Goal: Task Accomplishment & Management: Complete application form

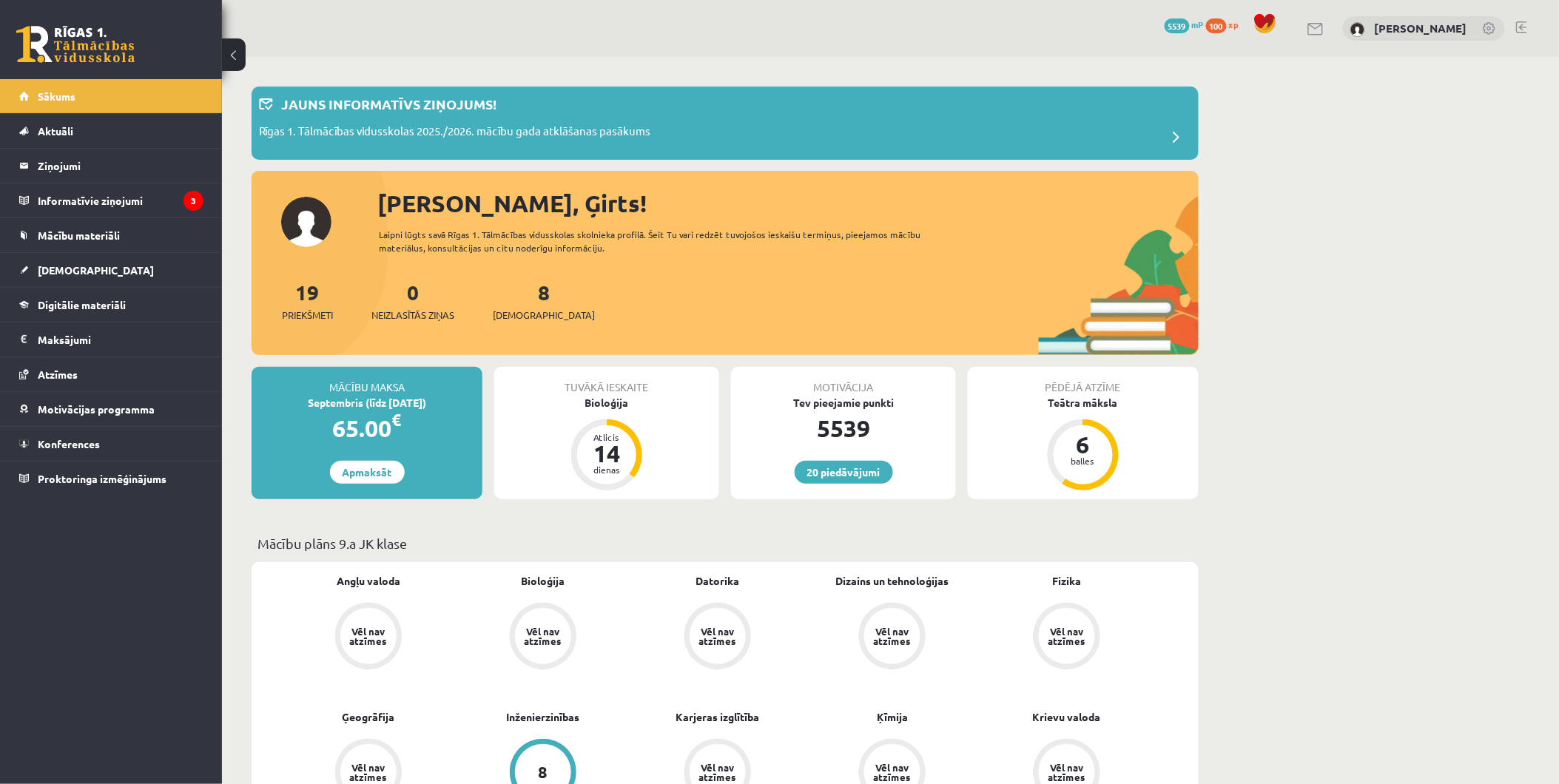
click at [506, 290] on div "8 Ieskaites" at bounding box center [544, 300] width 102 height 46
click at [519, 298] on link "8 Ieskaites" at bounding box center [544, 301] width 102 height 44
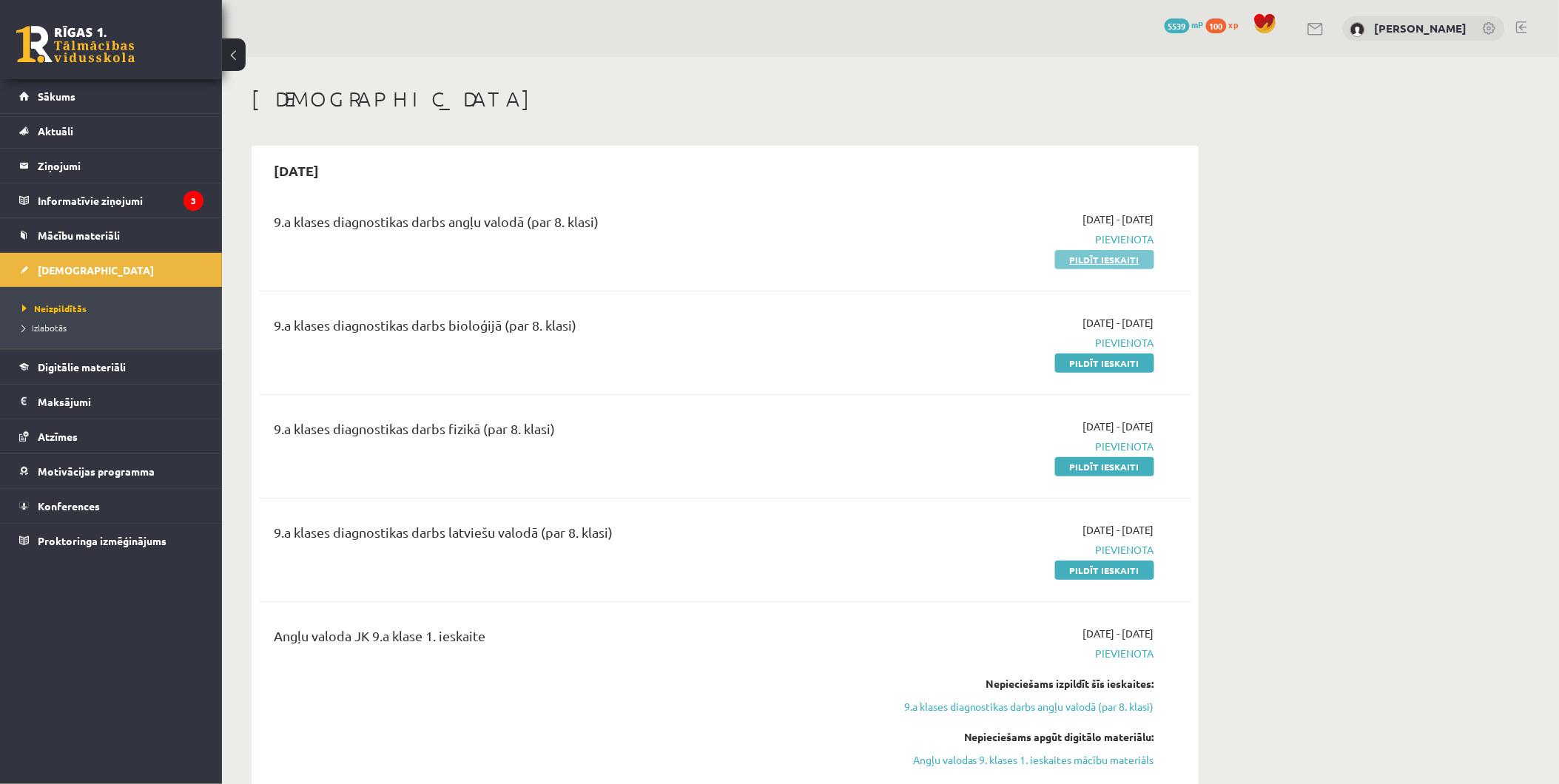
click at [1092, 257] on link "Pildīt ieskaiti" at bounding box center [1104, 260] width 99 height 20
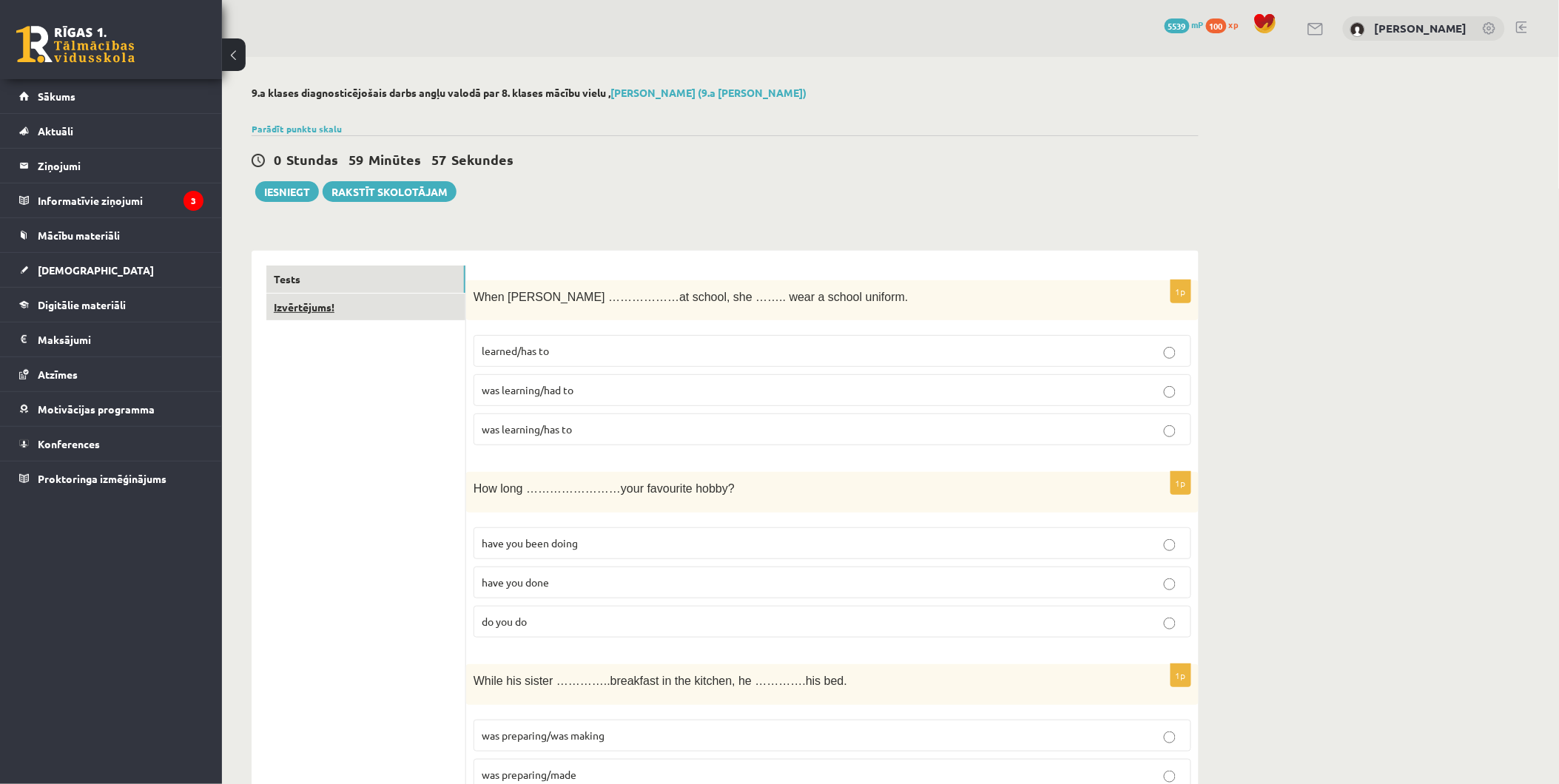
click at [358, 316] on link "Izvērtējums!" at bounding box center [366, 307] width 199 height 27
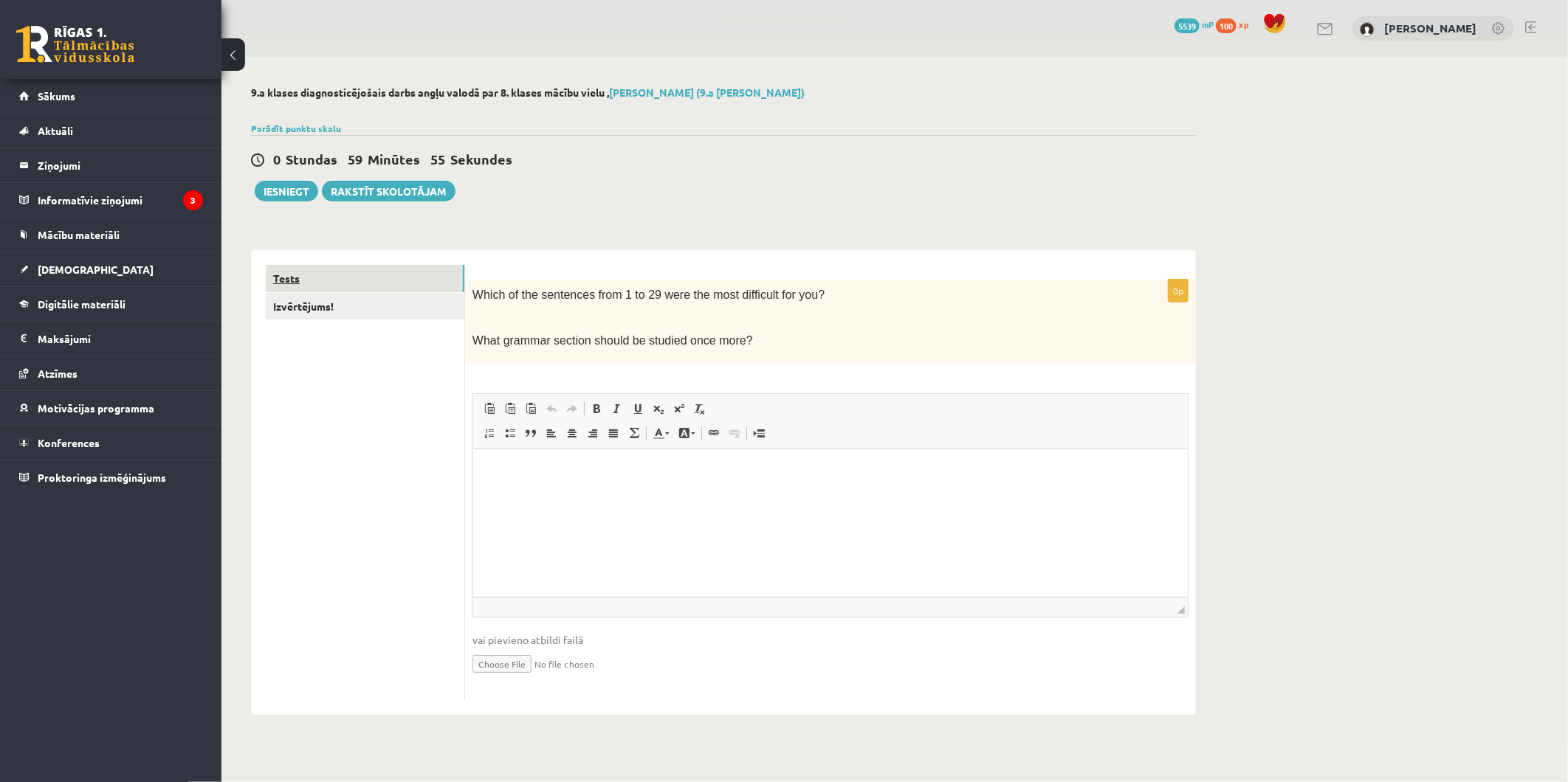
click at [350, 286] on link "Tests" at bounding box center [365, 278] width 199 height 27
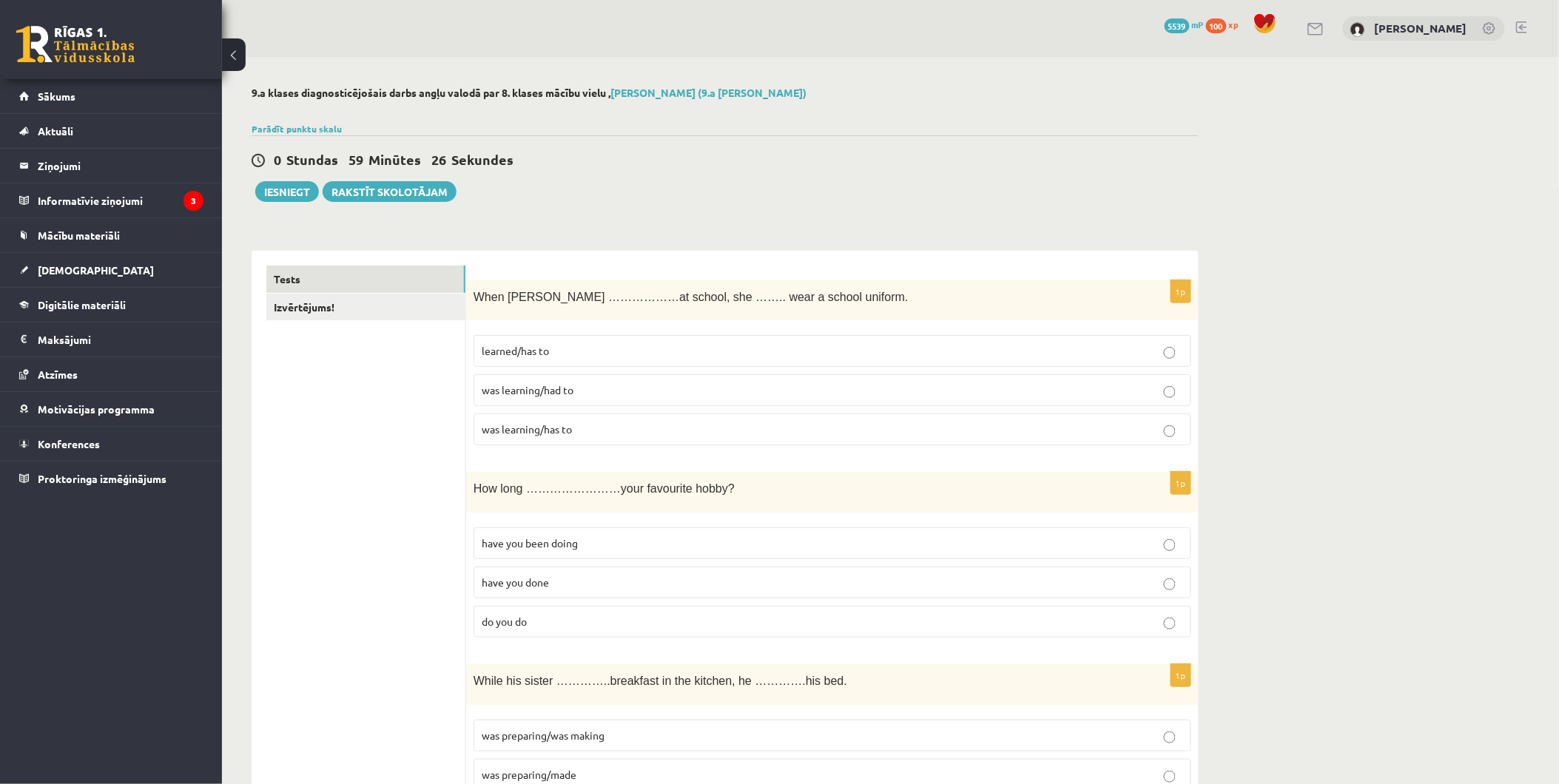
drag, startPoint x: 650, startPoint y: 241, endPoint x: 633, endPoint y: 192, distance: 51.9
click at [633, 192] on div "0 Stundas 59 Minūtes 26 Sekundes Ieskaite saglabāta! Iesniegt Rakstīt skolotājam" at bounding box center [725, 169] width 947 height 67
click at [574, 350] on p "learned/has to" at bounding box center [833, 351] width 702 height 16
click at [623, 392] on p "was learning/had to" at bounding box center [833, 390] width 702 height 16
click at [357, 309] on link "Izvērtējums!" at bounding box center [366, 307] width 199 height 27
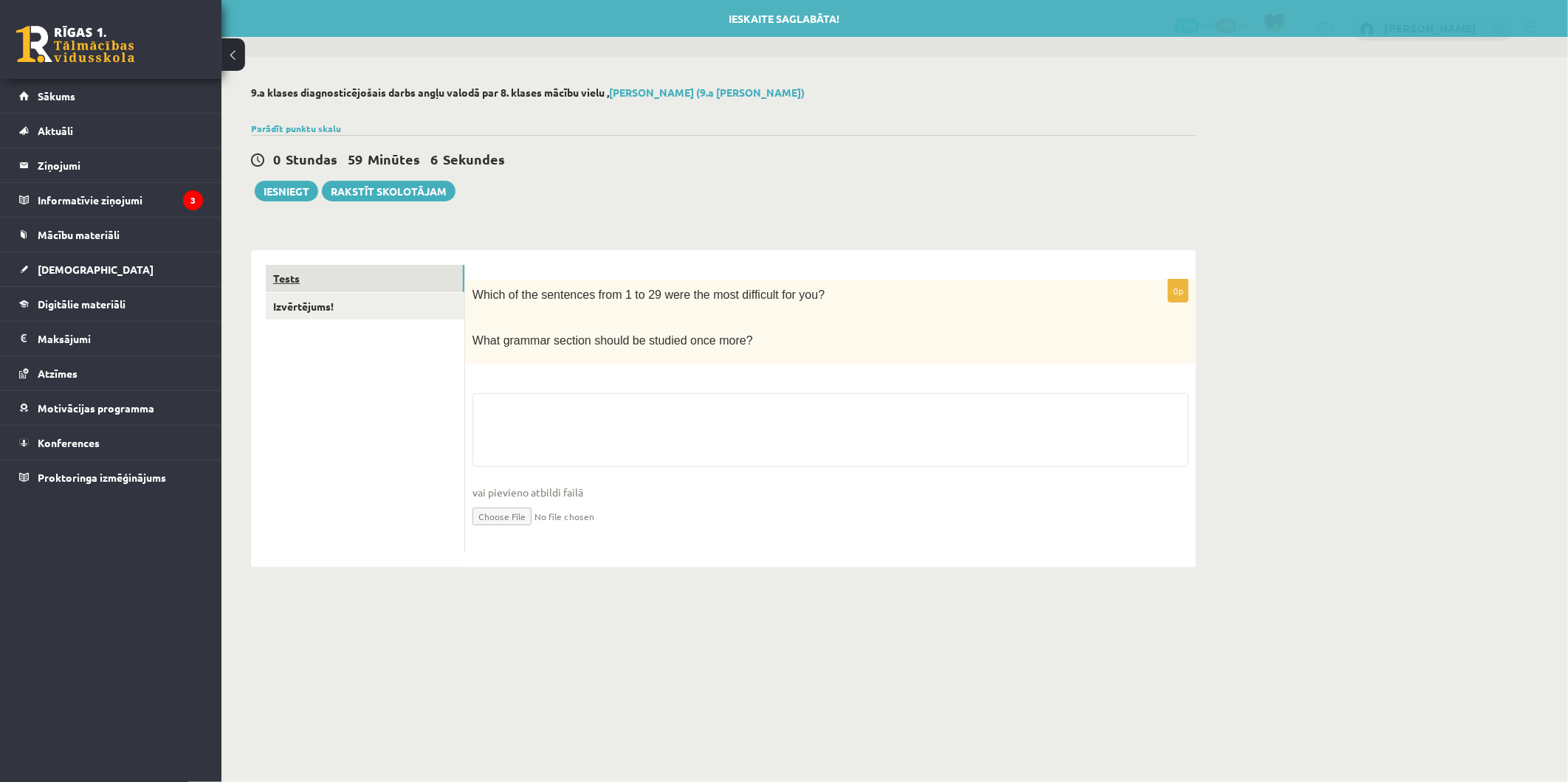
click at [373, 275] on link "Tests" at bounding box center [365, 278] width 199 height 27
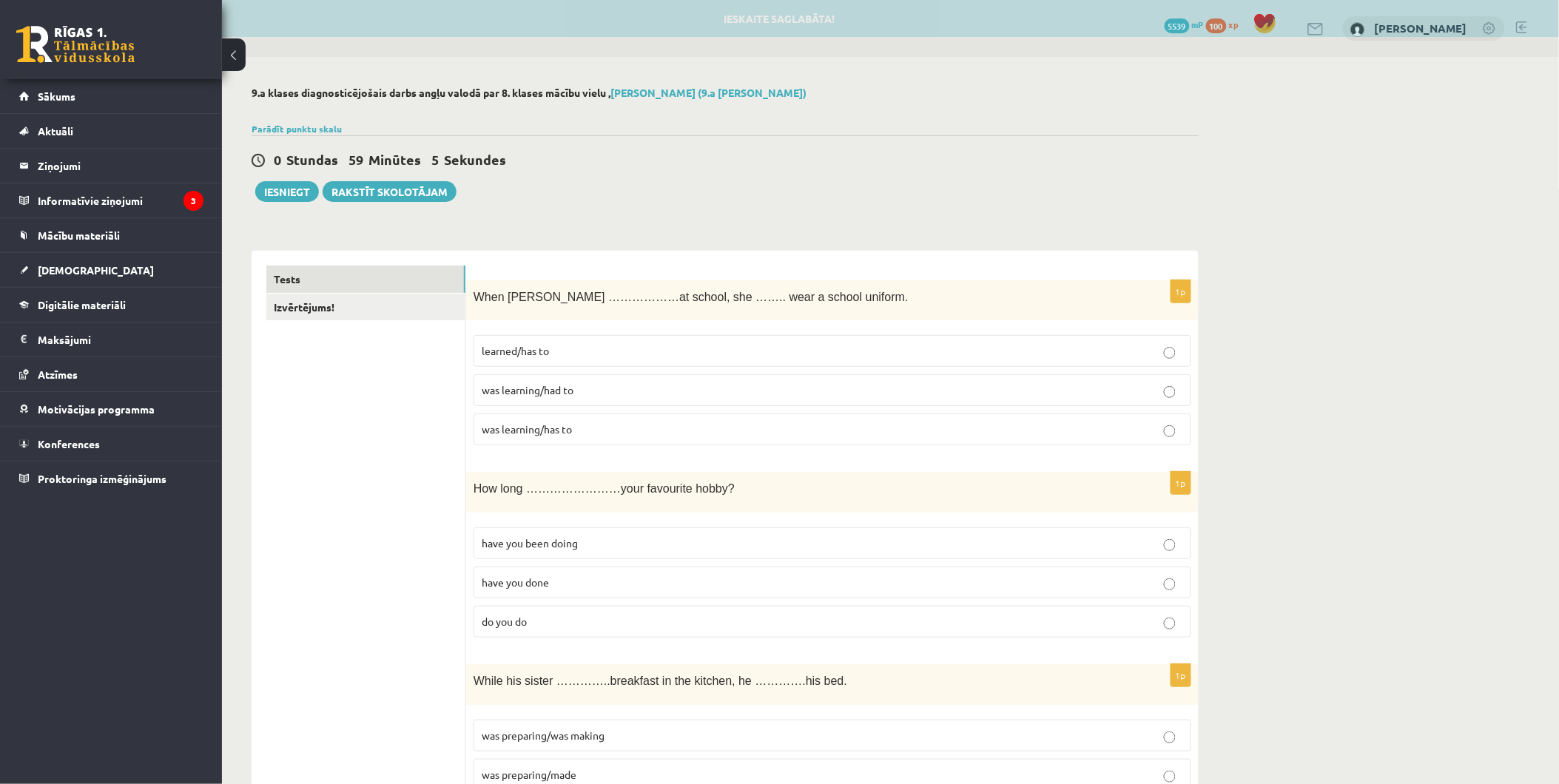
scroll to position [164, 0]
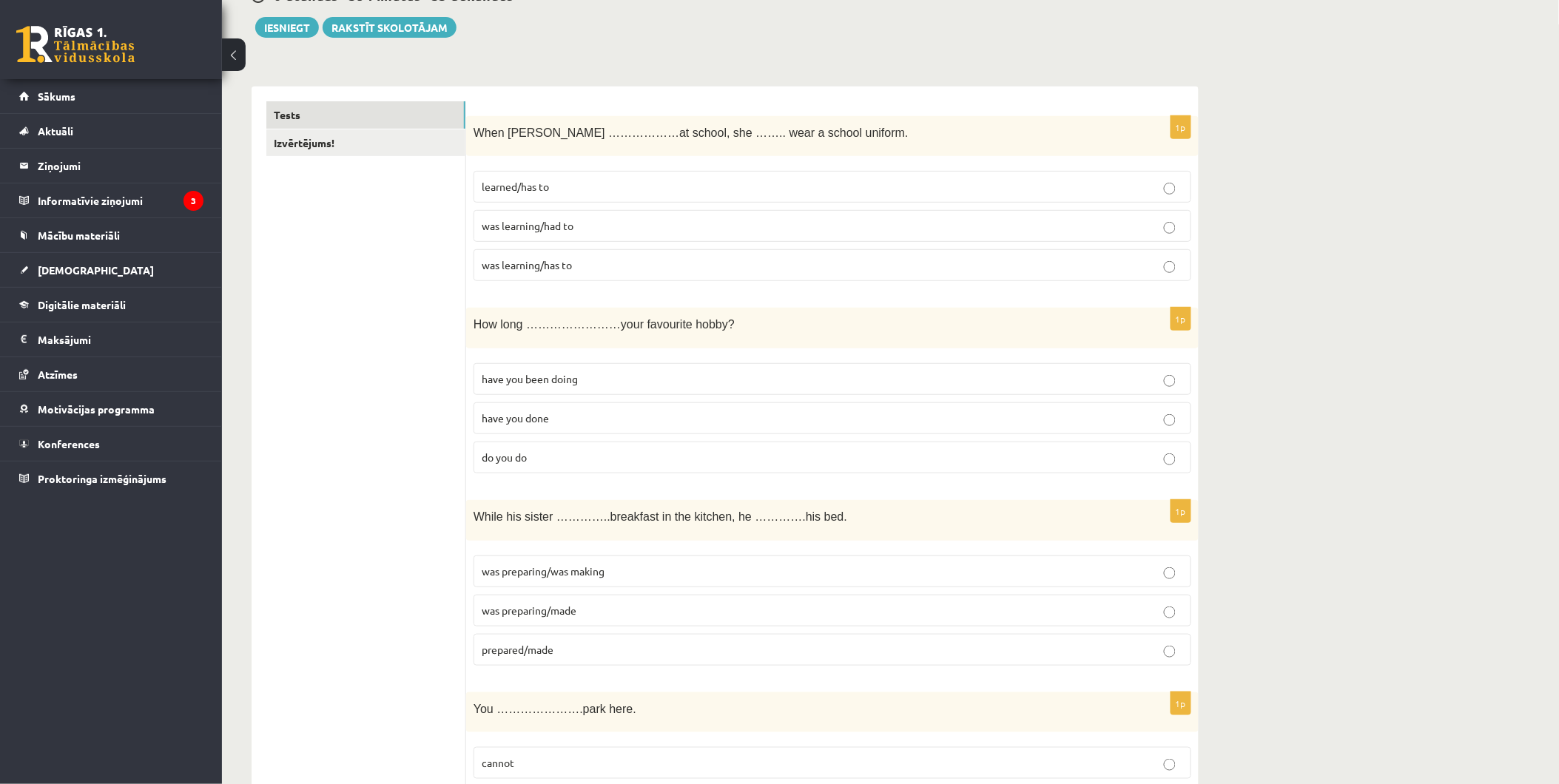
click at [609, 374] on p "have you been doing" at bounding box center [833, 379] width 702 height 16
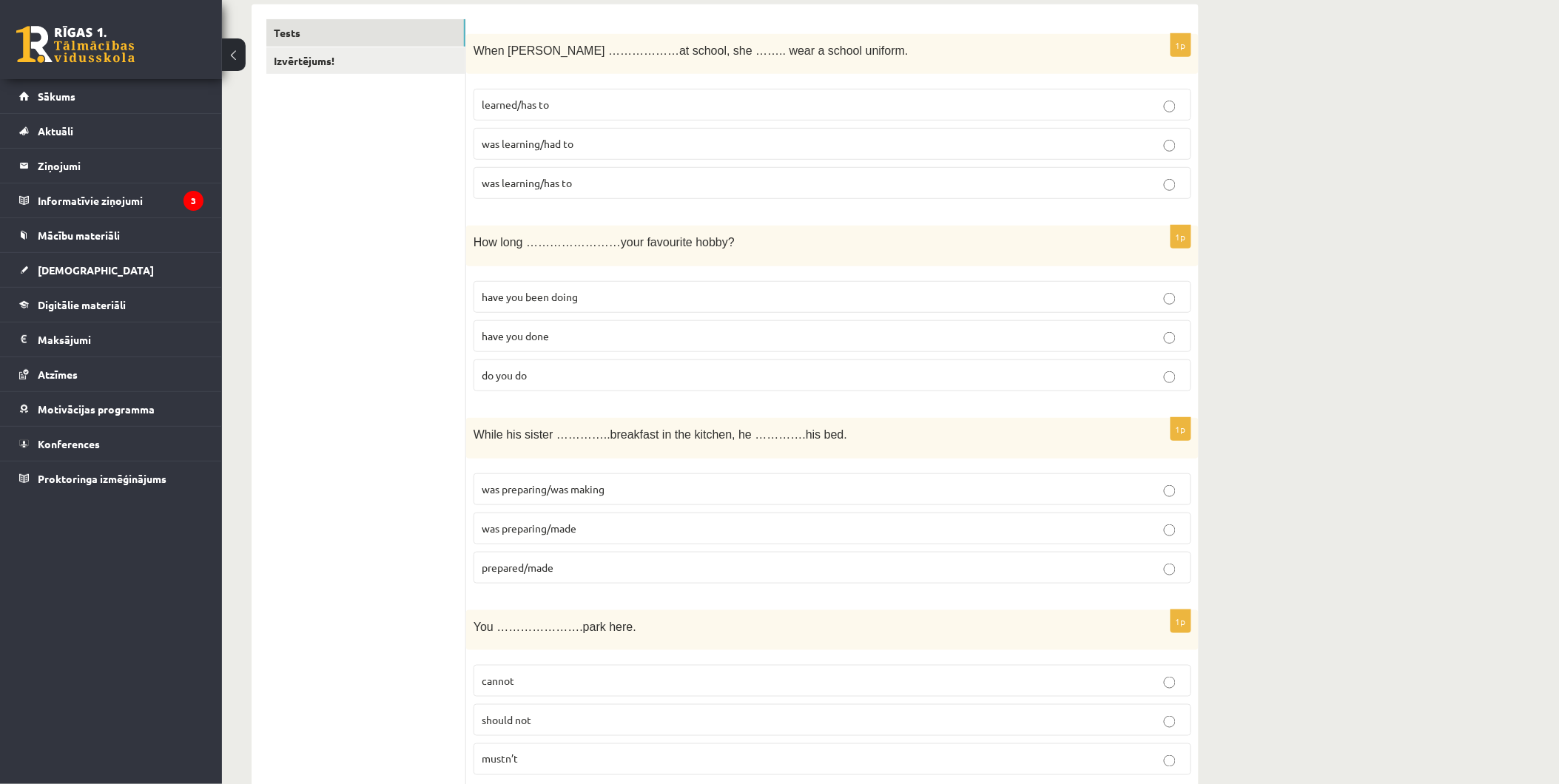
click at [610, 526] on p "was preparing/made" at bounding box center [833, 529] width 702 height 16
click at [632, 483] on p "was preparing/was making" at bounding box center [833, 490] width 702 height 16
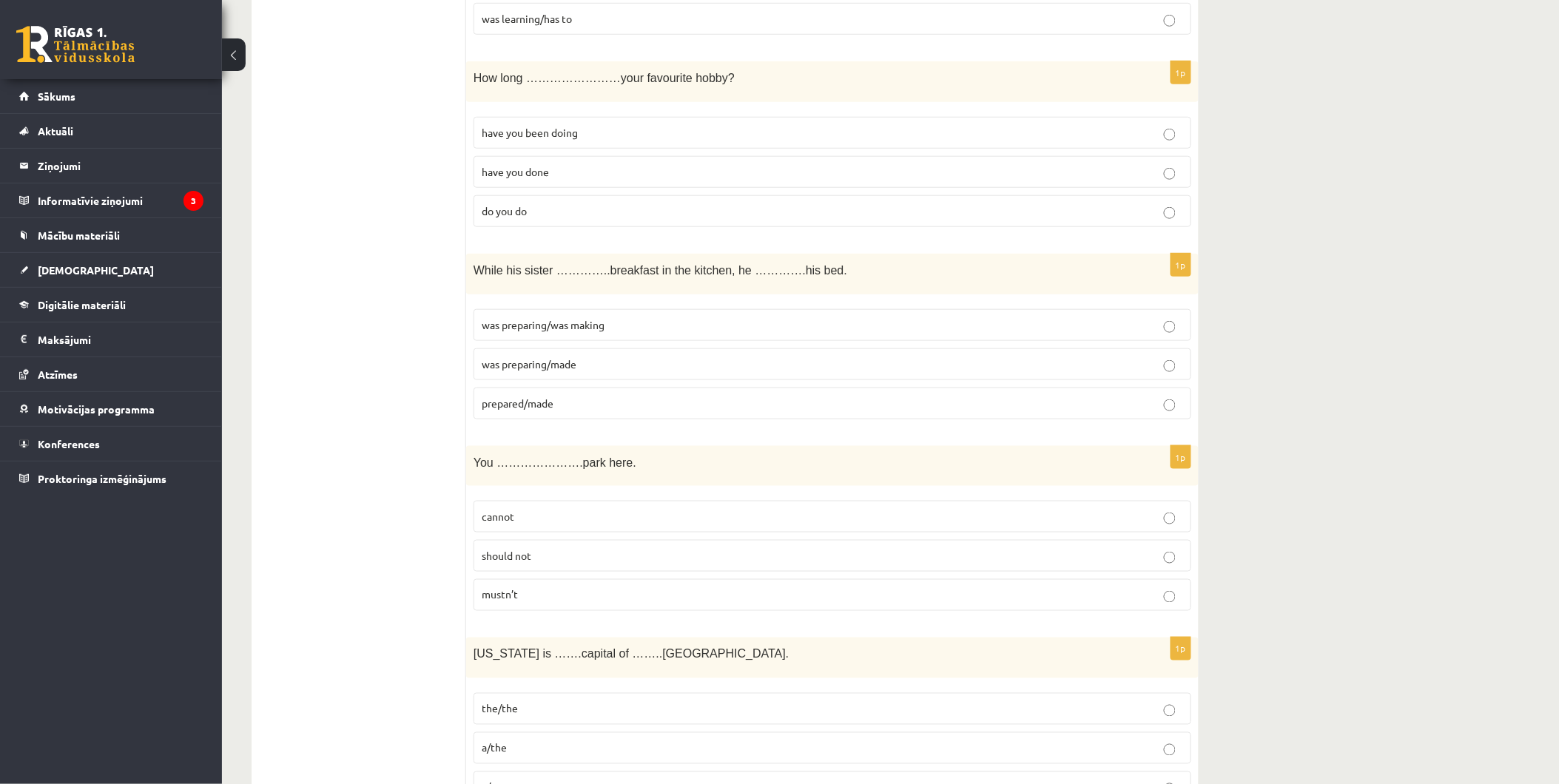
click at [536, 509] on label "cannot" at bounding box center [832, 516] width 717 height 32
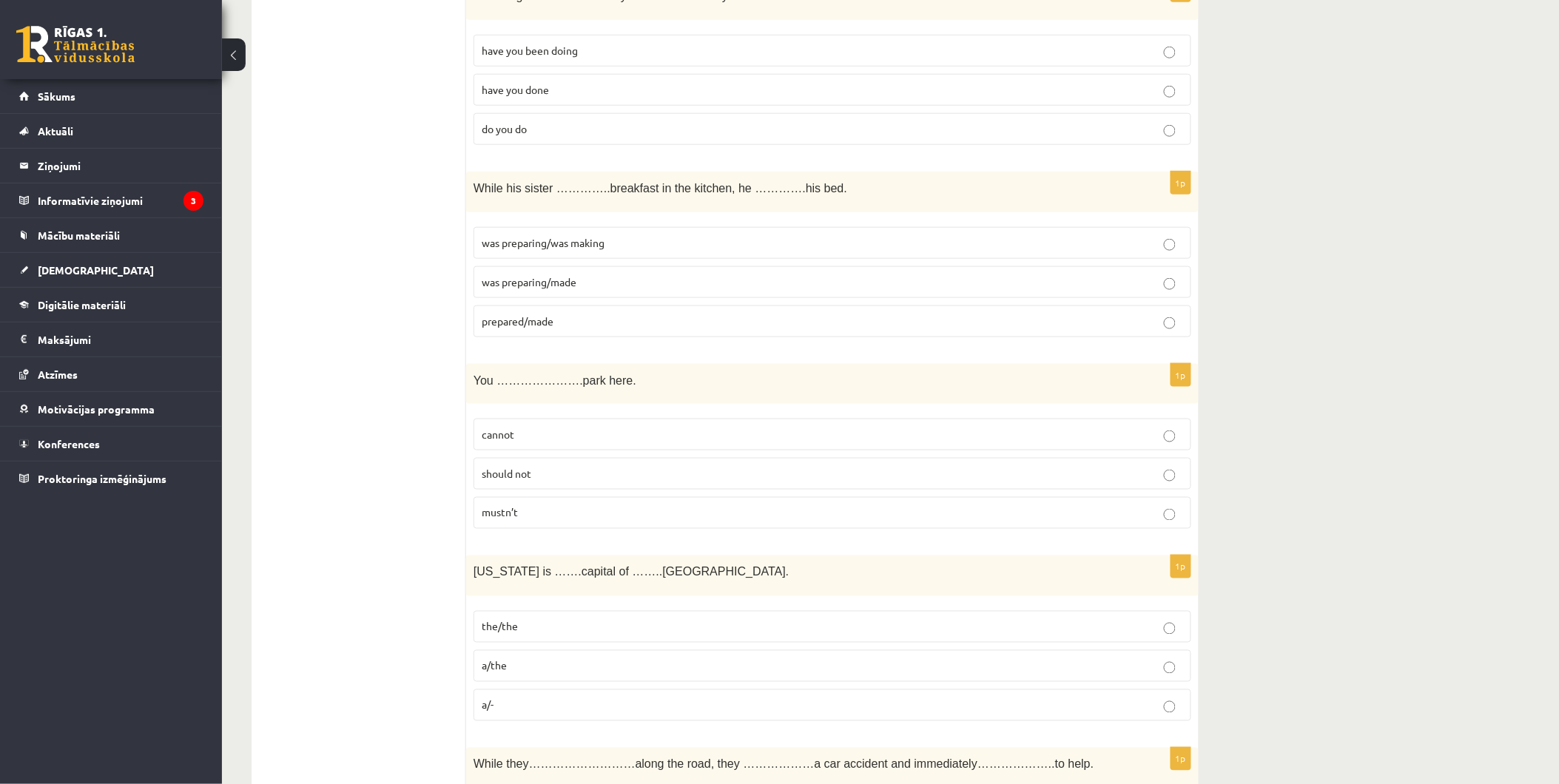
scroll to position [574, 0]
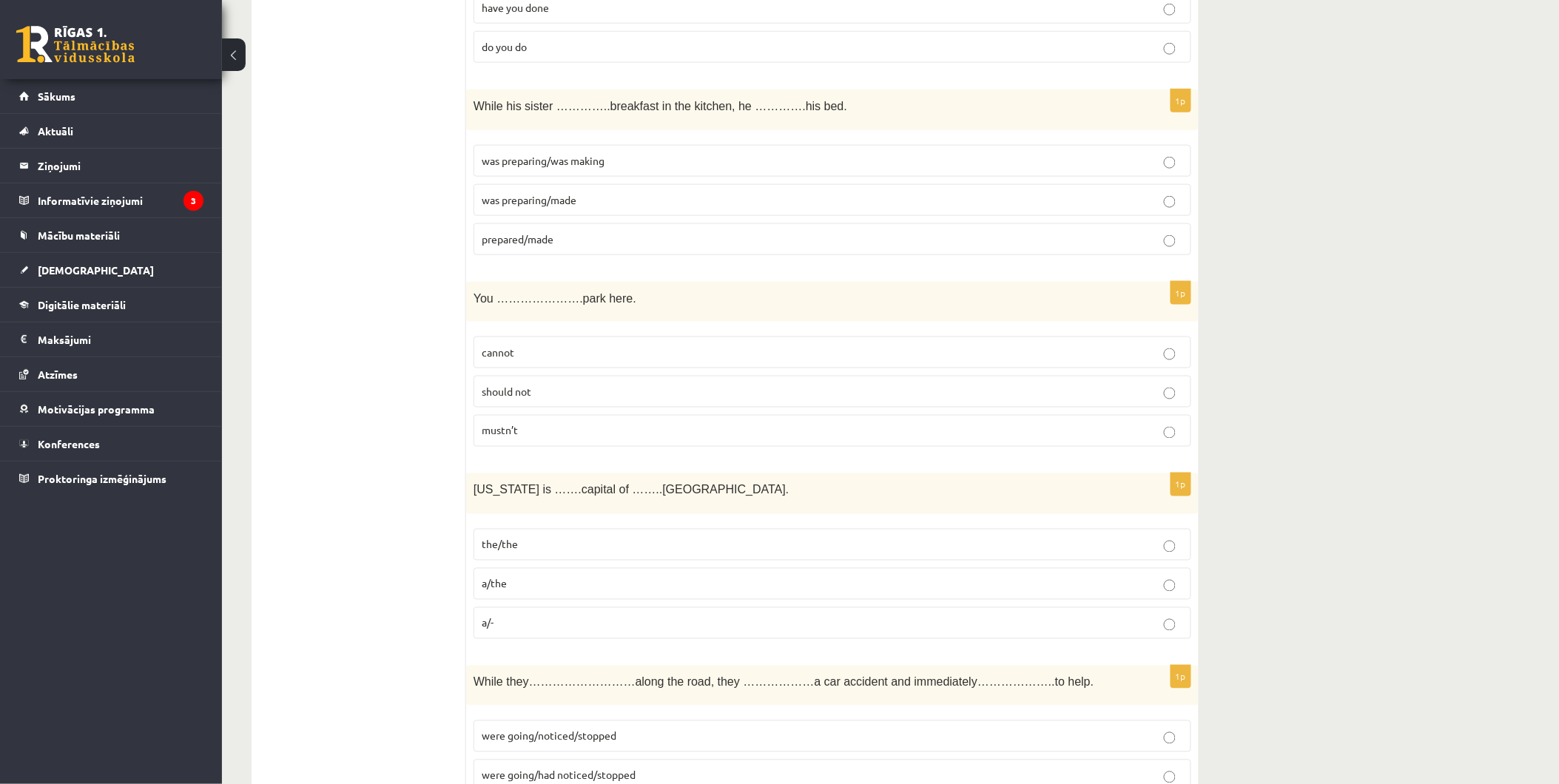
click at [608, 552] on p "the/the" at bounding box center [833, 545] width 702 height 16
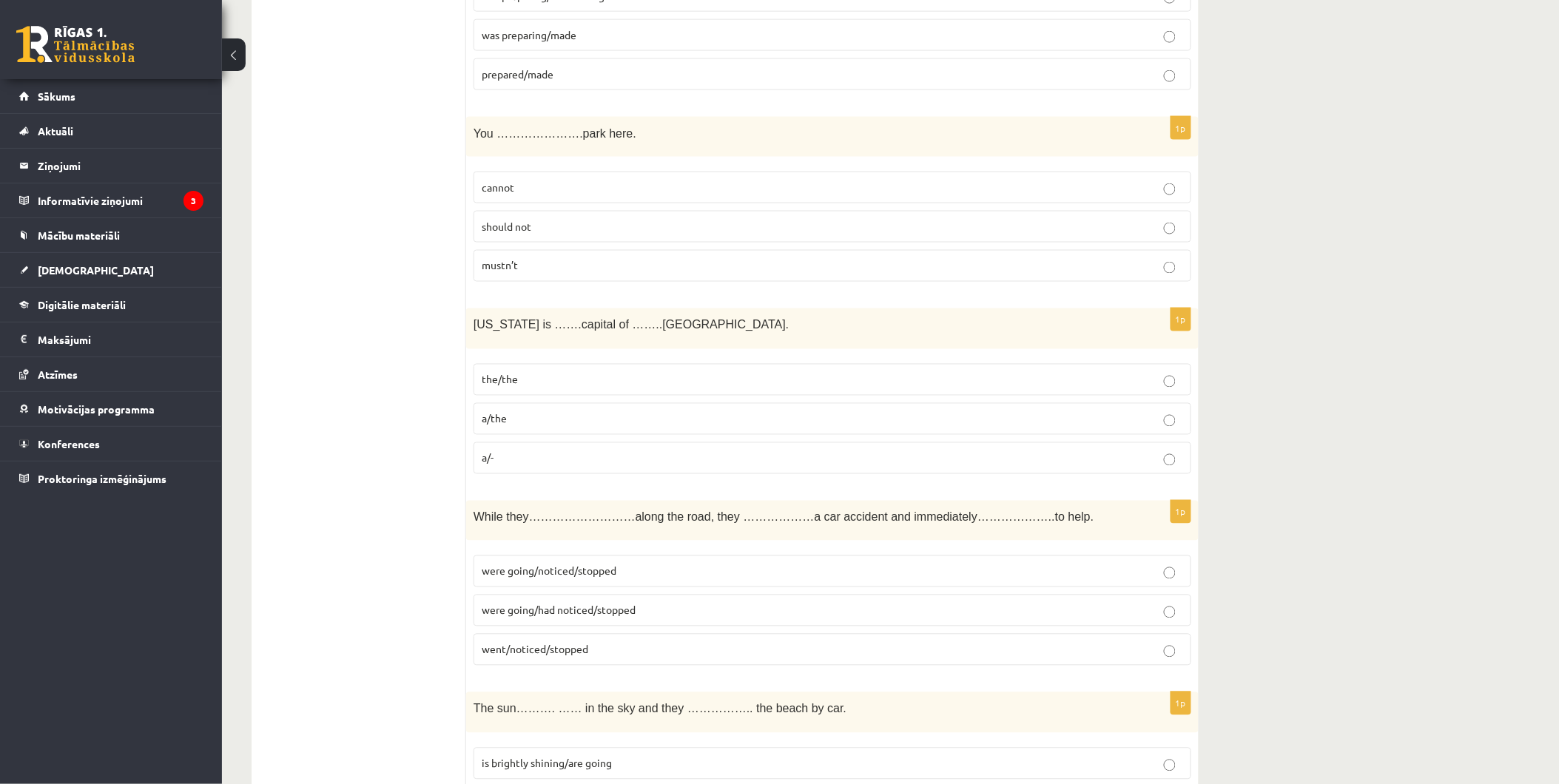
scroll to position [822, 0]
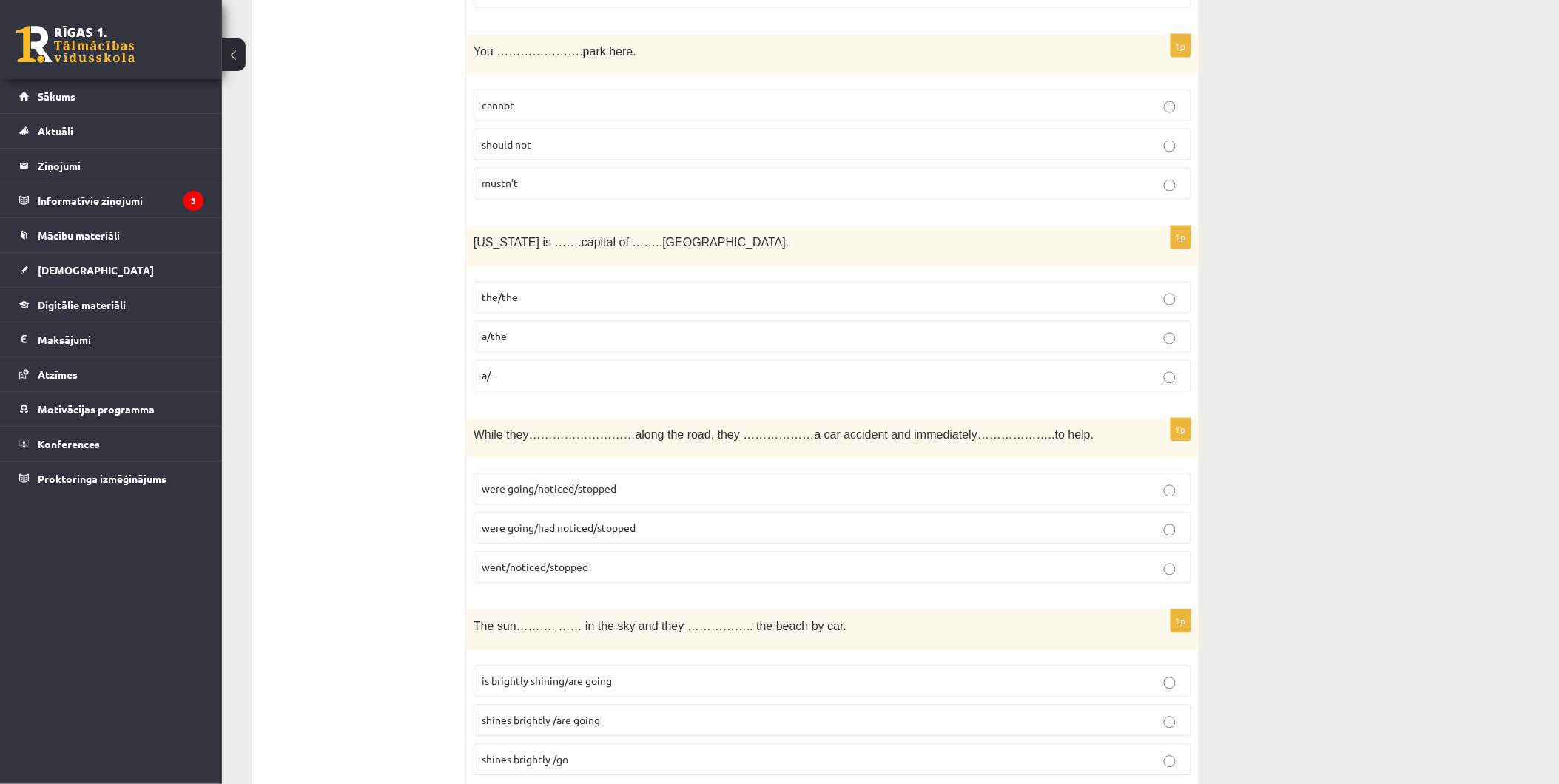
click at [650, 485] on p "were going/noticed/stopped" at bounding box center [833, 490] width 702 height 16
click at [692, 530] on p "were going/had noticed/stopped" at bounding box center [833, 529] width 702 height 16
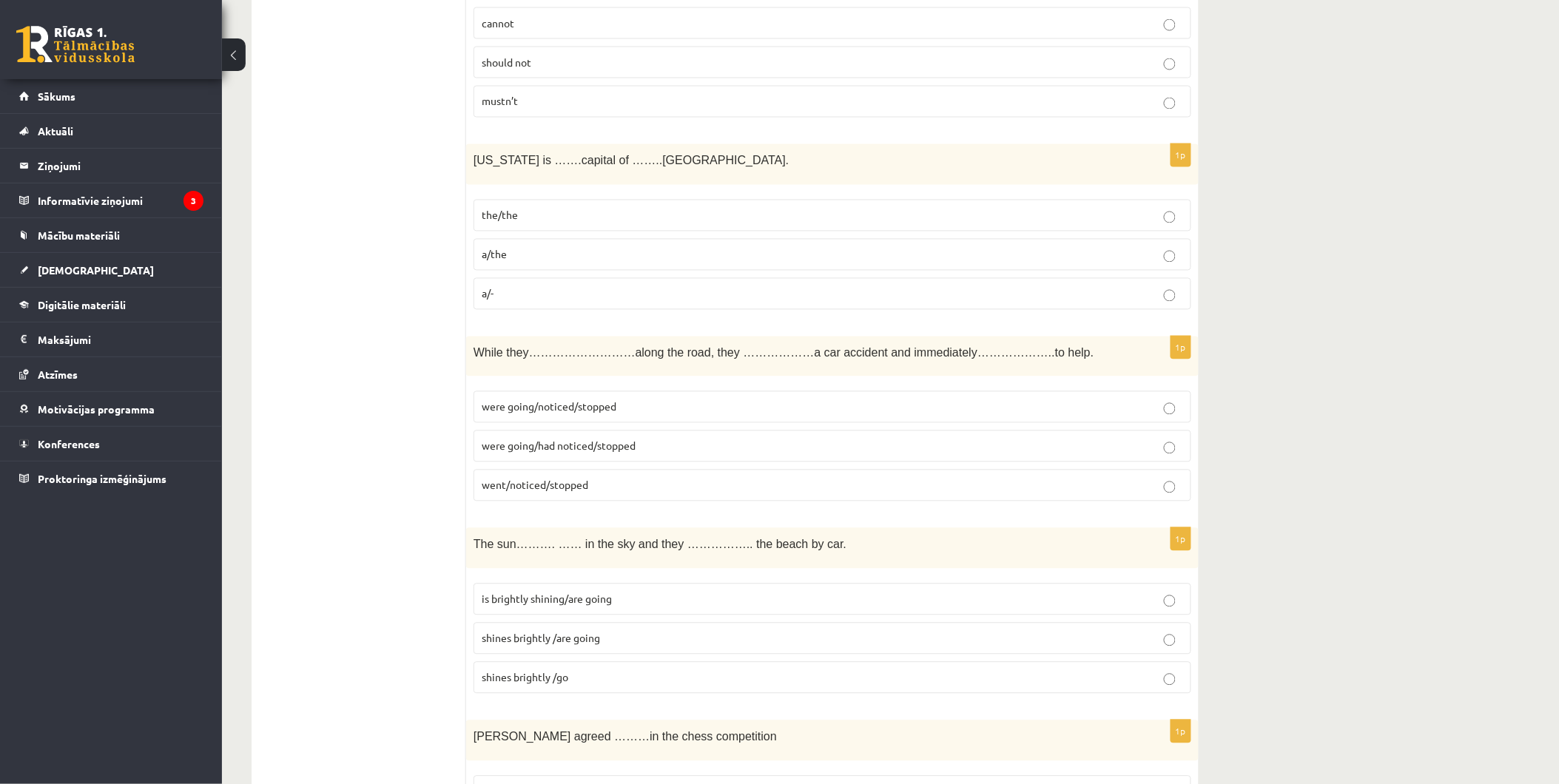
scroll to position [986, 0]
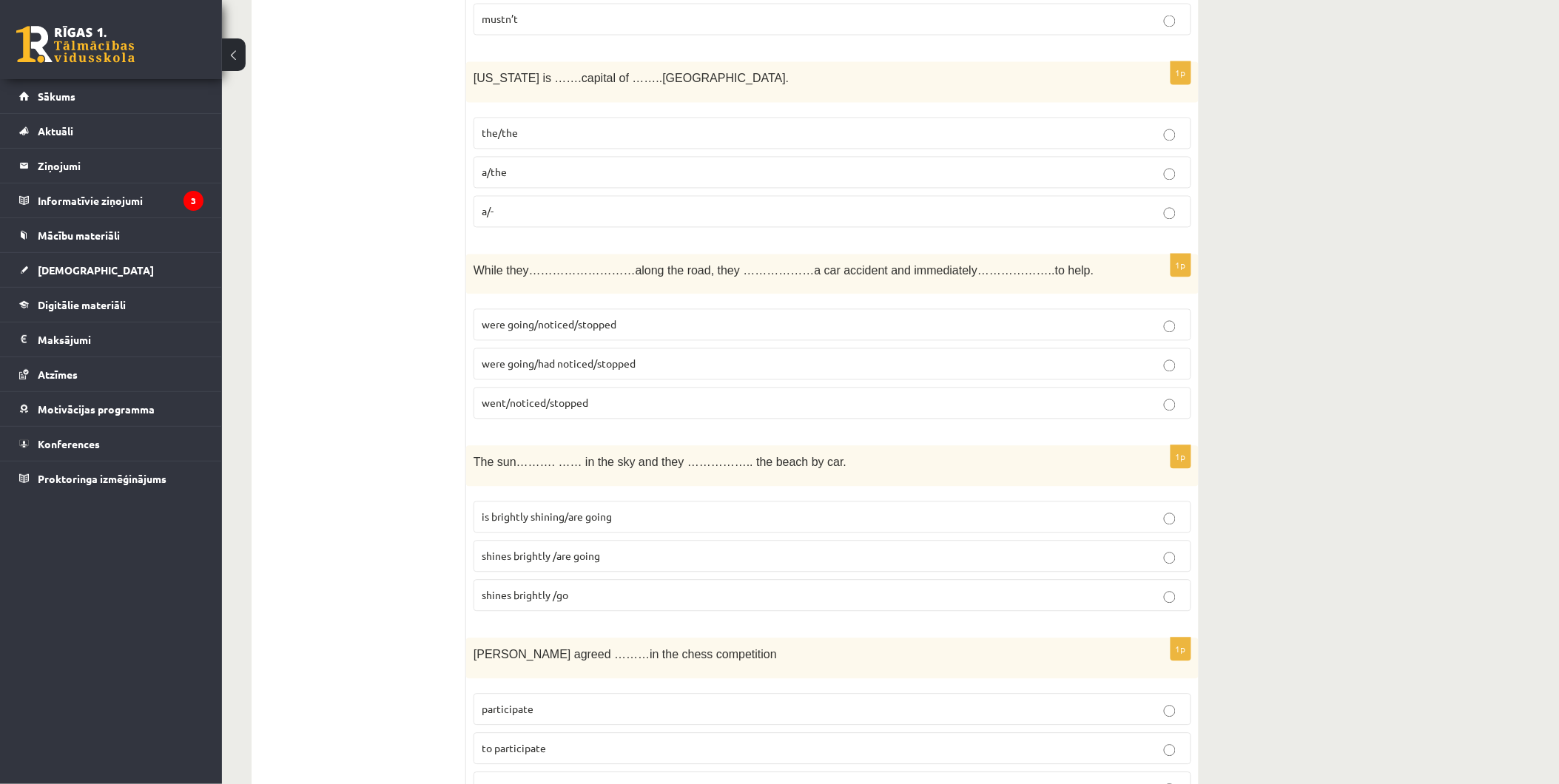
click at [652, 550] on p "shines brightly /are going" at bounding box center [833, 556] width 702 height 16
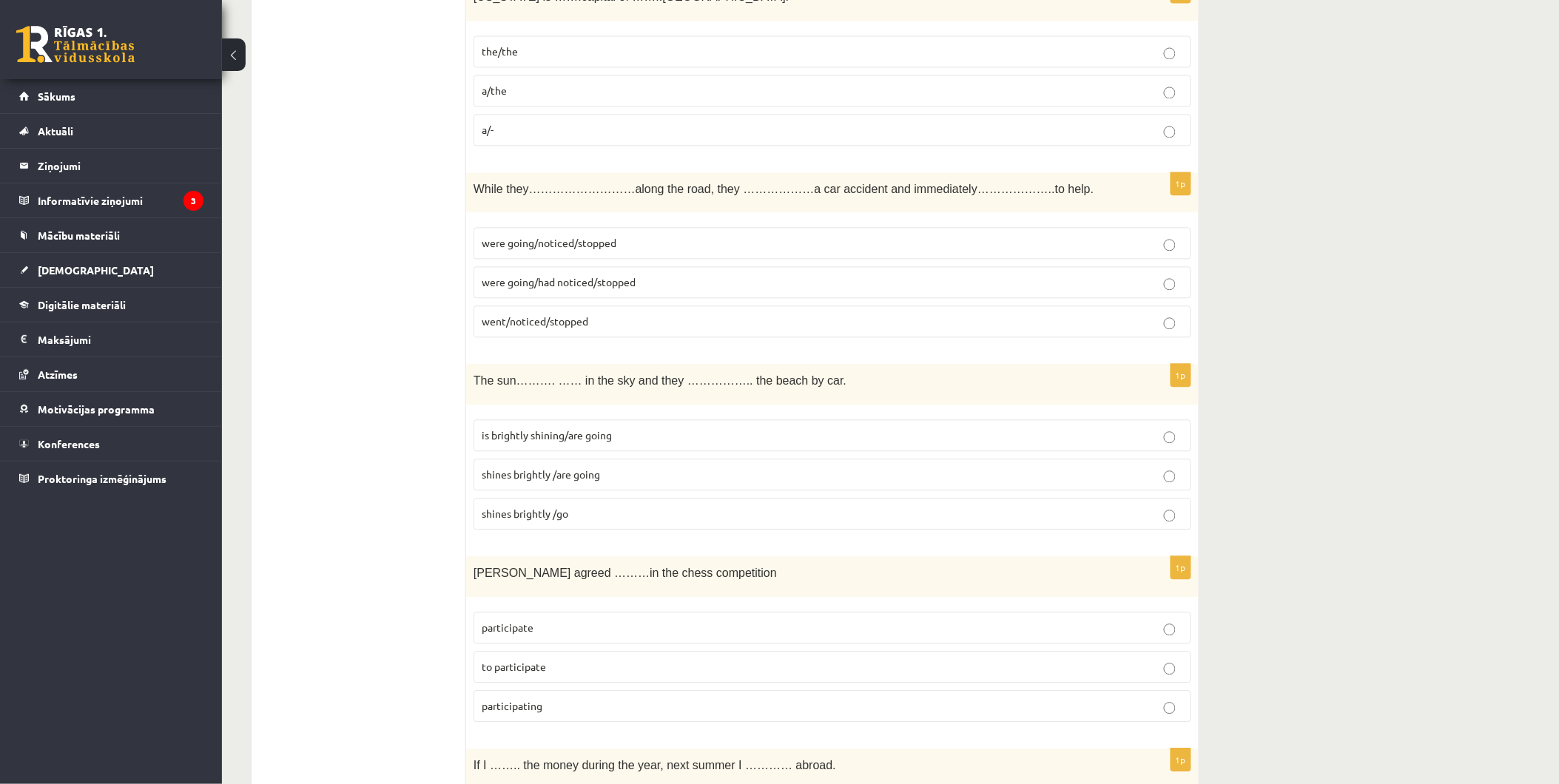
scroll to position [1150, 0]
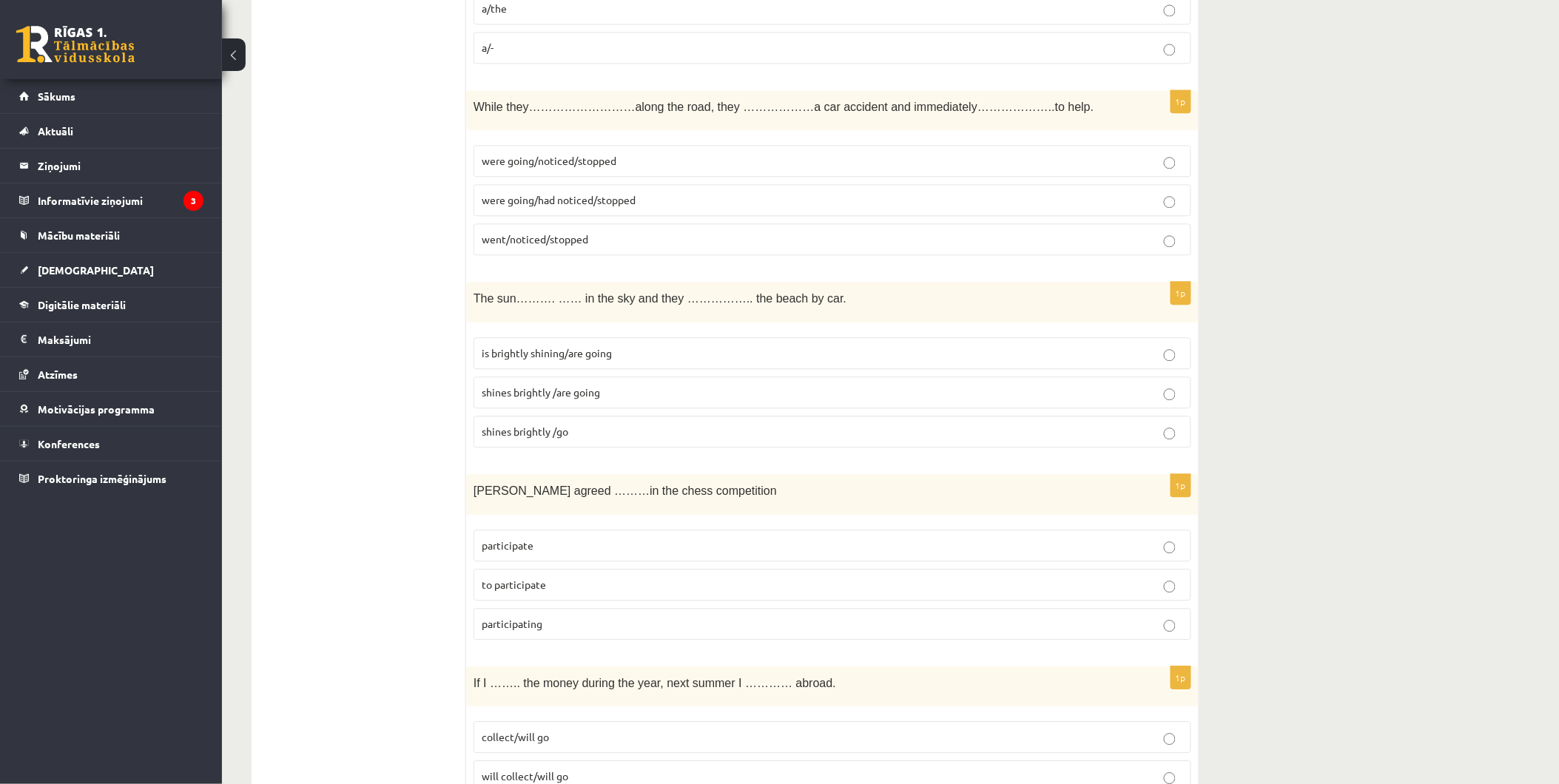
click at [608, 580] on p "to participate" at bounding box center [833, 585] width 702 height 16
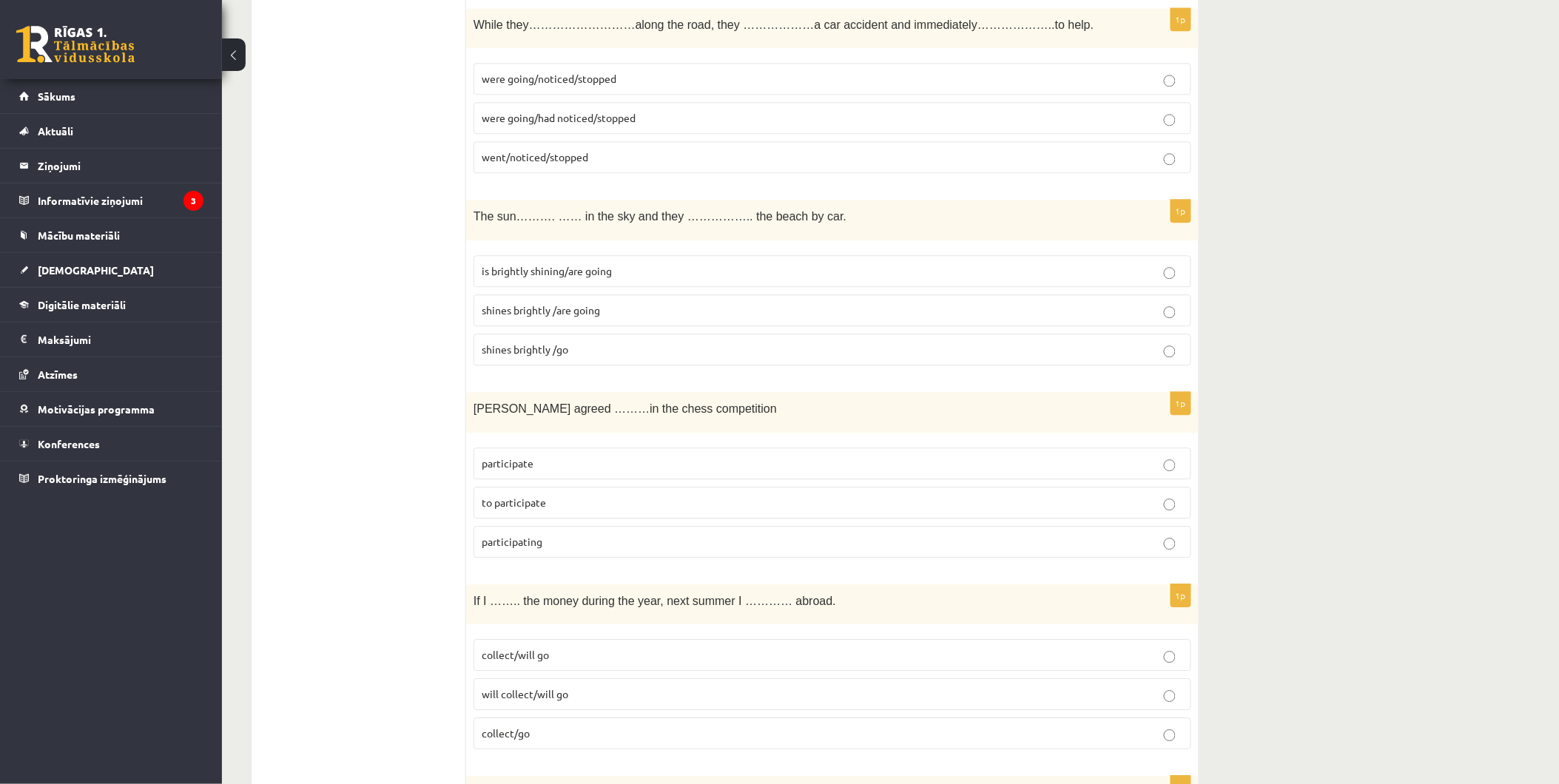
scroll to position [1315, 0]
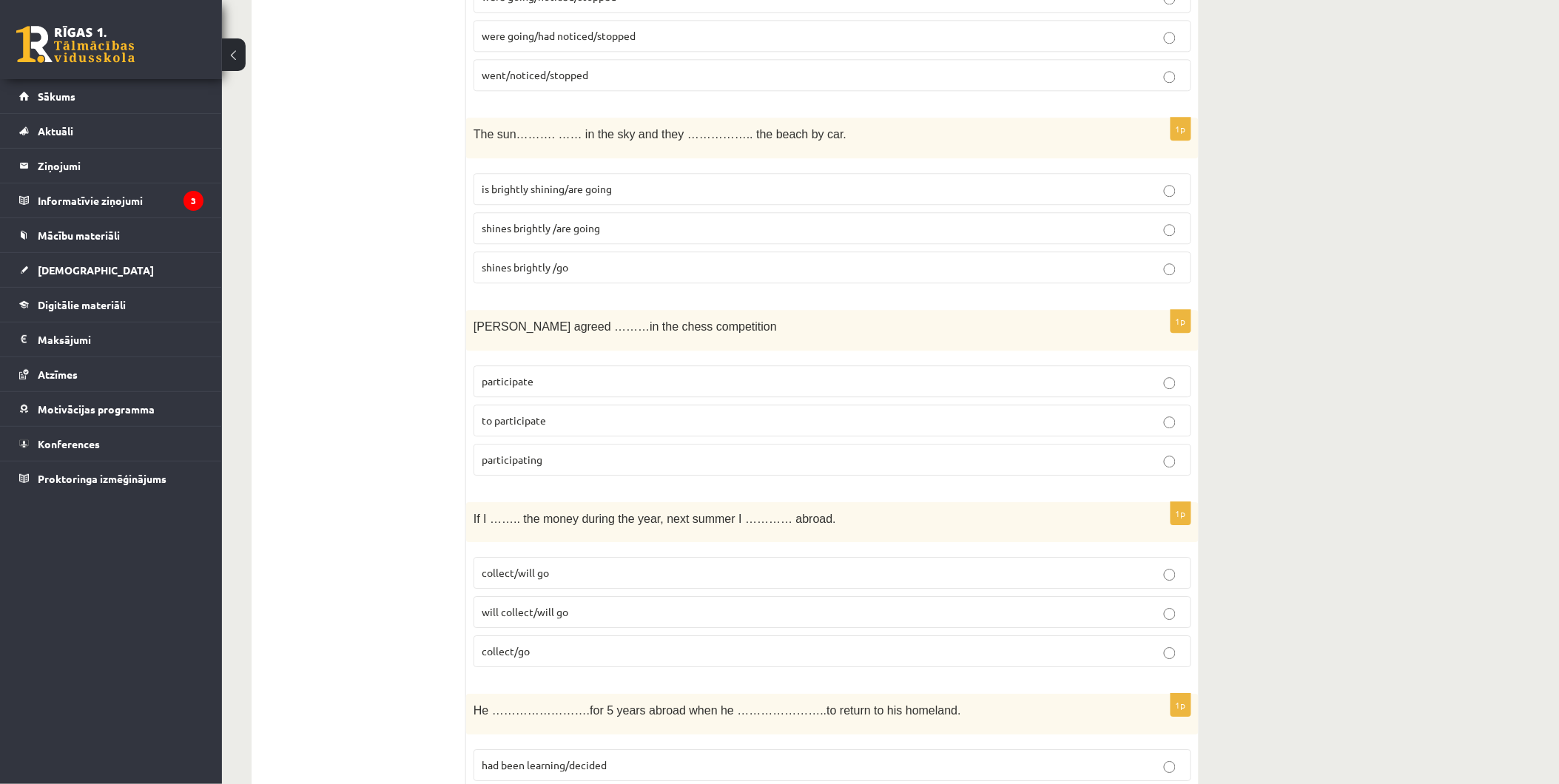
click at [592, 581] on p "collect/will go" at bounding box center [833, 573] width 702 height 16
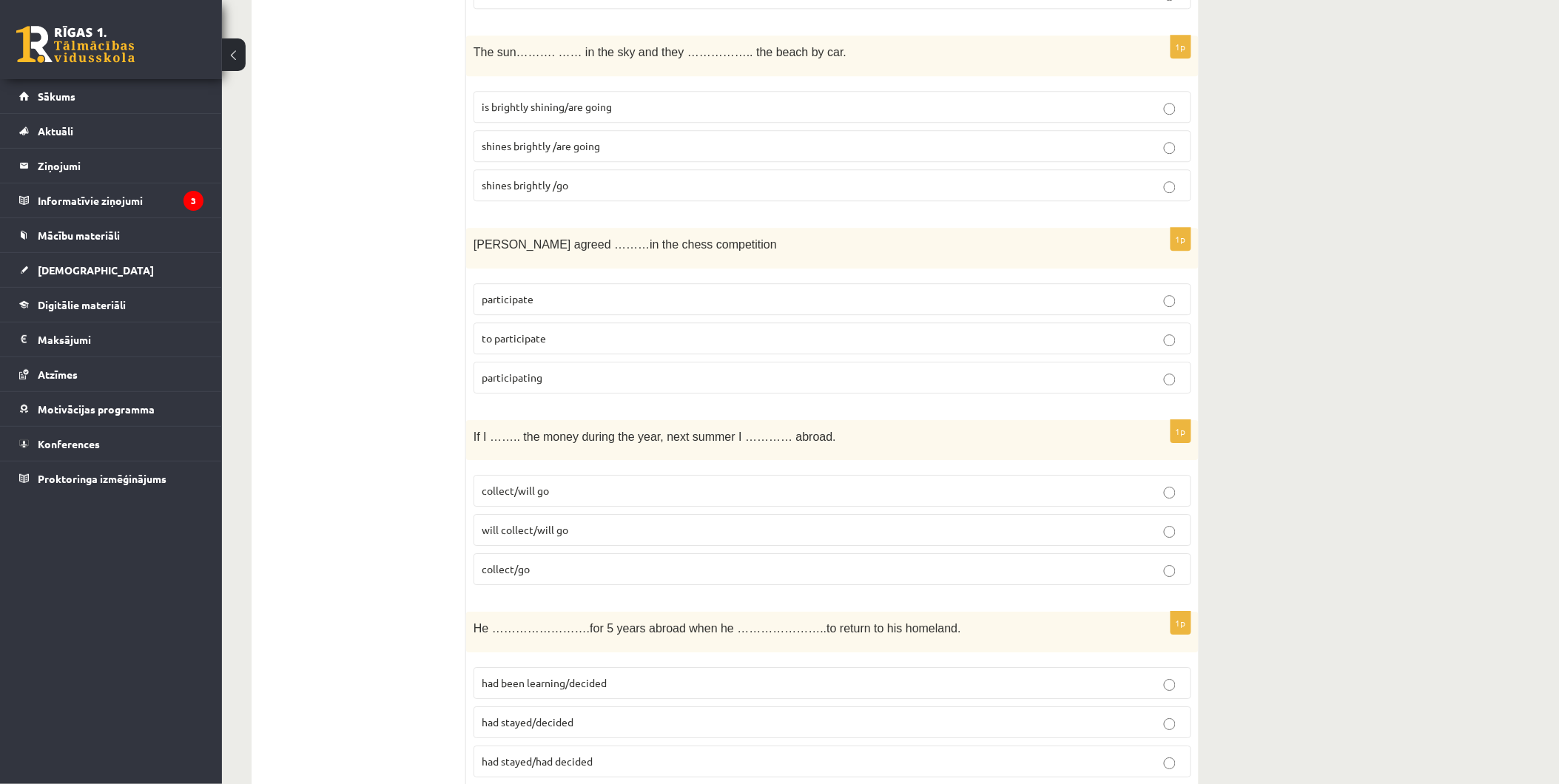
scroll to position [1562, 0]
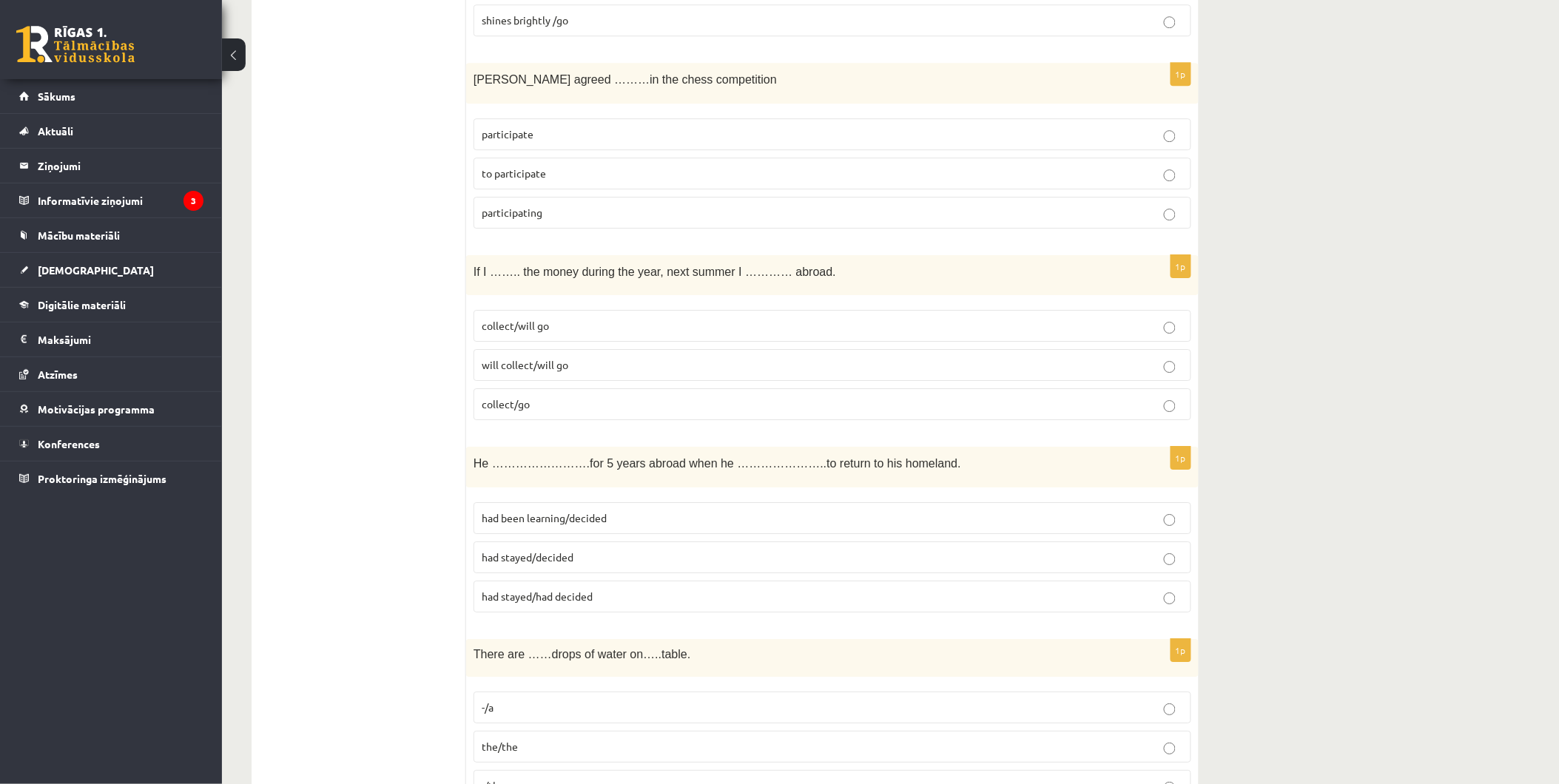
click at [635, 521] on p "had been learning/decided" at bounding box center [833, 518] width 702 height 16
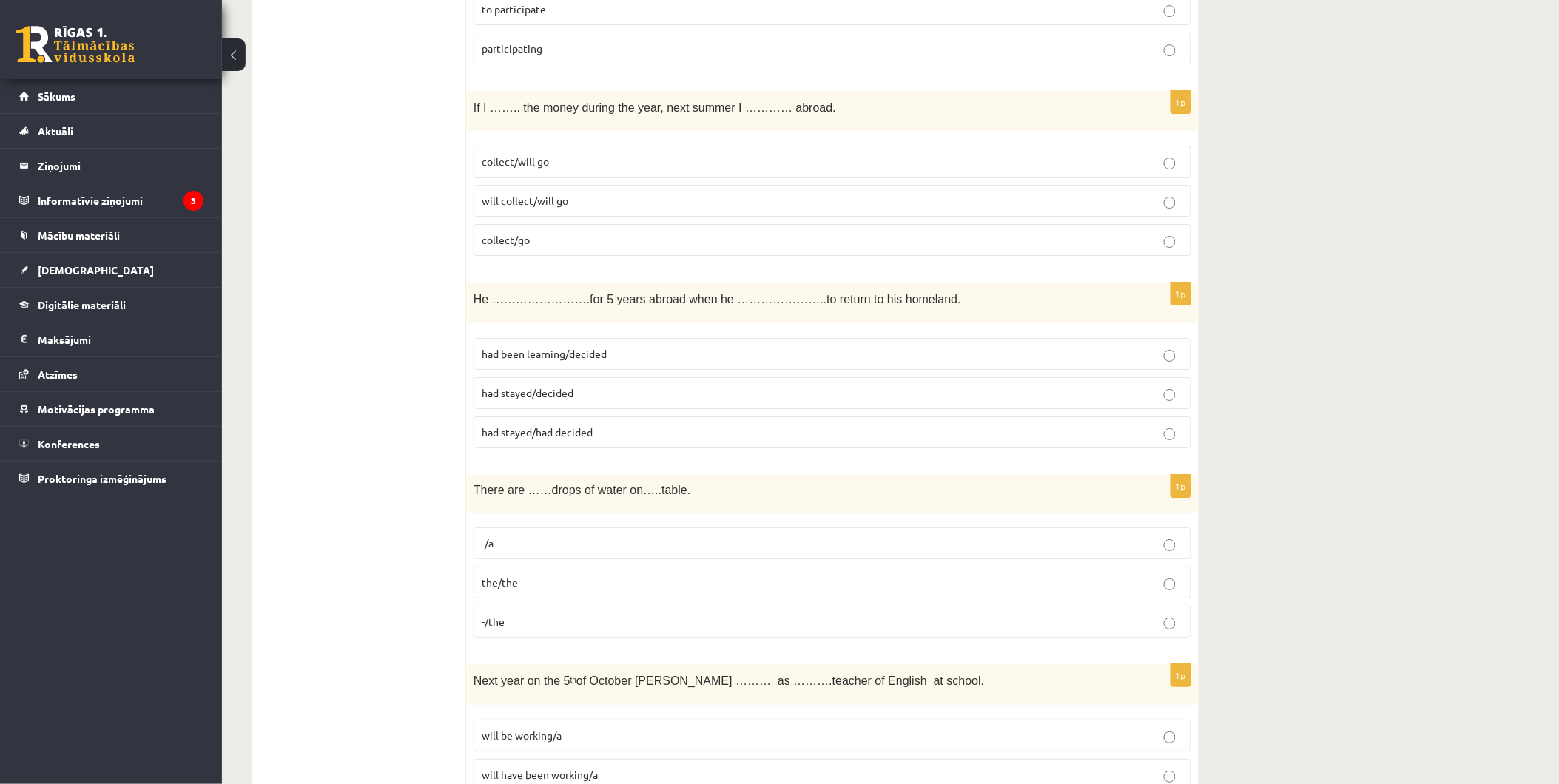
scroll to position [1808, 0]
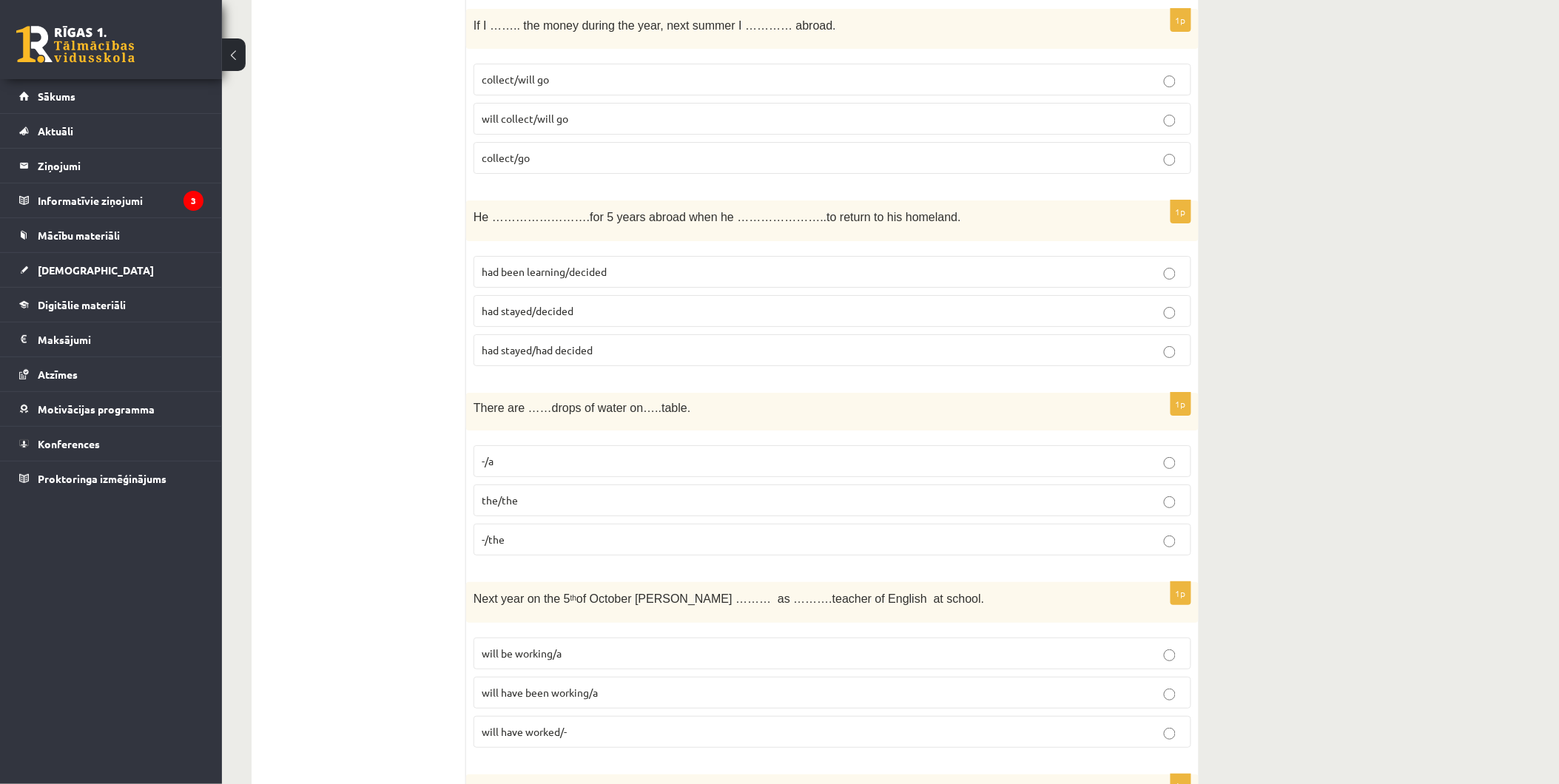
click at [573, 496] on p "the/the" at bounding box center [833, 501] width 702 height 16
click at [520, 533] on label "-/the" at bounding box center [832, 539] width 717 height 32
click at [535, 490] on label "the/the" at bounding box center [832, 500] width 717 height 32
drag, startPoint x: 585, startPoint y: 487, endPoint x: 593, endPoint y: 481, distance: 10.0
drag, startPoint x: 593, startPoint y: 481, endPoint x: 440, endPoint y: 489, distance: 153.2
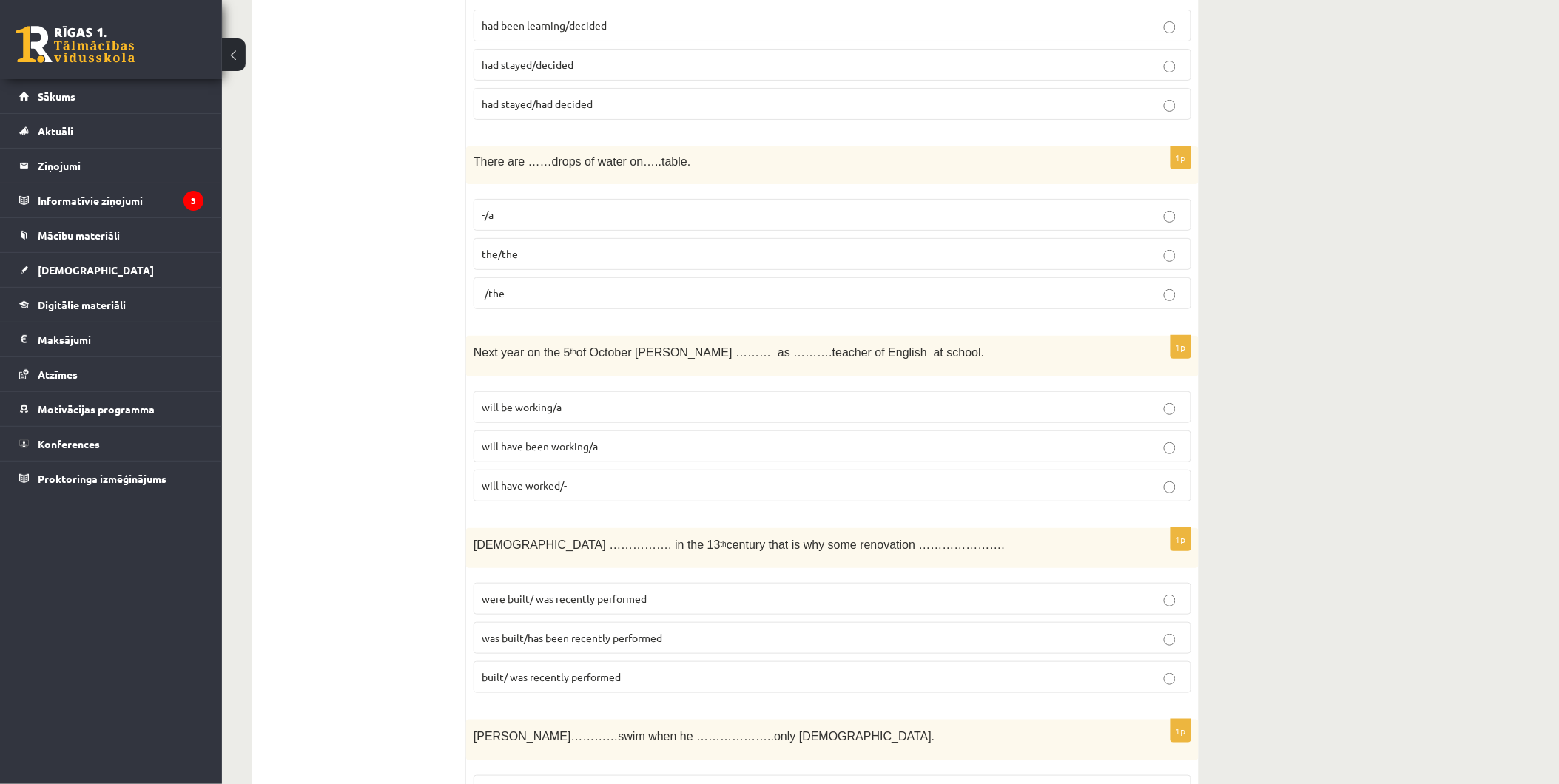
click at [619, 447] on p "will have been working/a" at bounding box center [833, 447] width 702 height 16
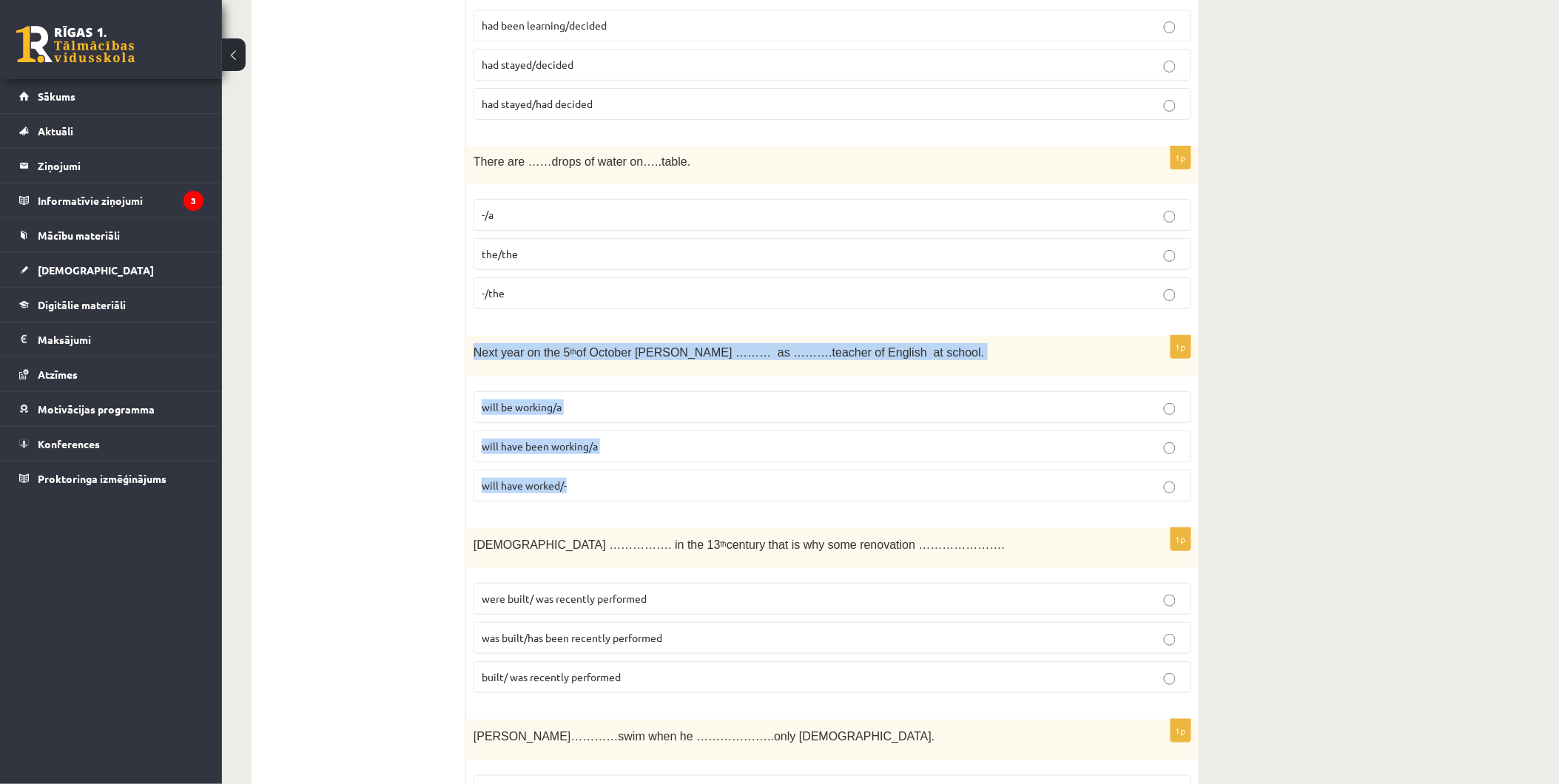
drag, startPoint x: 471, startPoint y: 361, endPoint x: 915, endPoint y: 492, distance: 462.9
click at [915, 492] on div "1p Next year on the 5 th of October Ann ……… as ……….teacher of English at school…" at bounding box center [832, 425] width 732 height 177
copy div "Next year on the 5 th of October Ann ……… as ……….teacher of English at school. w…"
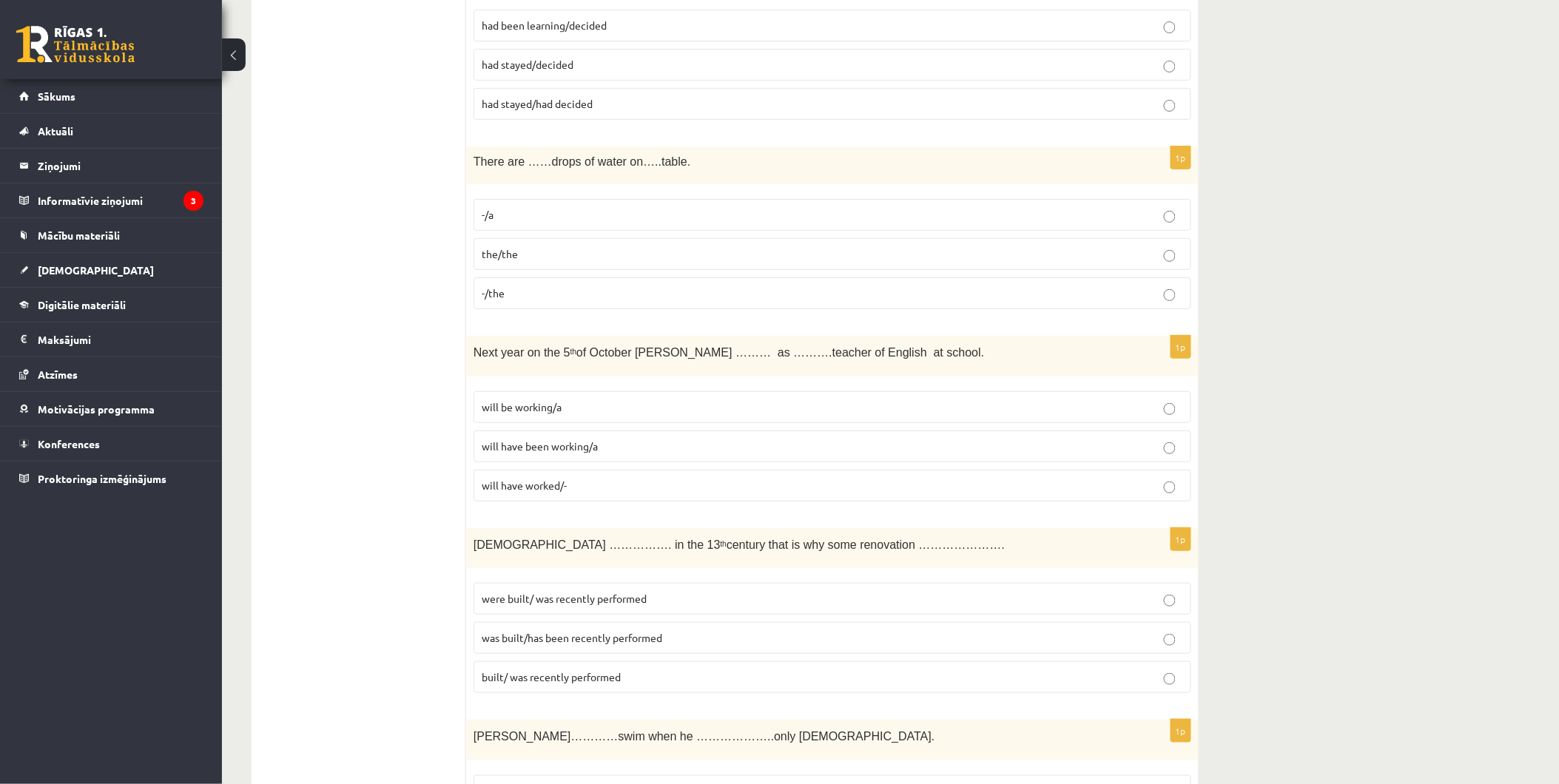
click at [555, 461] on label "will have been working/a" at bounding box center [832, 447] width 717 height 32
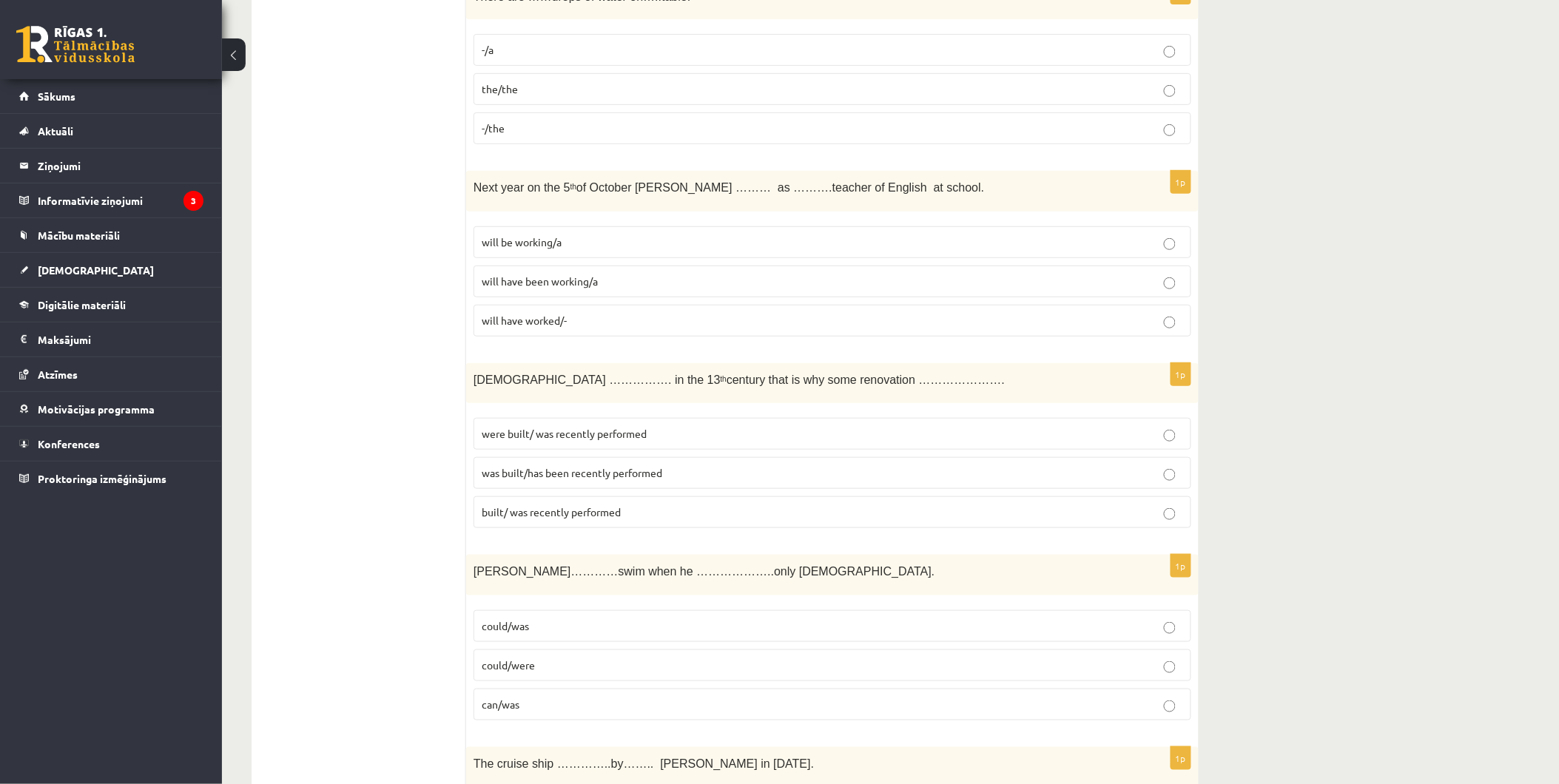
click at [652, 439] on p "were built/ was recently performed" at bounding box center [833, 434] width 702 height 16
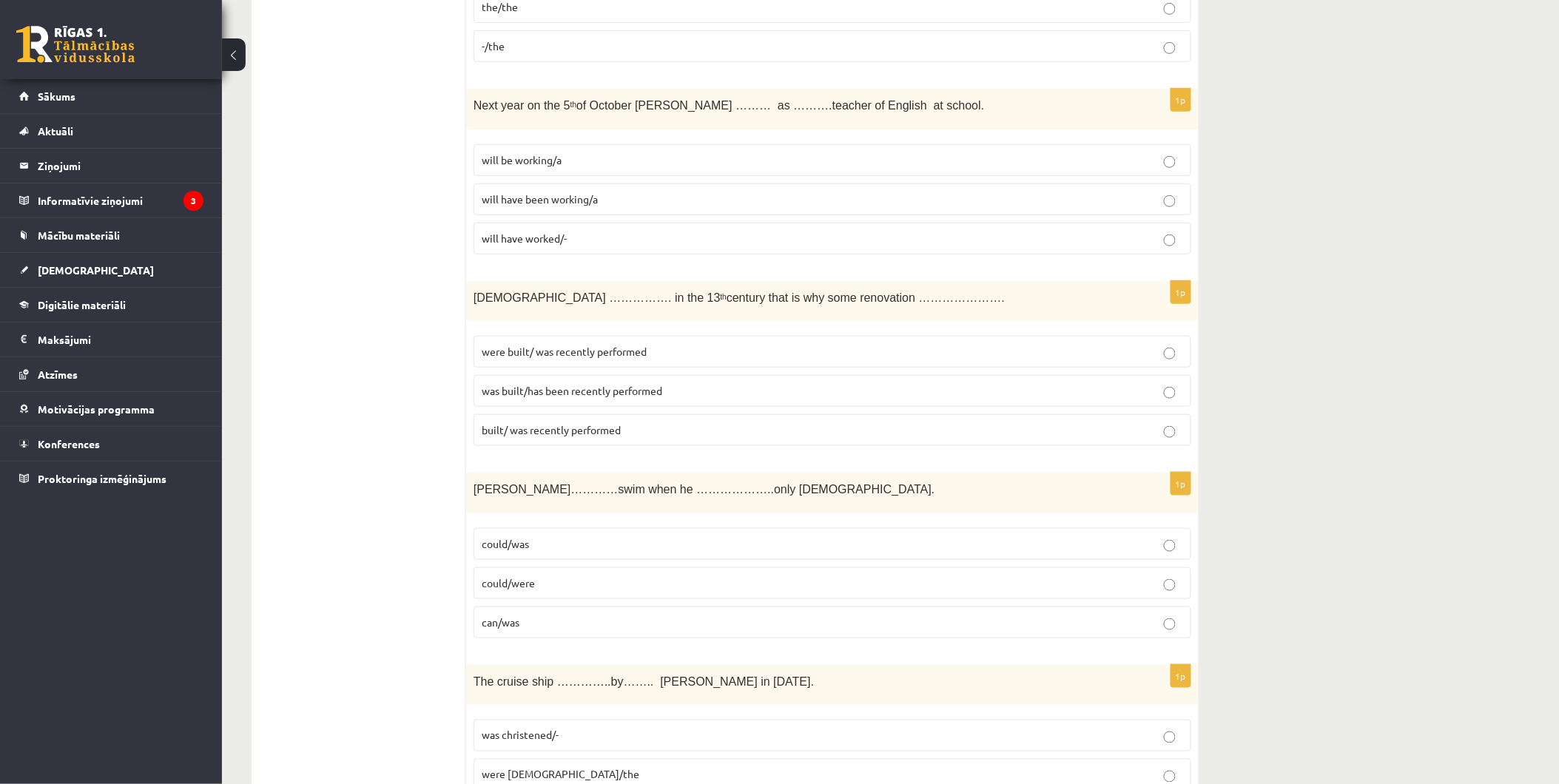
scroll to position [2383, 0]
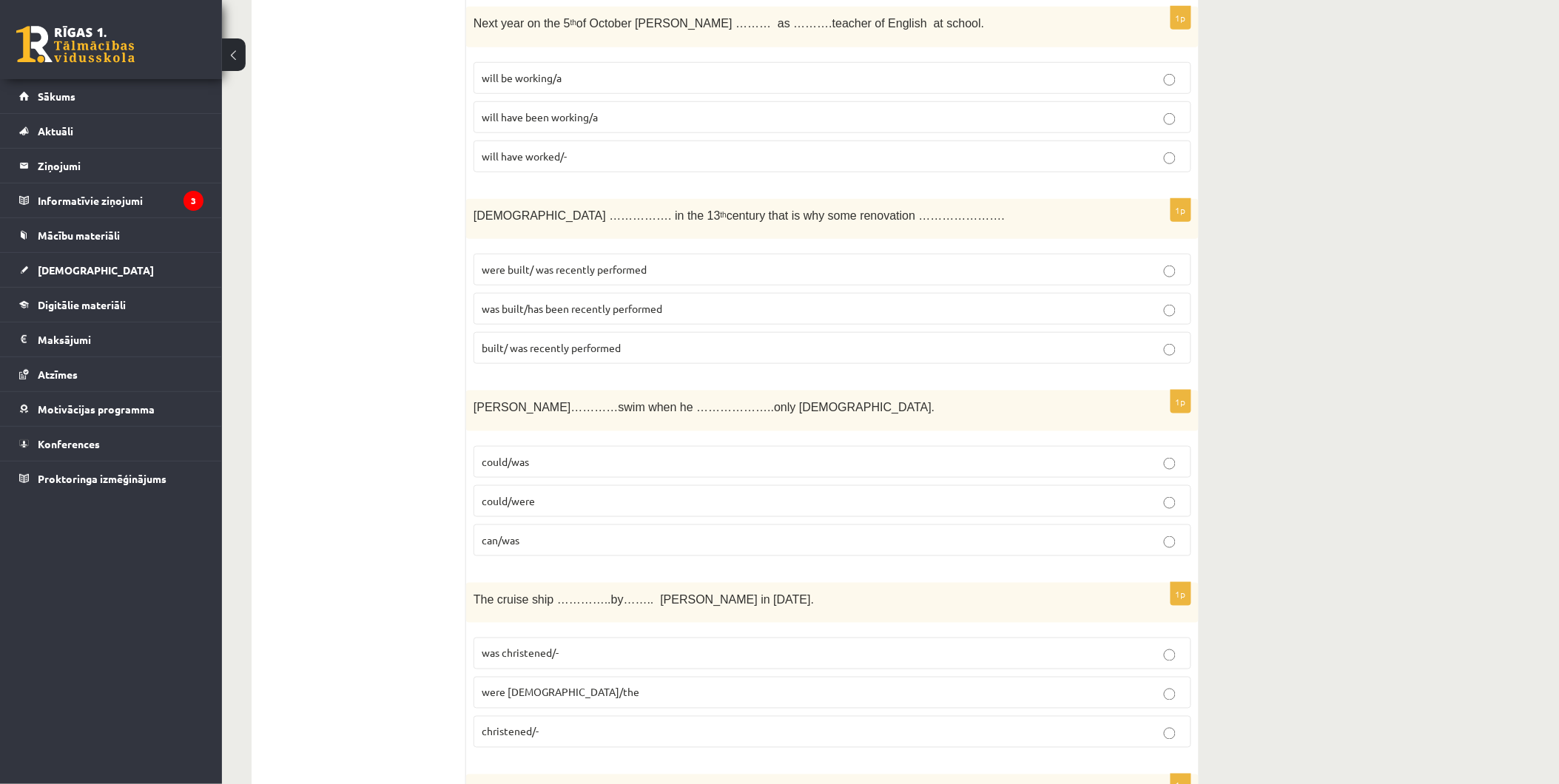
click at [709, 314] on p "was built/has been recently performed" at bounding box center [833, 309] width 702 height 16
drag, startPoint x: 732, startPoint y: 283, endPoint x: 672, endPoint y: 297, distance: 61.6
click at [672, 297] on label "was built/has been recently performed" at bounding box center [832, 308] width 717 height 32
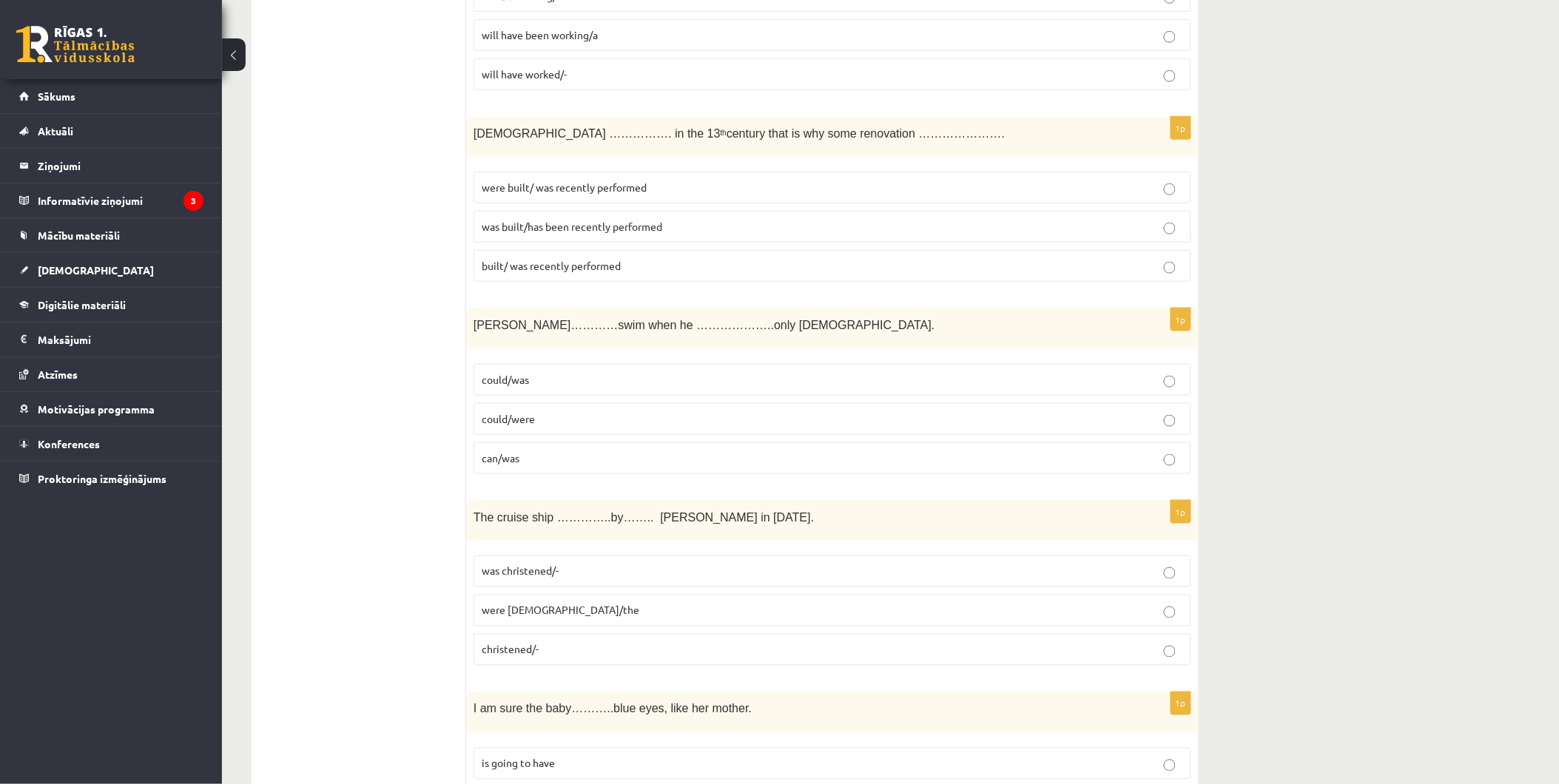
click at [574, 420] on p "could/were" at bounding box center [833, 419] width 702 height 16
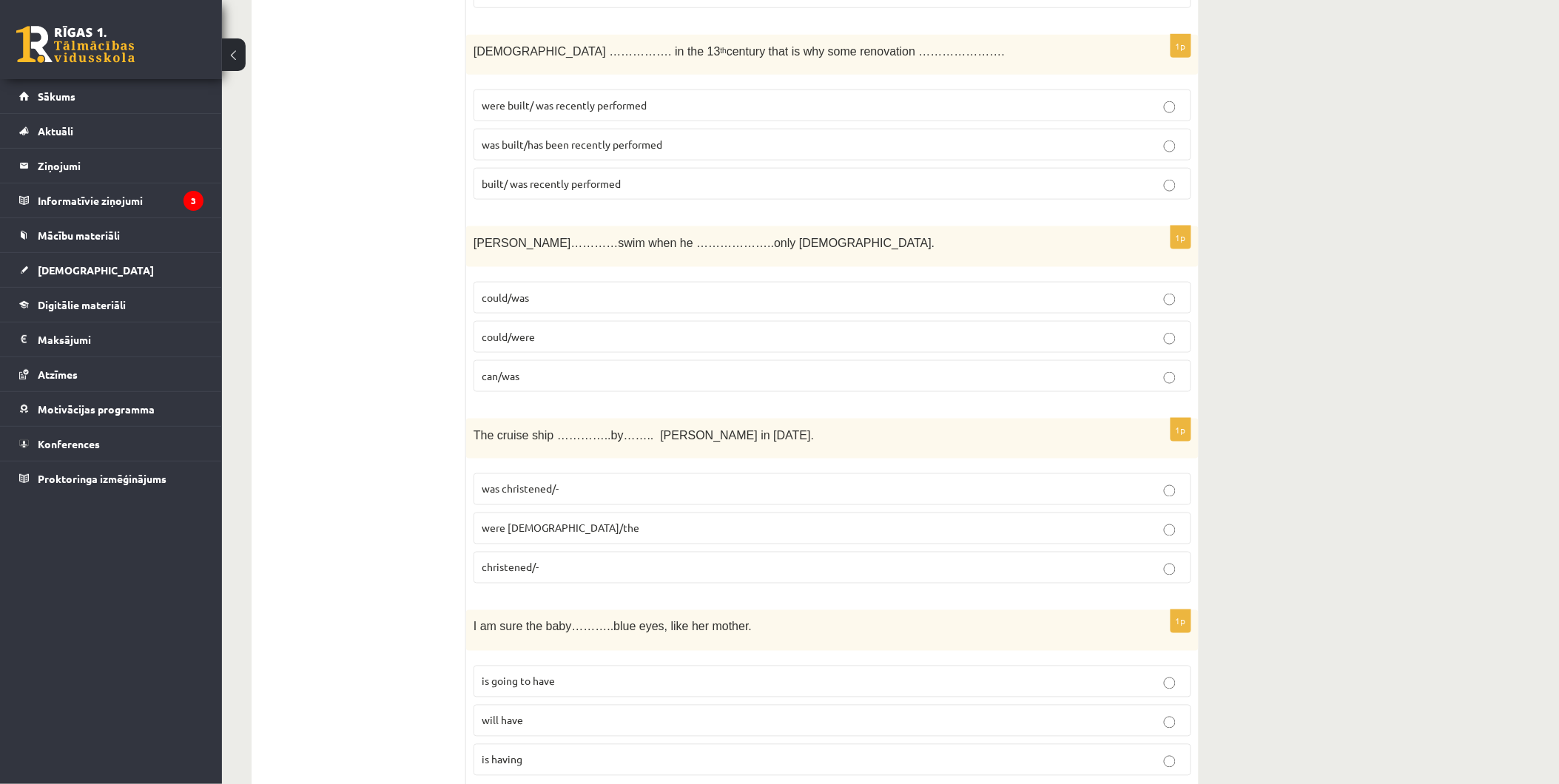
click at [615, 494] on p "was christened/-" at bounding box center [833, 490] width 702 height 16
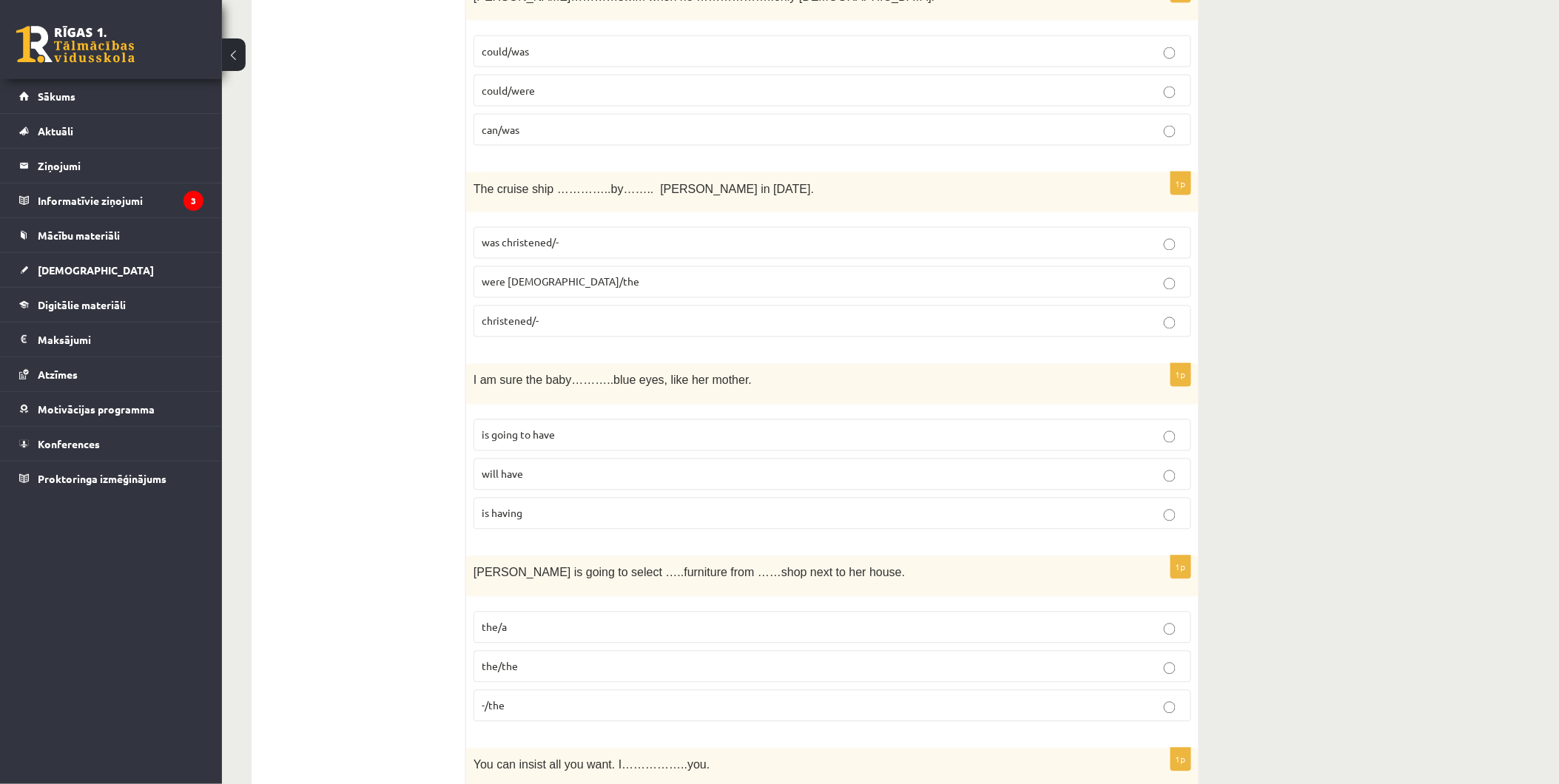
click at [568, 428] on label "is going to have" at bounding box center [832, 435] width 717 height 32
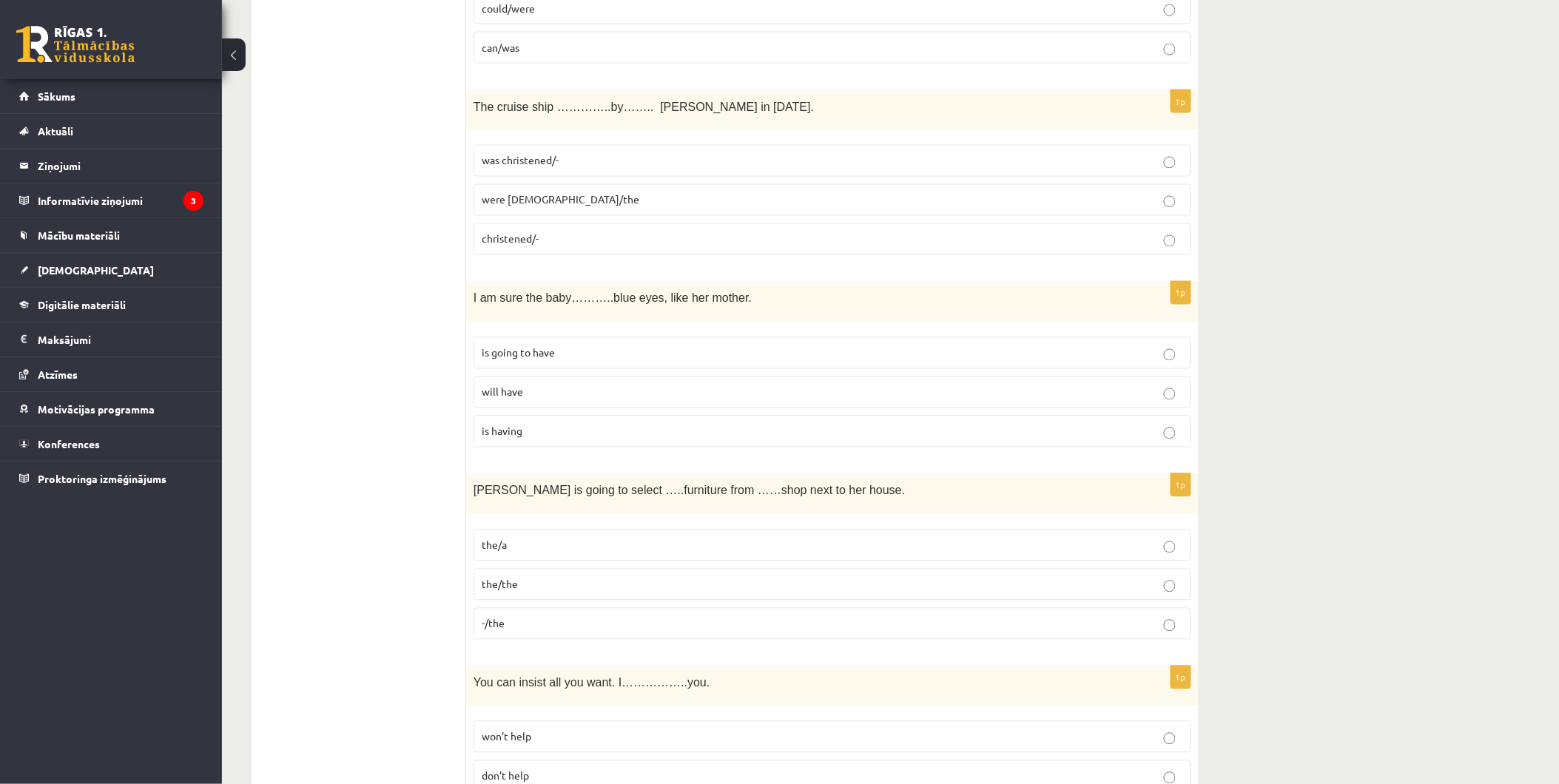
scroll to position [2959, 0]
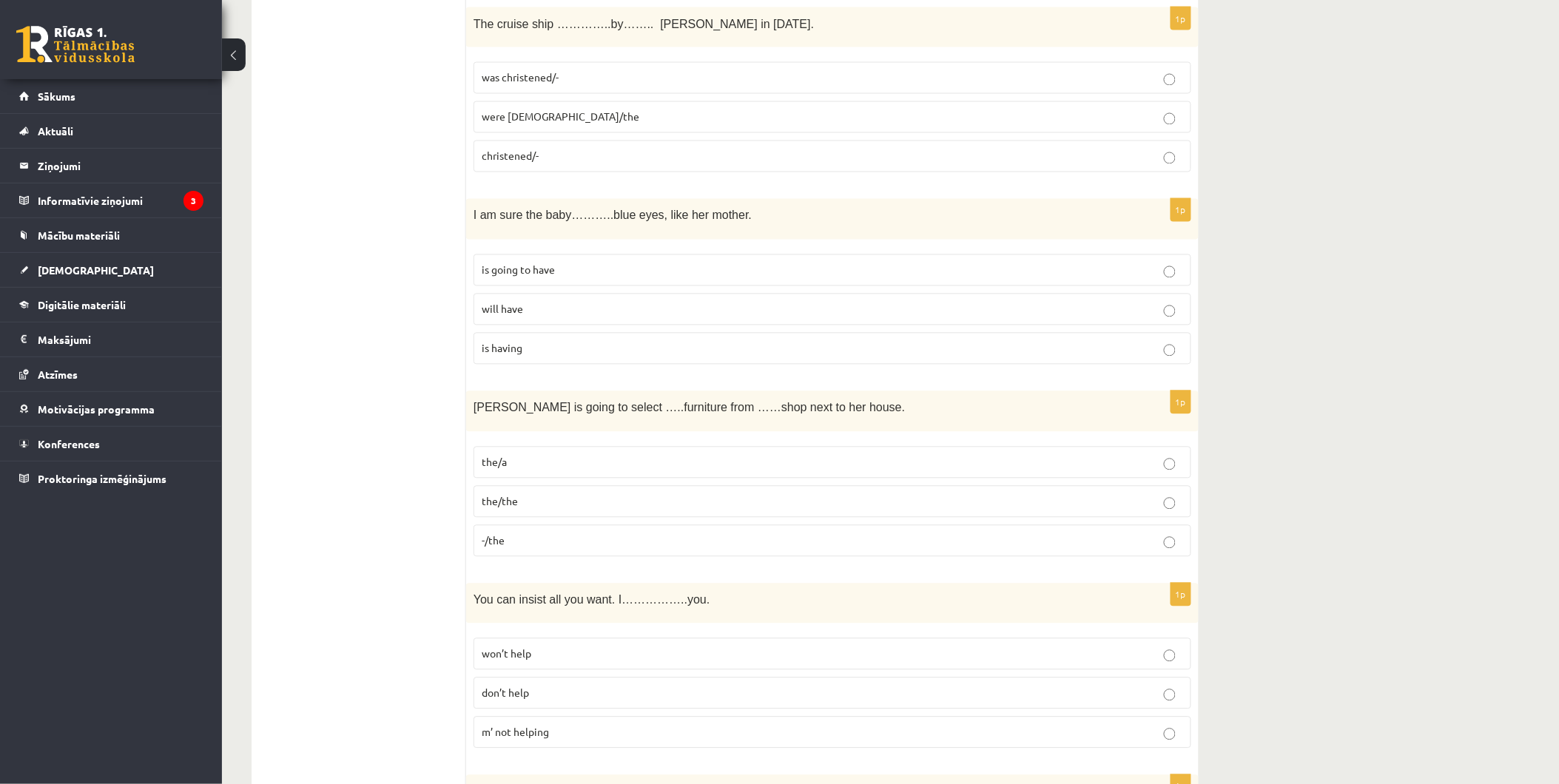
click at [578, 465] on p "the/a" at bounding box center [833, 463] width 702 height 16
click at [592, 500] on p "the/the" at bounding box center [833, 502] width 702 height 16
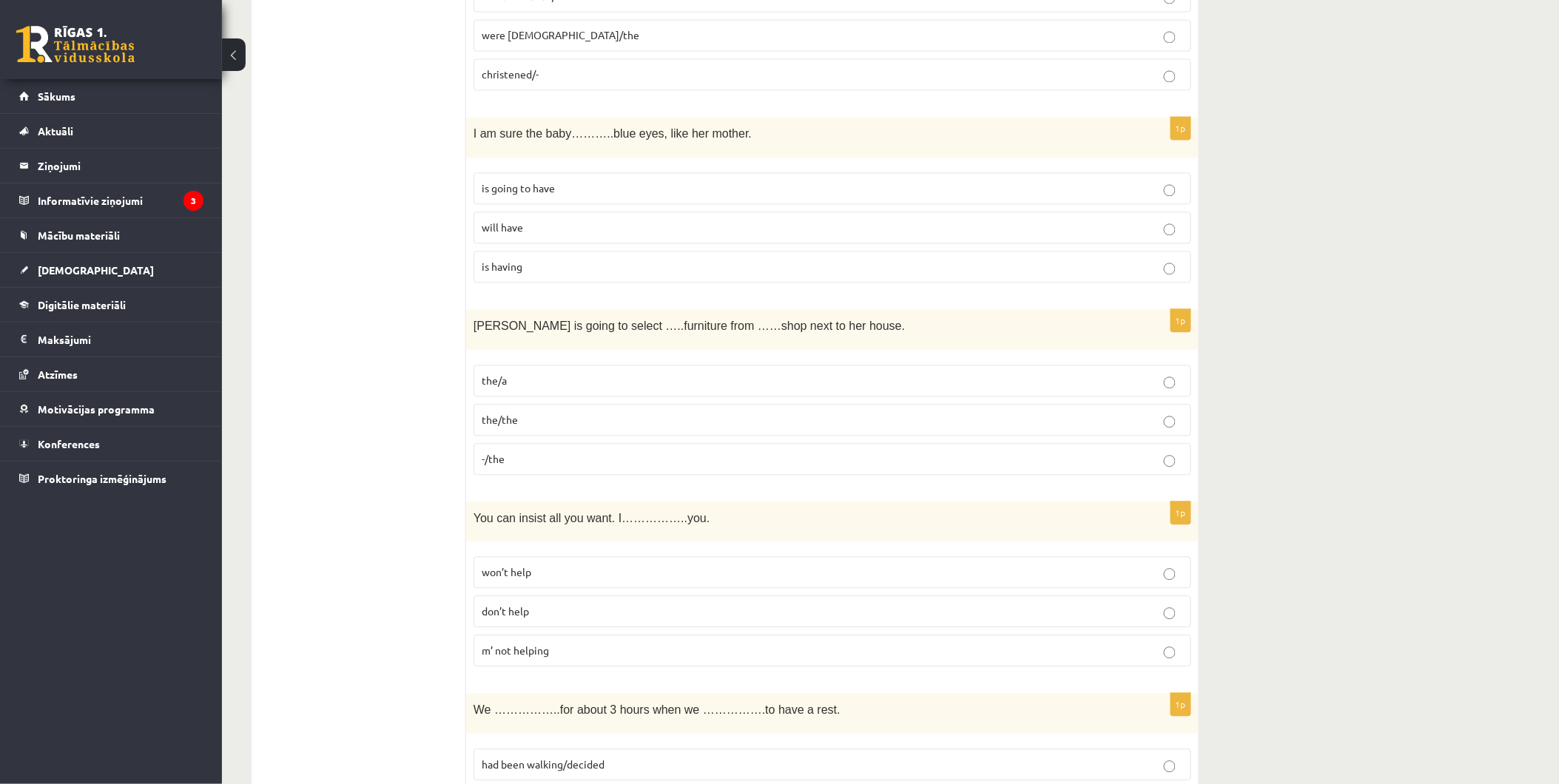
scroll to position [3123, 0]
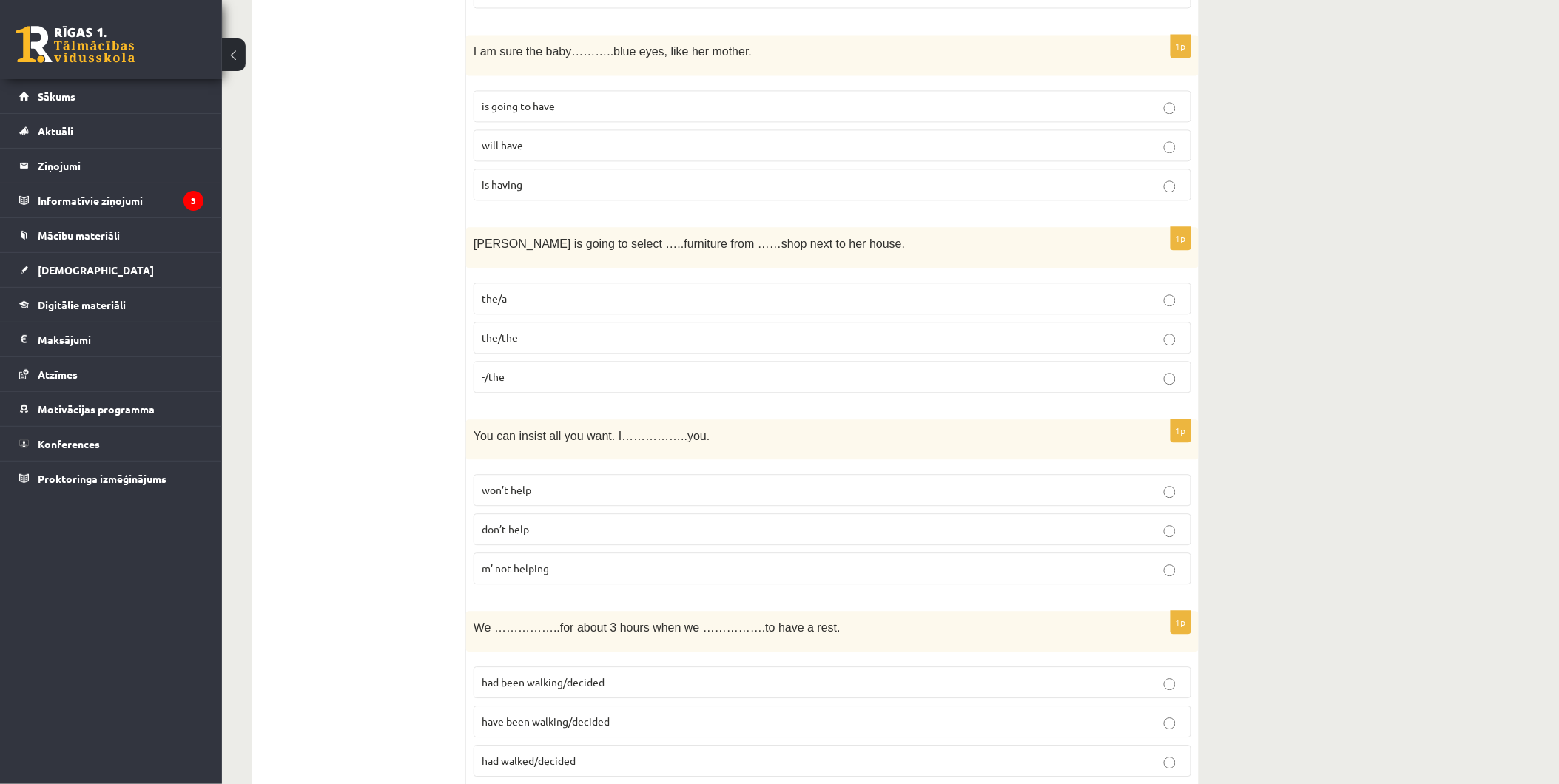
click at [627, 492] on p "won’t help" at bounding box center [833, 490] width 702 height 16
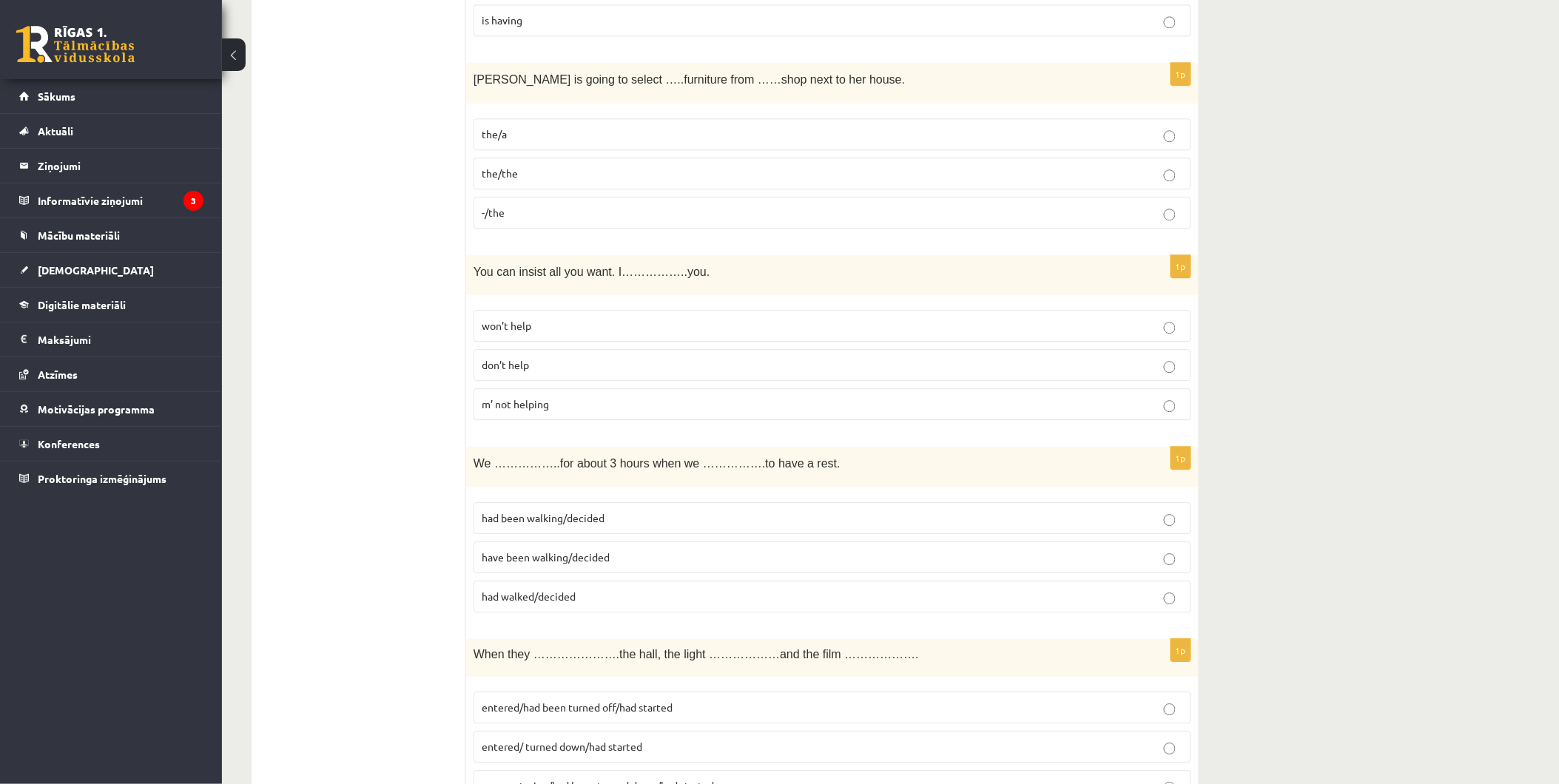
click at [620, 523] on p "had been walking/decided" at bounding box center [833, 518] width 702 height 16
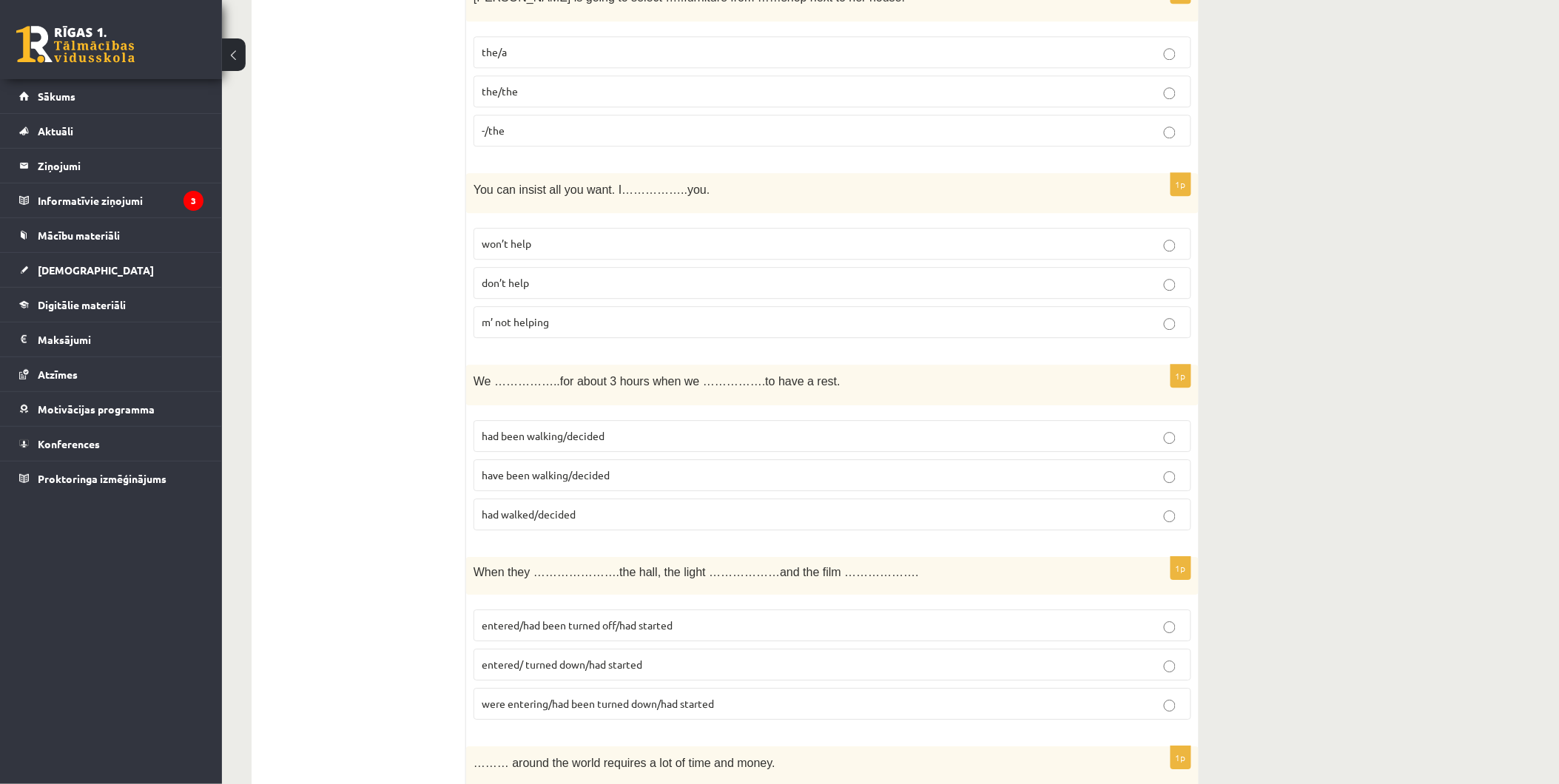
scroll to position [3534, 0]
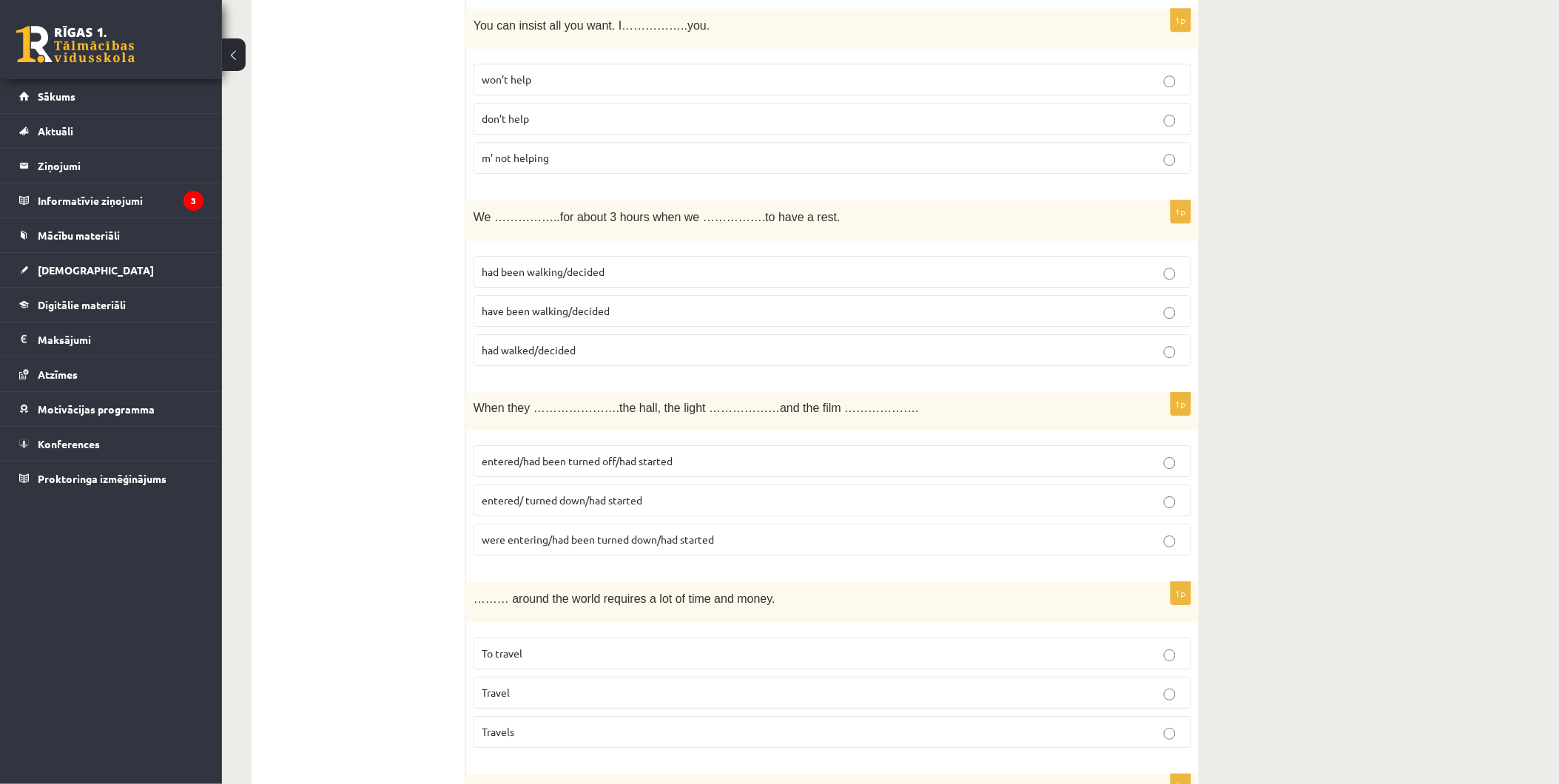
click at [714, 459] on p "entered/had been turned off/had started" at bounding box center [833, 461] width 702 height 16
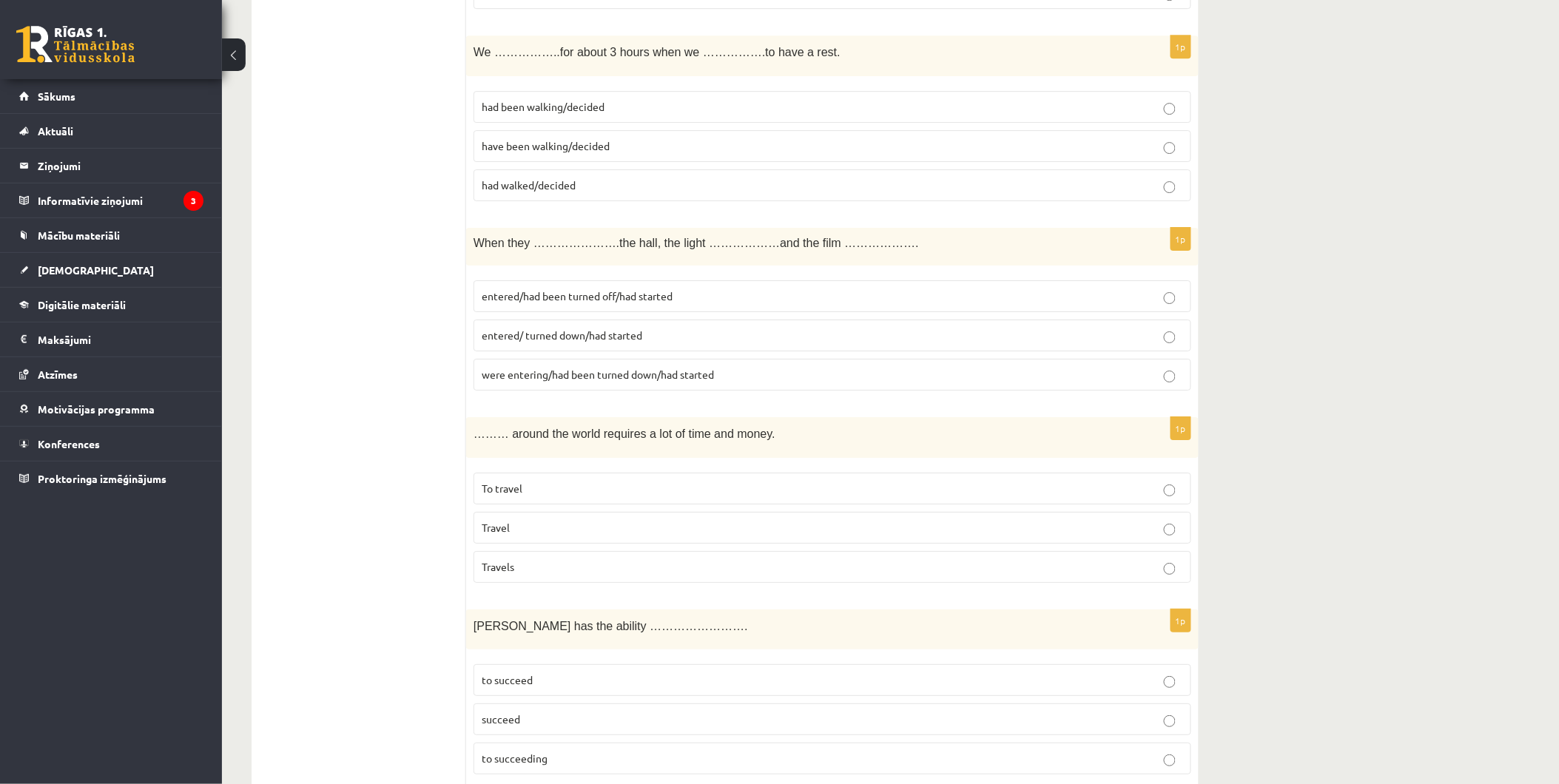
click at [551, 503] on label "To travel" at bounding box center [832, 488] width 717 height 32
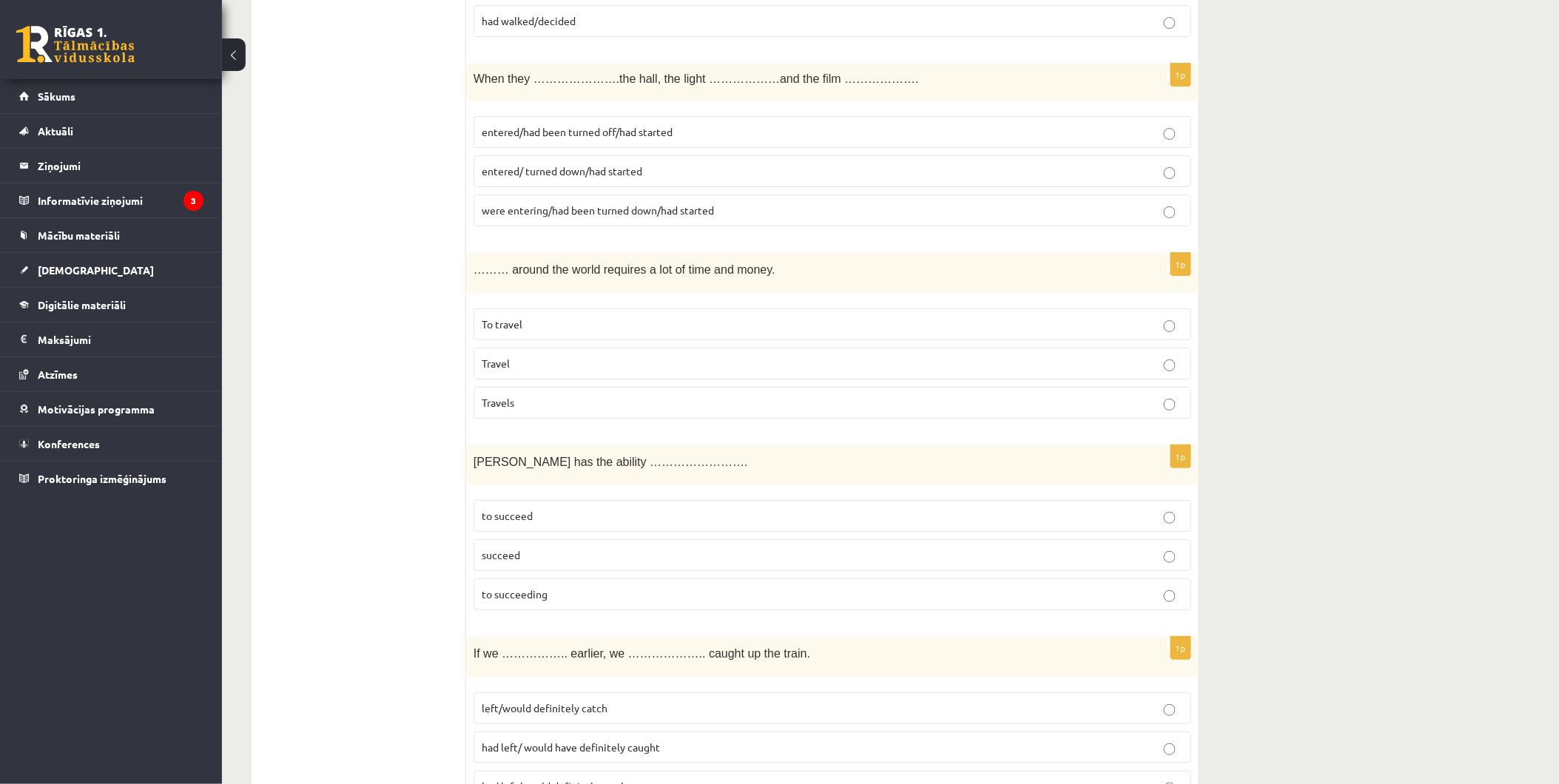
click at [558, 523] on p "to succeed" at bounding box center [833, 516] width 702 height 16
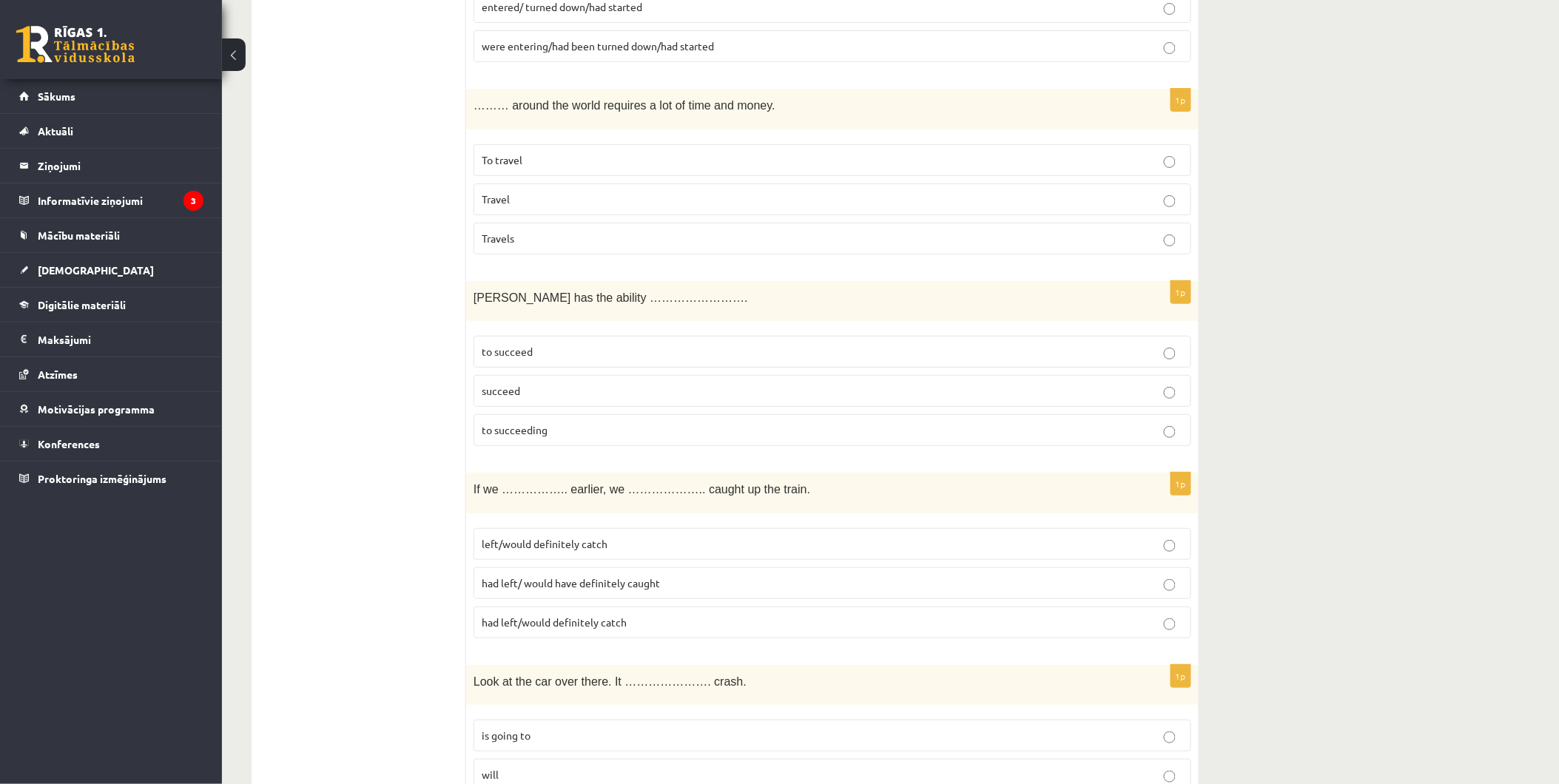
scroll to position [4109, 0]
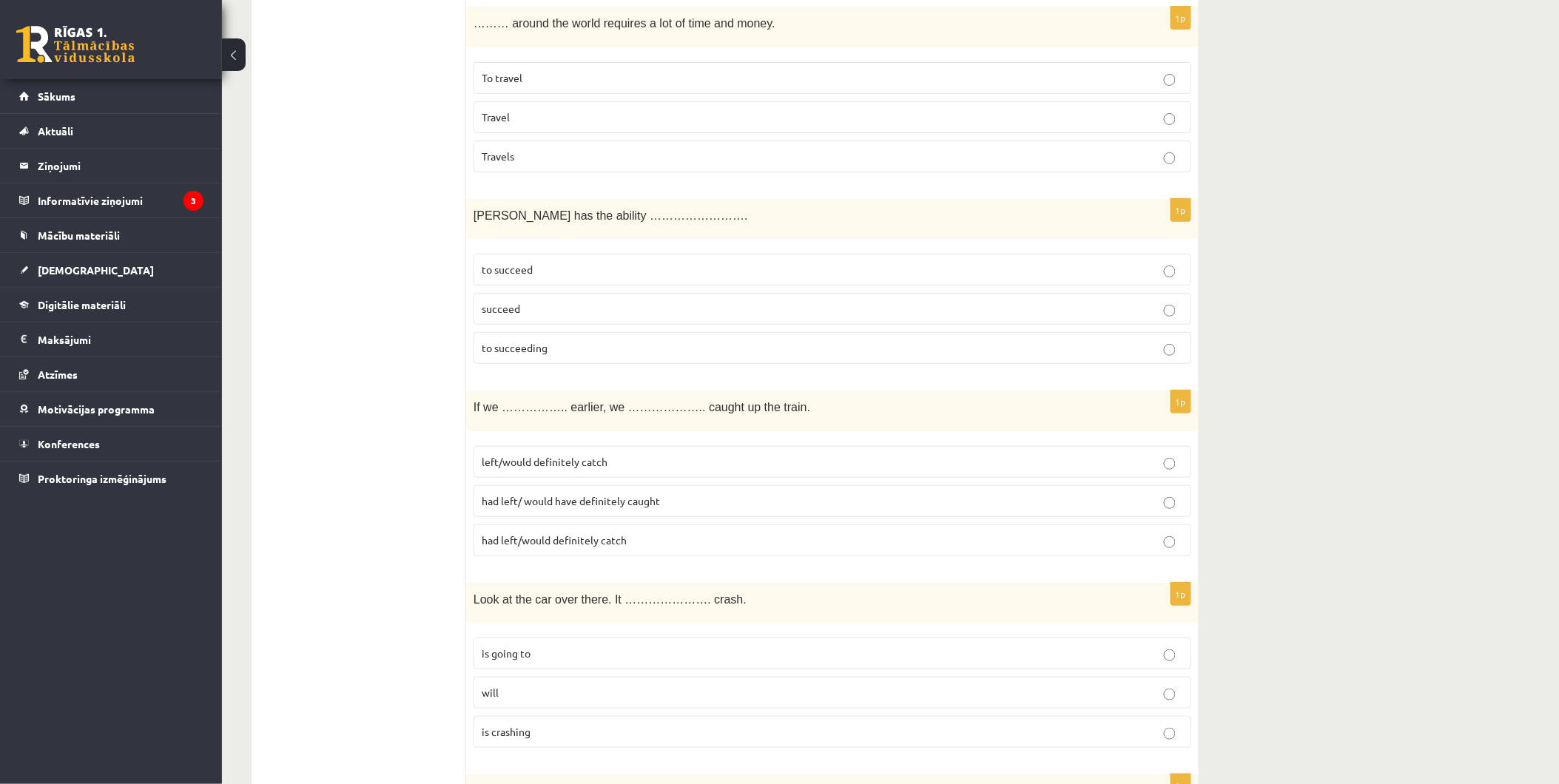
click at [690, 505] on p "had left/ would have definitely caught" at bounding box center [833, 501] width 702 height 16
click at [648, 538] on p "had left/would definitely catch" at bounding box center [833, 541] width 702 height 16
click at [714, 457] on label "left/would definitely catch" at bounding box center [832, 461] width 717 height 32
click at [732, 517] on label "had left/ would have definitely caught" at bounding box center [832, 501] width 717 height 32
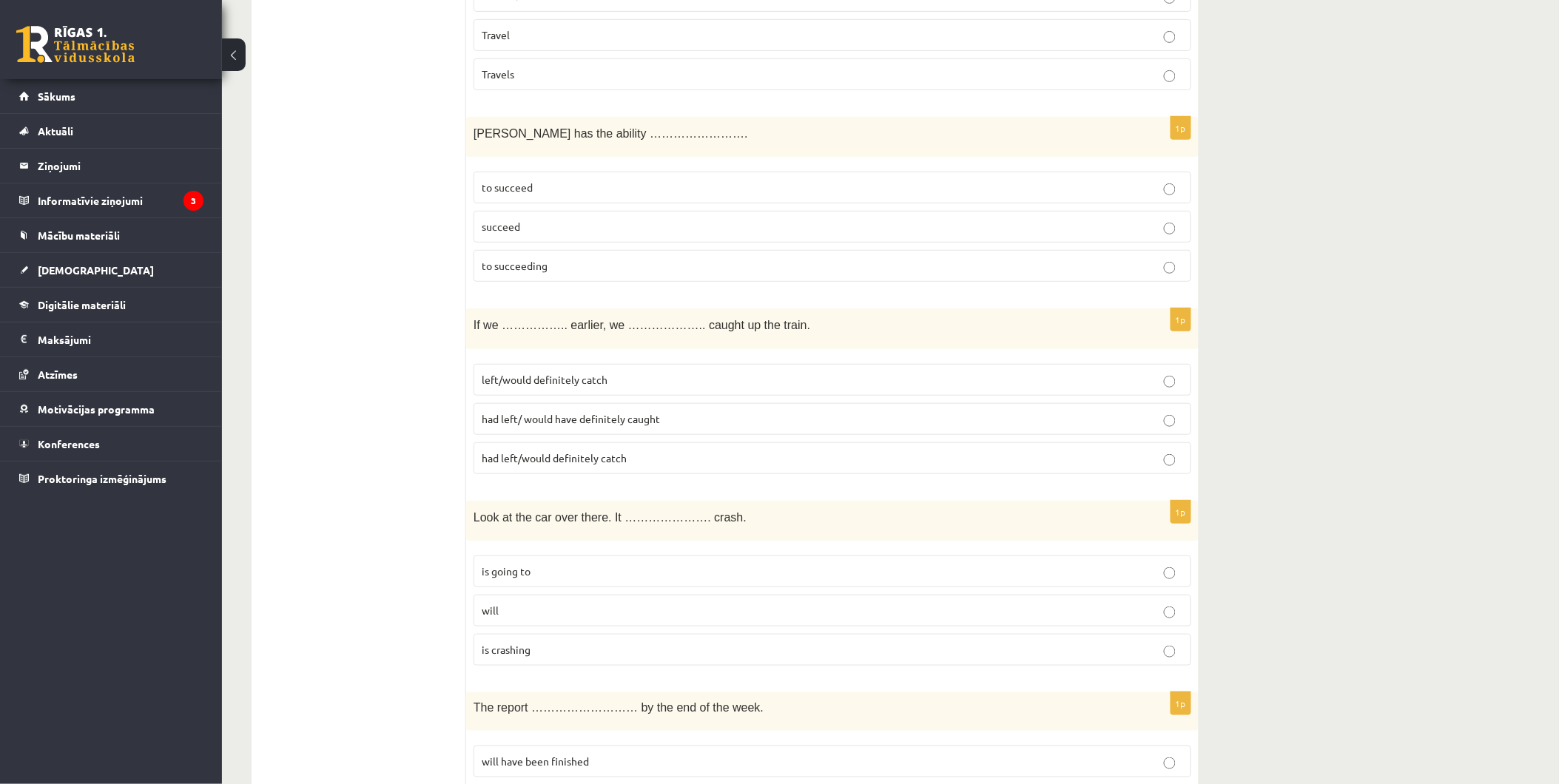
scroll to position [4274, 0]
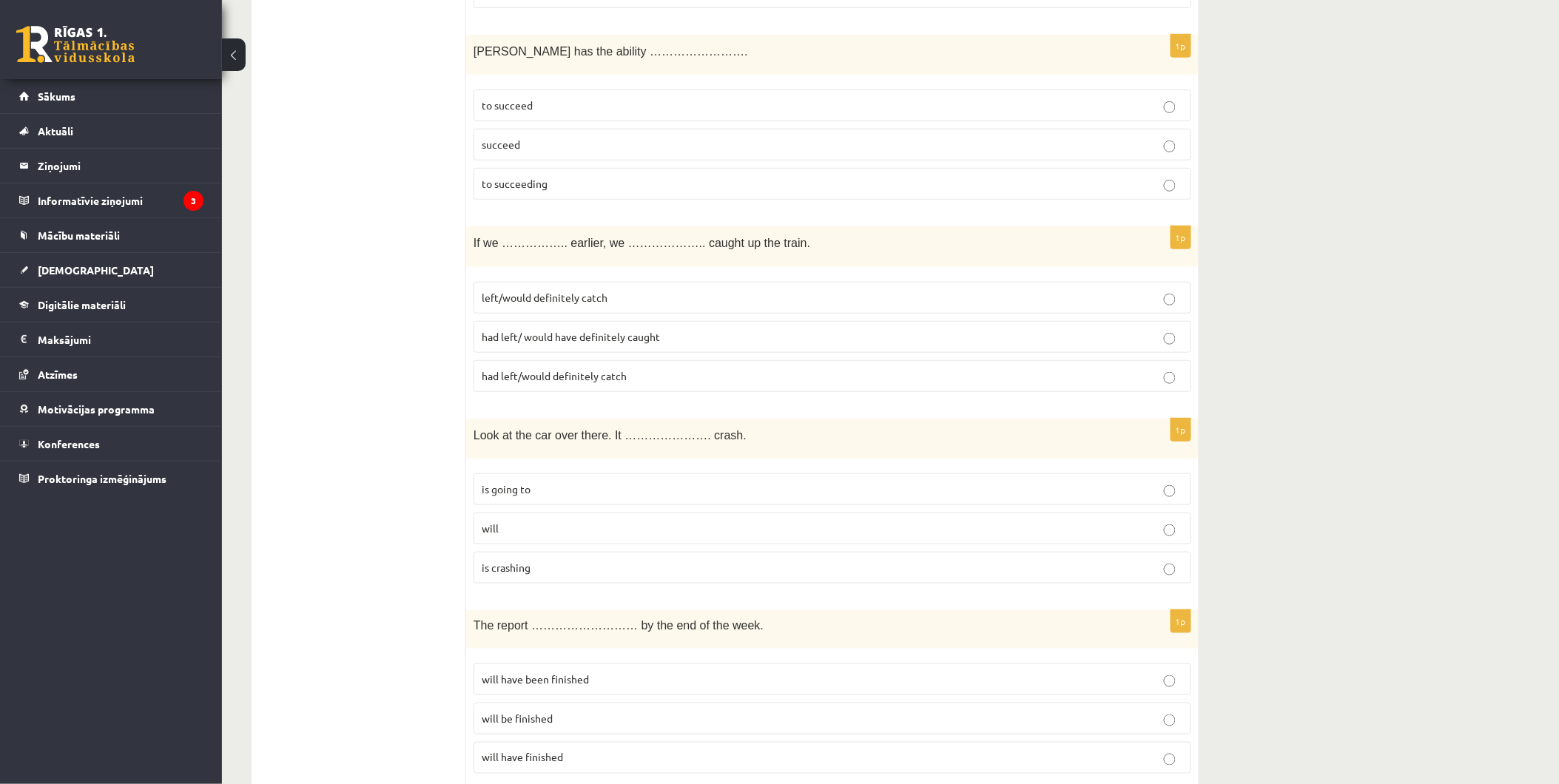
click at [585, 483] on label "is going to" at bounding box center [832, 489] width 717 height 32
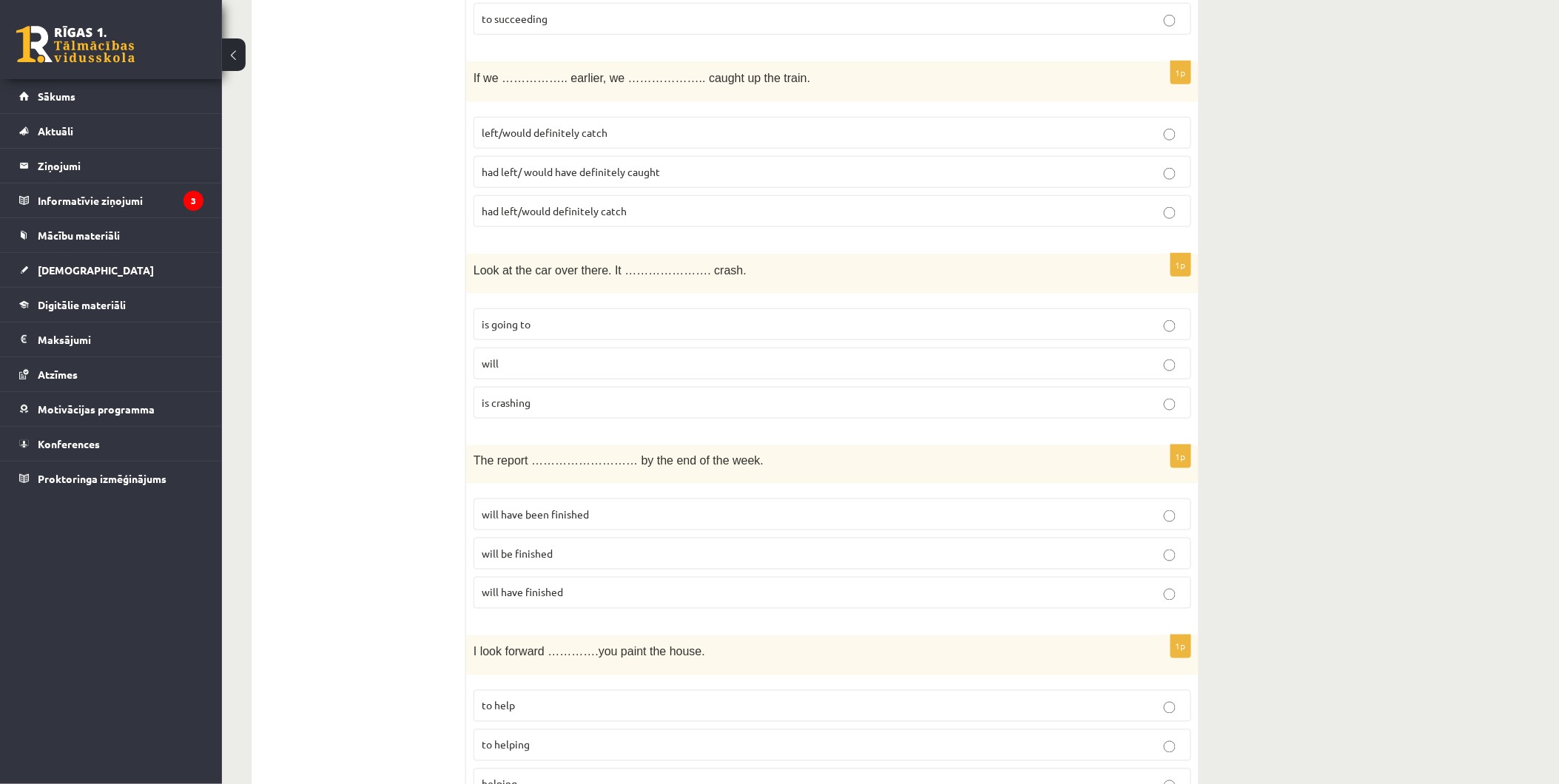
click at [582, 555] on p "will be finished" at bounding box center [833, 554] width 702 height 16
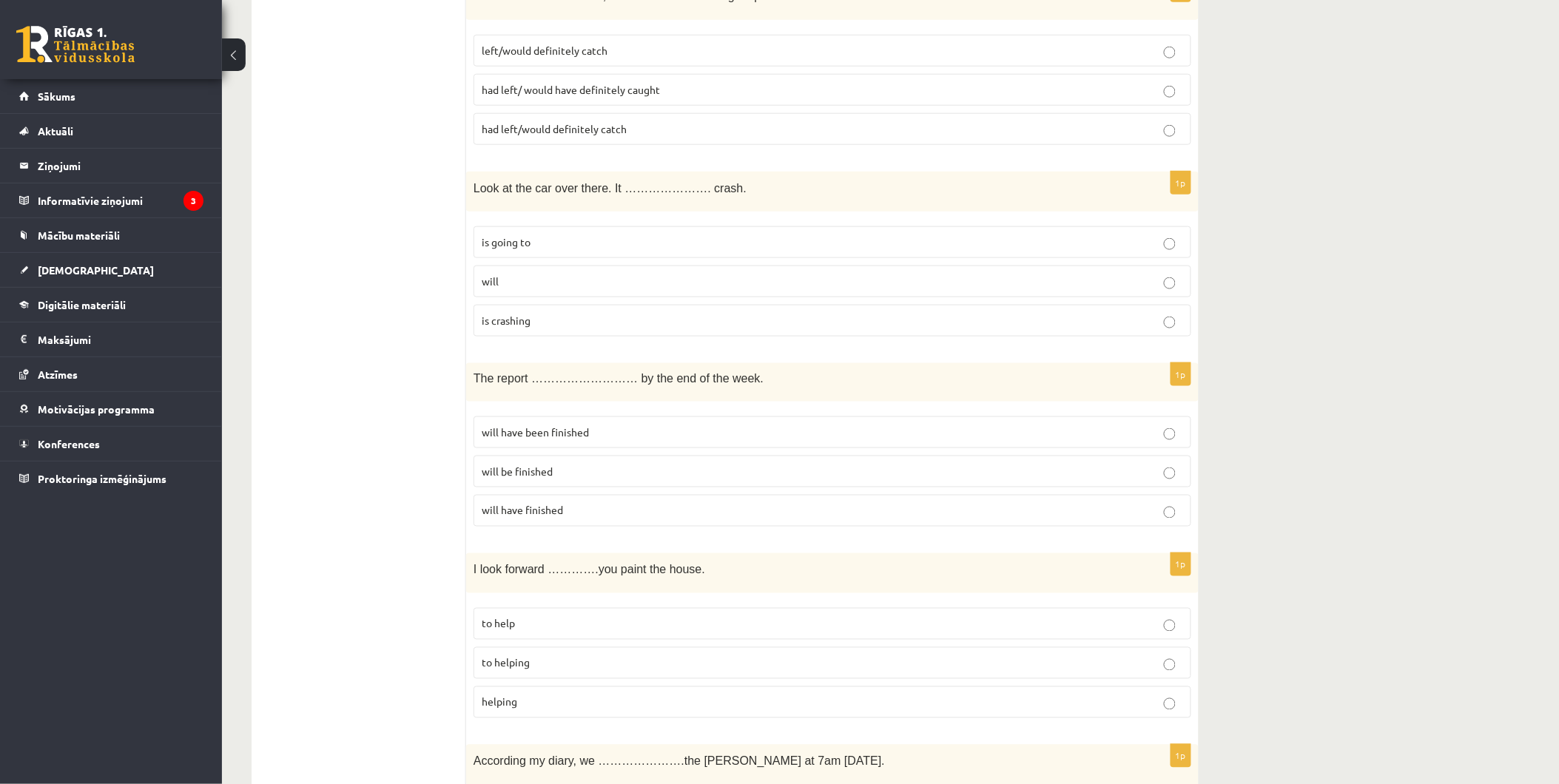
click at [559, 667] on p "to helping" at bounding box center [833, 663] width 702 height 16
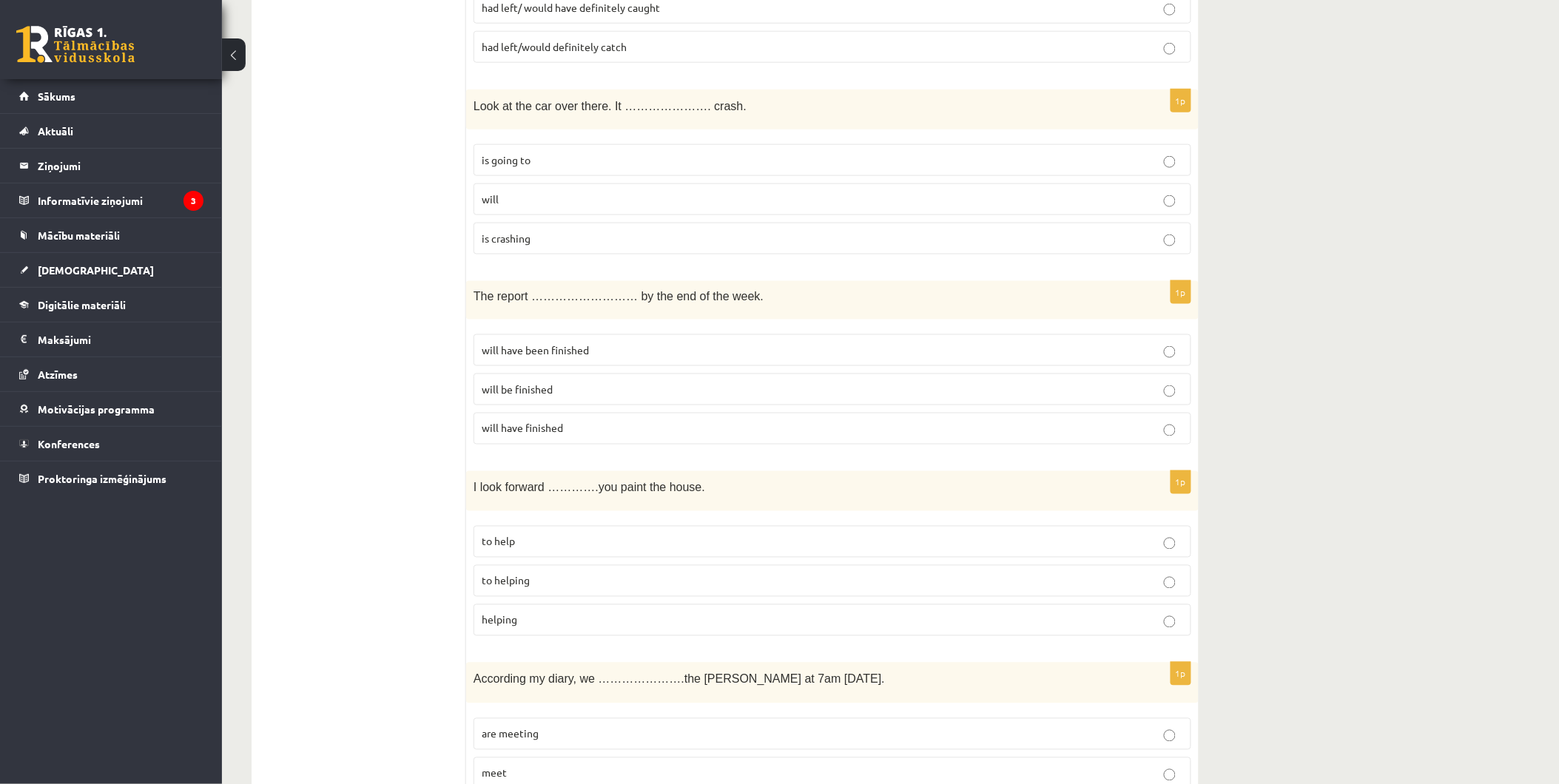
scroll to position [4685, 0]
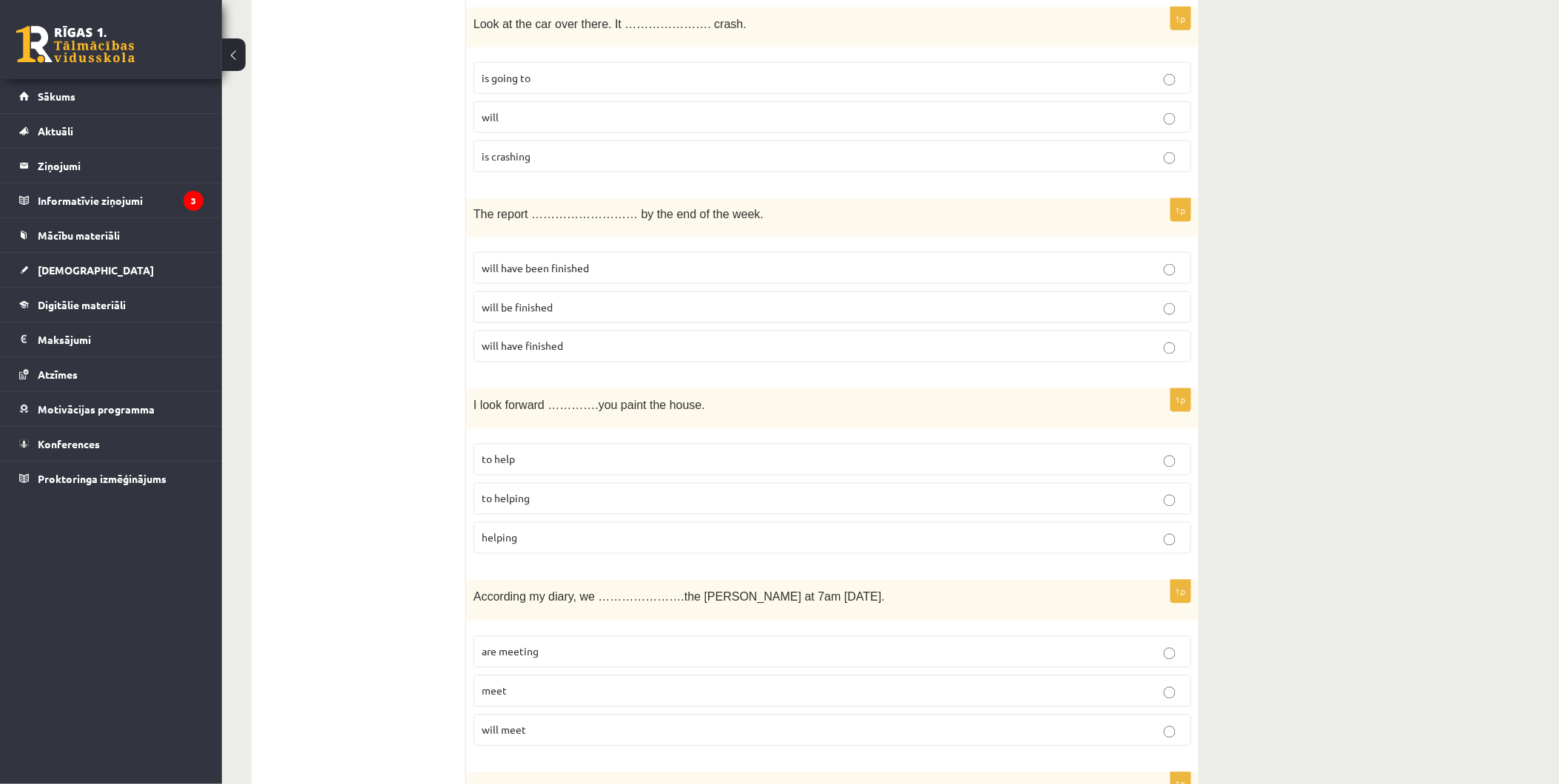
click at [575, 649] on label "are meeting" at bounding box center [832, 652] width 717 height 32
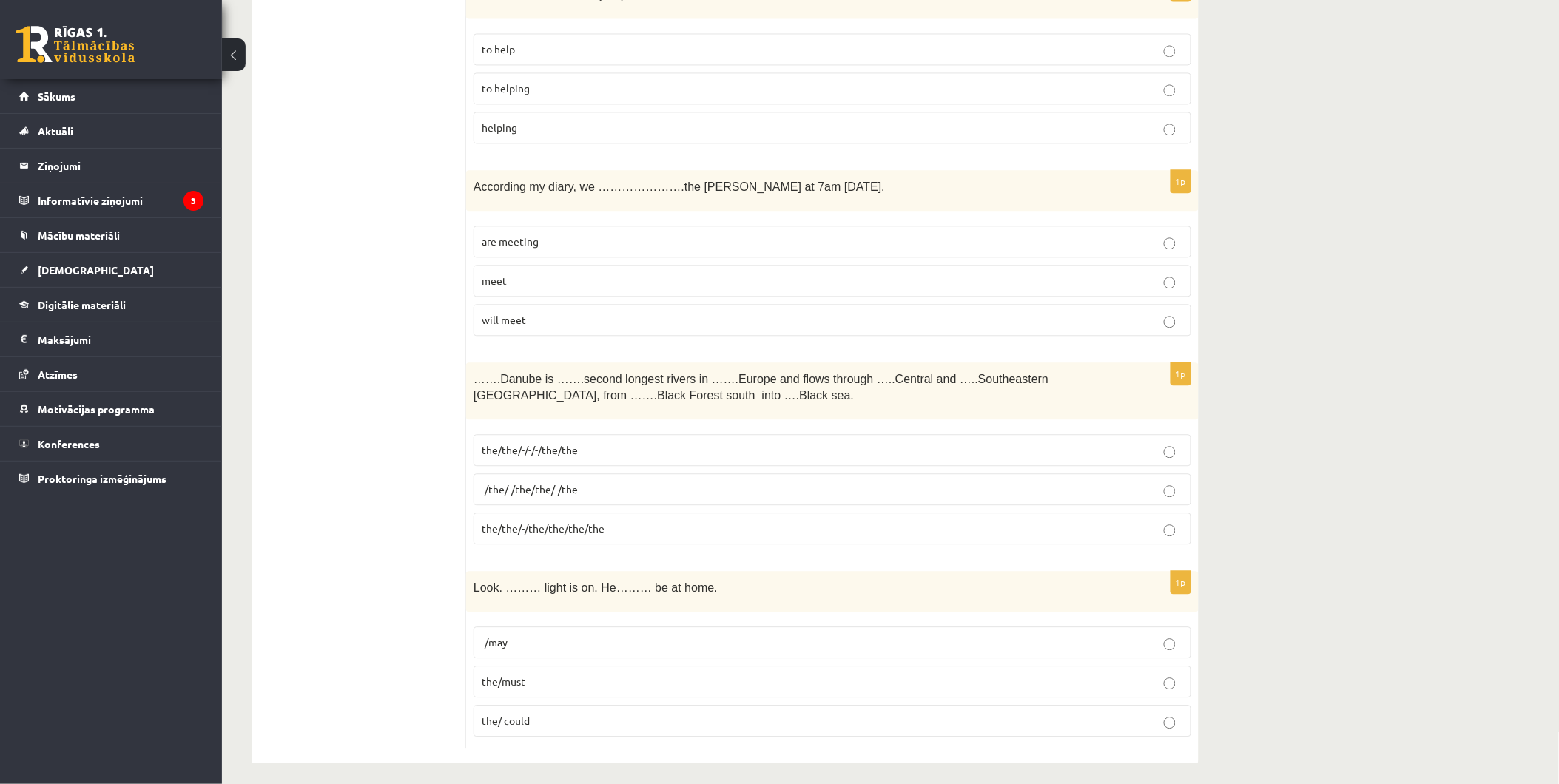
scroll to position [5114, 0]
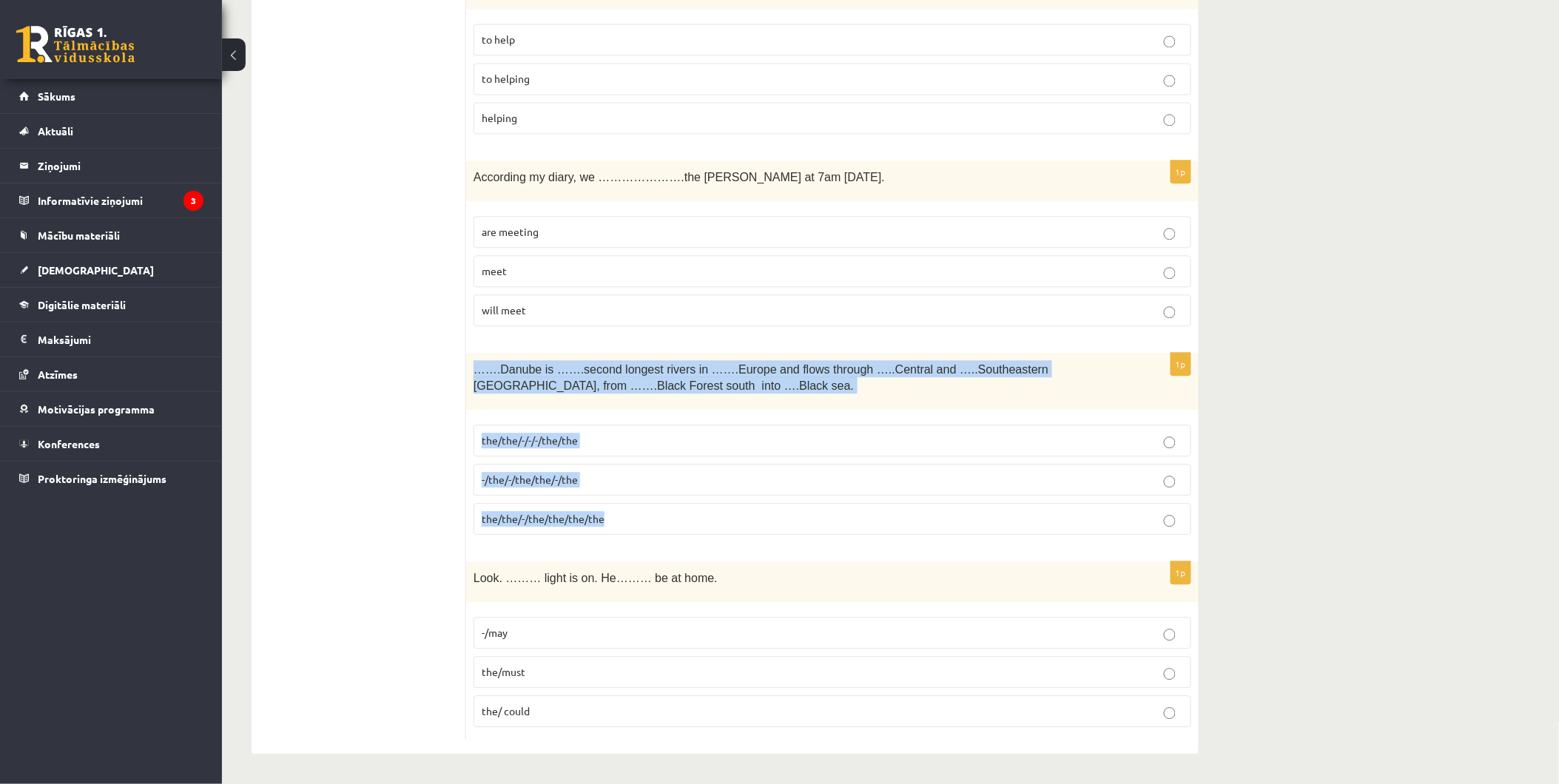
drag, startPoint x: 469, startPoint y: 373, endPoint x: 1003, endPoint y: 518, distance: 553.3
click at [1003, 518] on div "1p …….Danube is …….second longest rivers in …….Europe and flows through …..Cent…" at bounding box center [832, 450] width 732 height 194
copy div "…….Danube is …….second longest rivers in …….Europe and flows through …..Central…"
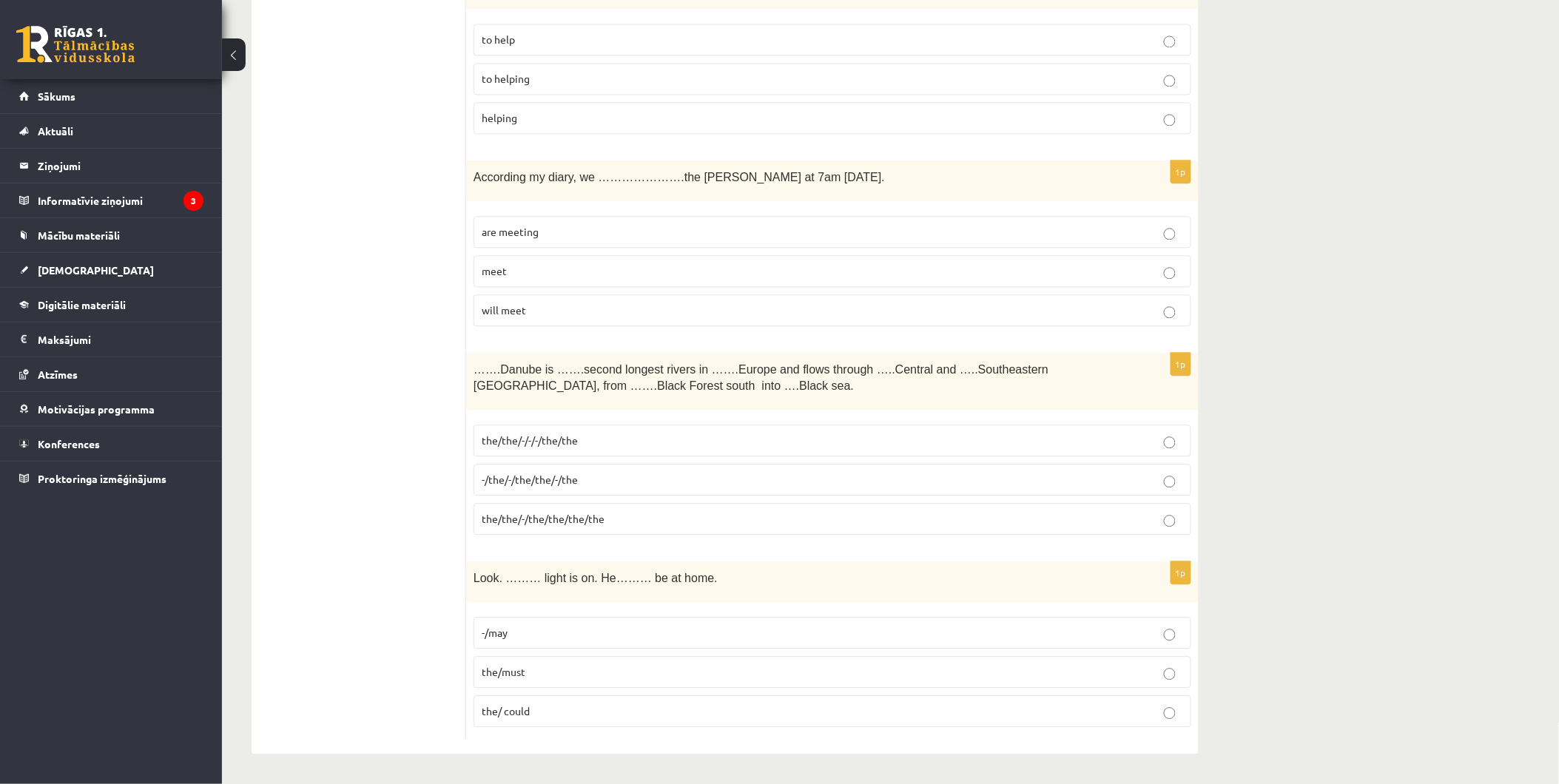
drag, startPoint x: 396, startPoint y: 435, endPoint x: 447, endPoint y: 425, distance: 52.0
click at [555, 523] on span "the/the/-/the/the/the/the" at bounding box center [543, 518] width 122 height 13
click at [597, 670] on p "the/must" at bounding box center [833, 673] width 702 height 16
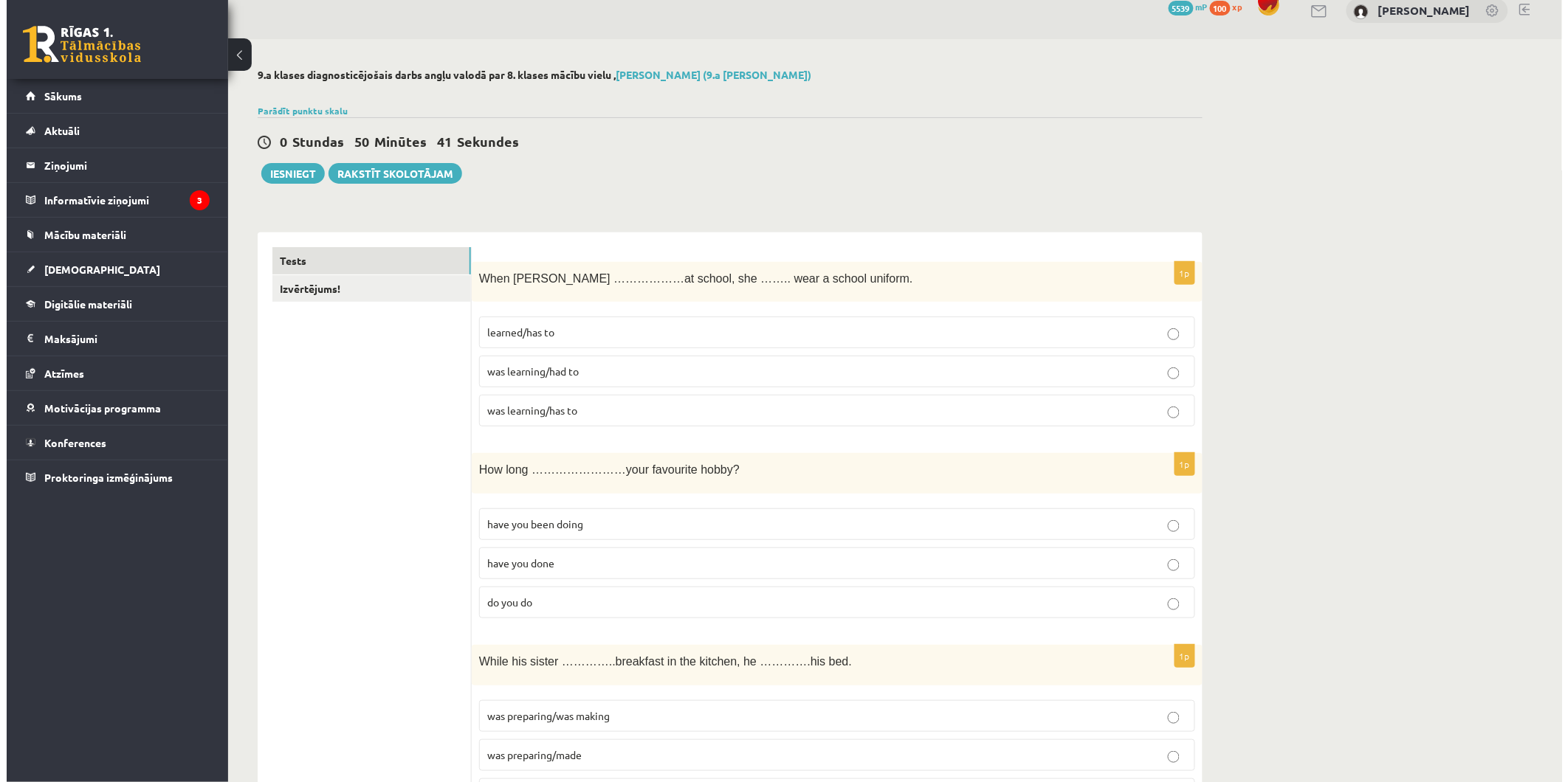
scroll to position [0, 0]
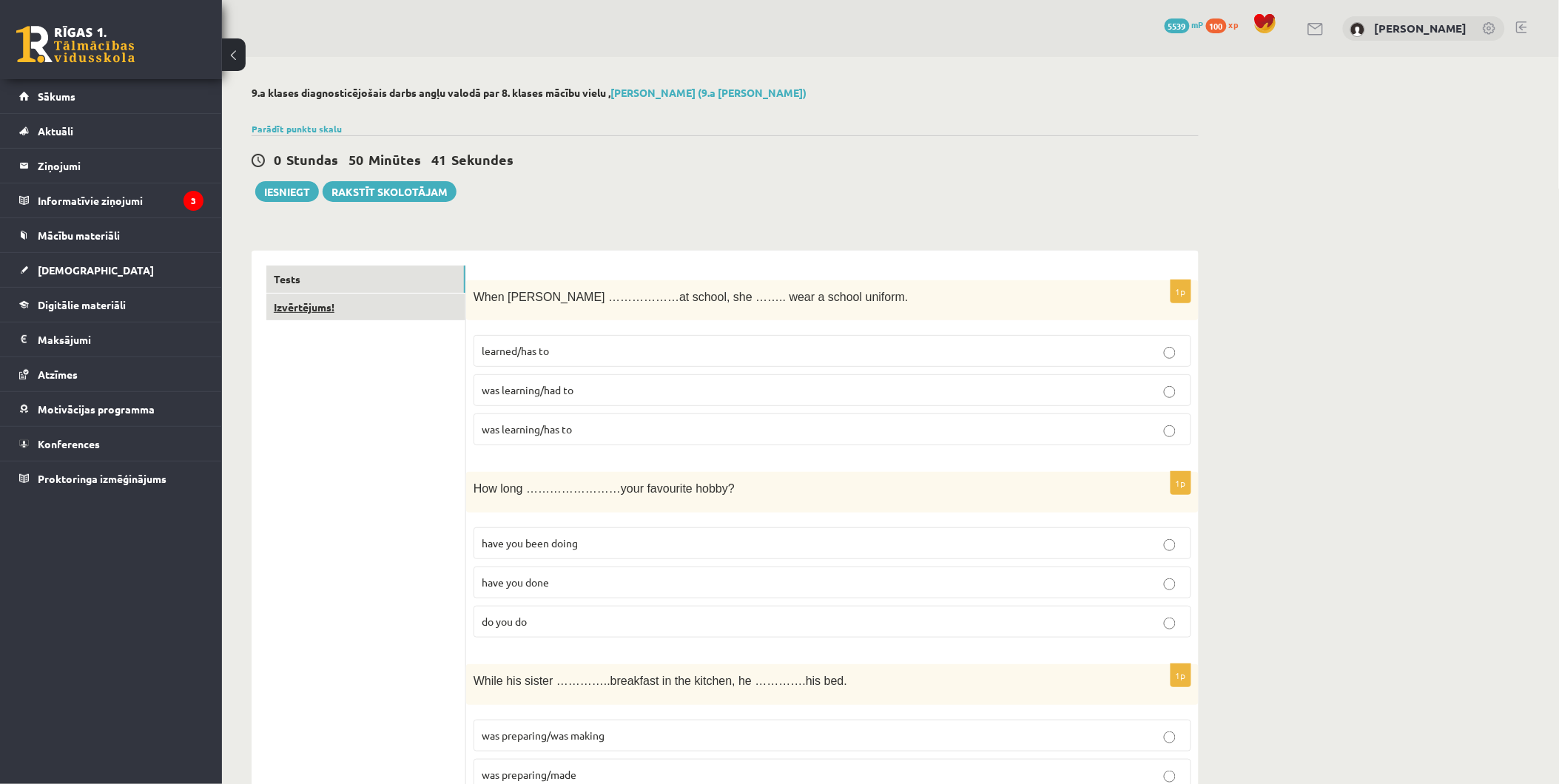
click at [323, 308] on link "Izvērtējums!" at bounding box center [366, 307] width 199 height 27
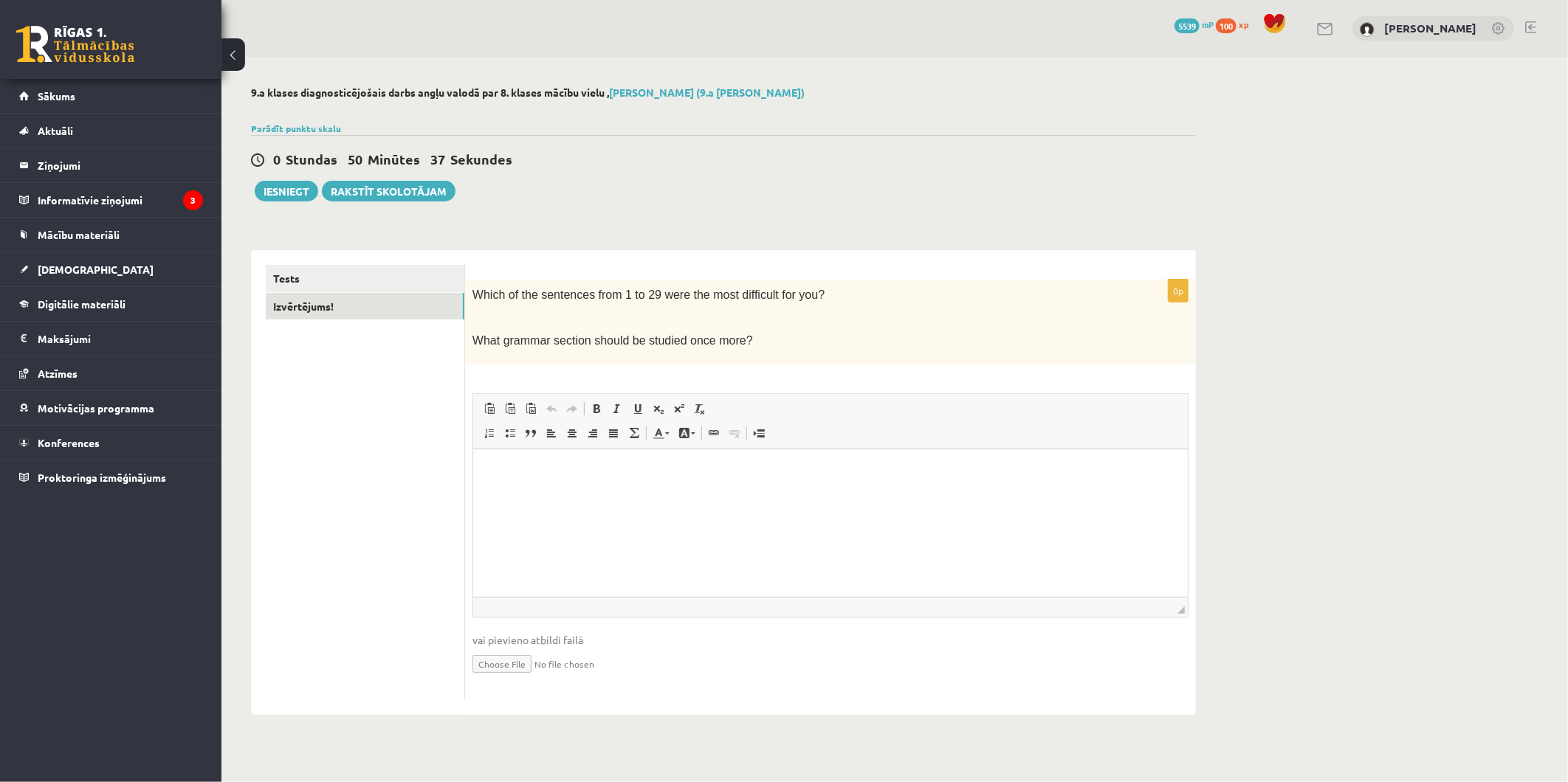
drag, startPoint x: 544, startPoint y: 470, endPoint x: 840, endPoint y: 793, distance: 438.1
click at [544, 470] on p "Editor, wiswyg-editor-user-answer-47363940556820" at bounding box center [829, 471] width 685 height 16
click at [301, 268] on link "Tests" at bounding box center [365, 278] width 199 height 27
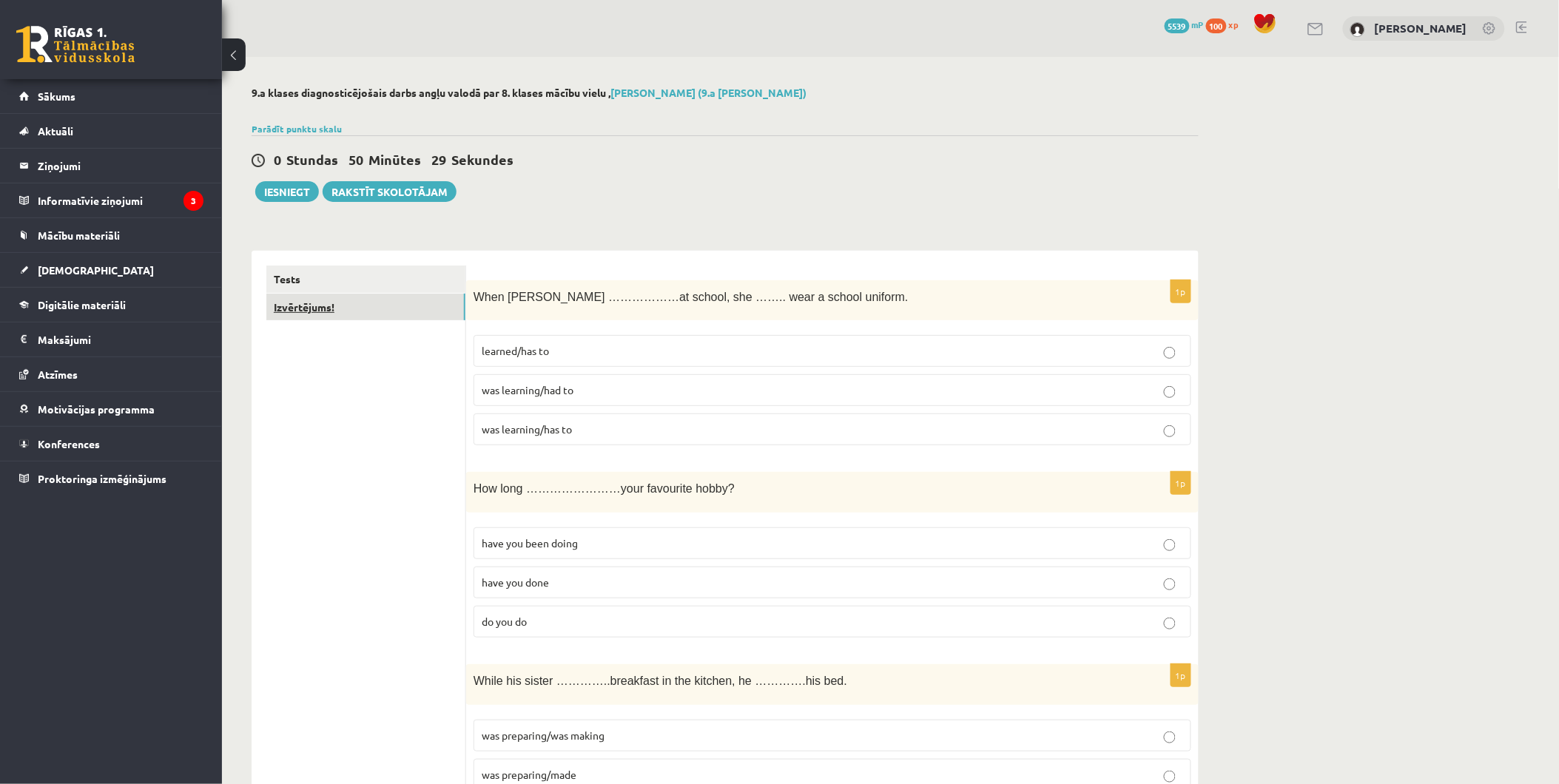
click at [398, 316] on link "Izvērtējums!" at bounding box center [366, 307] width 199 height 27
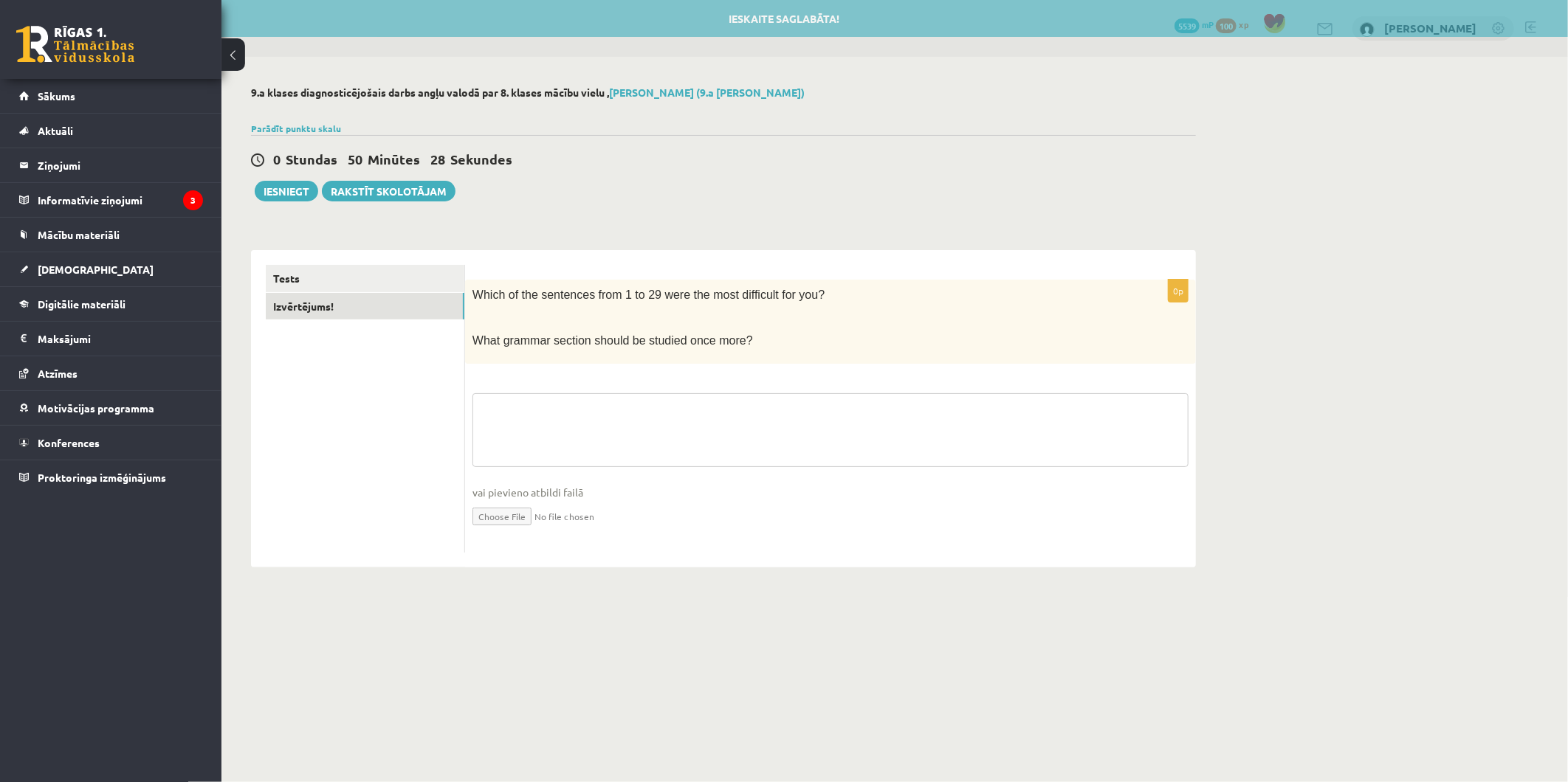
click at [694, 409] on textarea at bounding box center [830, 430] width 716 height 74
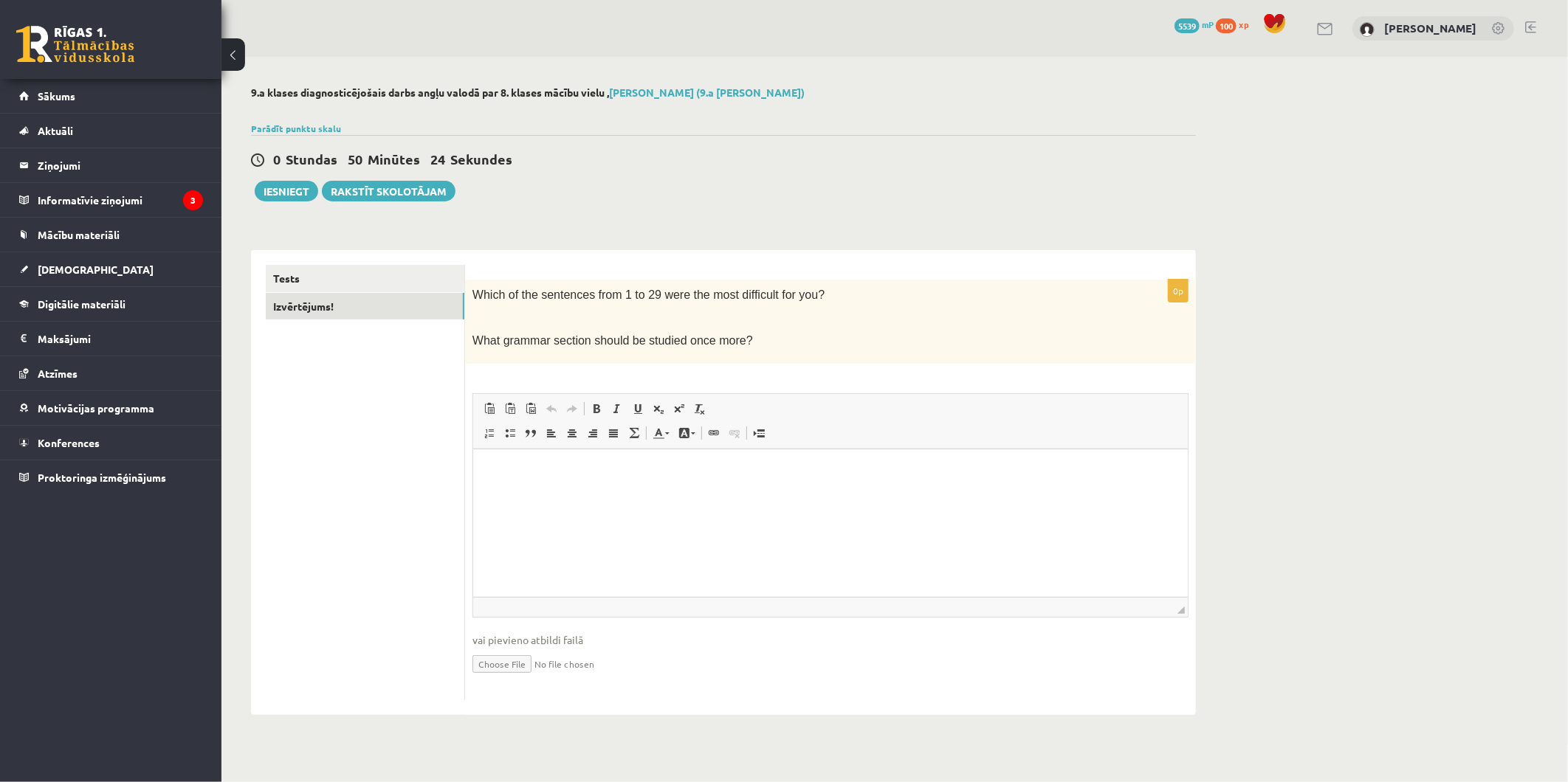
click at [658, 492] on html at bounding box center [829, 471] width 714 height 45
click at [271, 203] on div "9.a klases diagnosticējošais darbs angļu valodā par 8. klases mācību vielu , Ģi…" at bounding box center [724, 401] width 1004 height 688
click at [280, 200] on button "Iesniegt" at bounding box center [286, 191] width 63 height 20
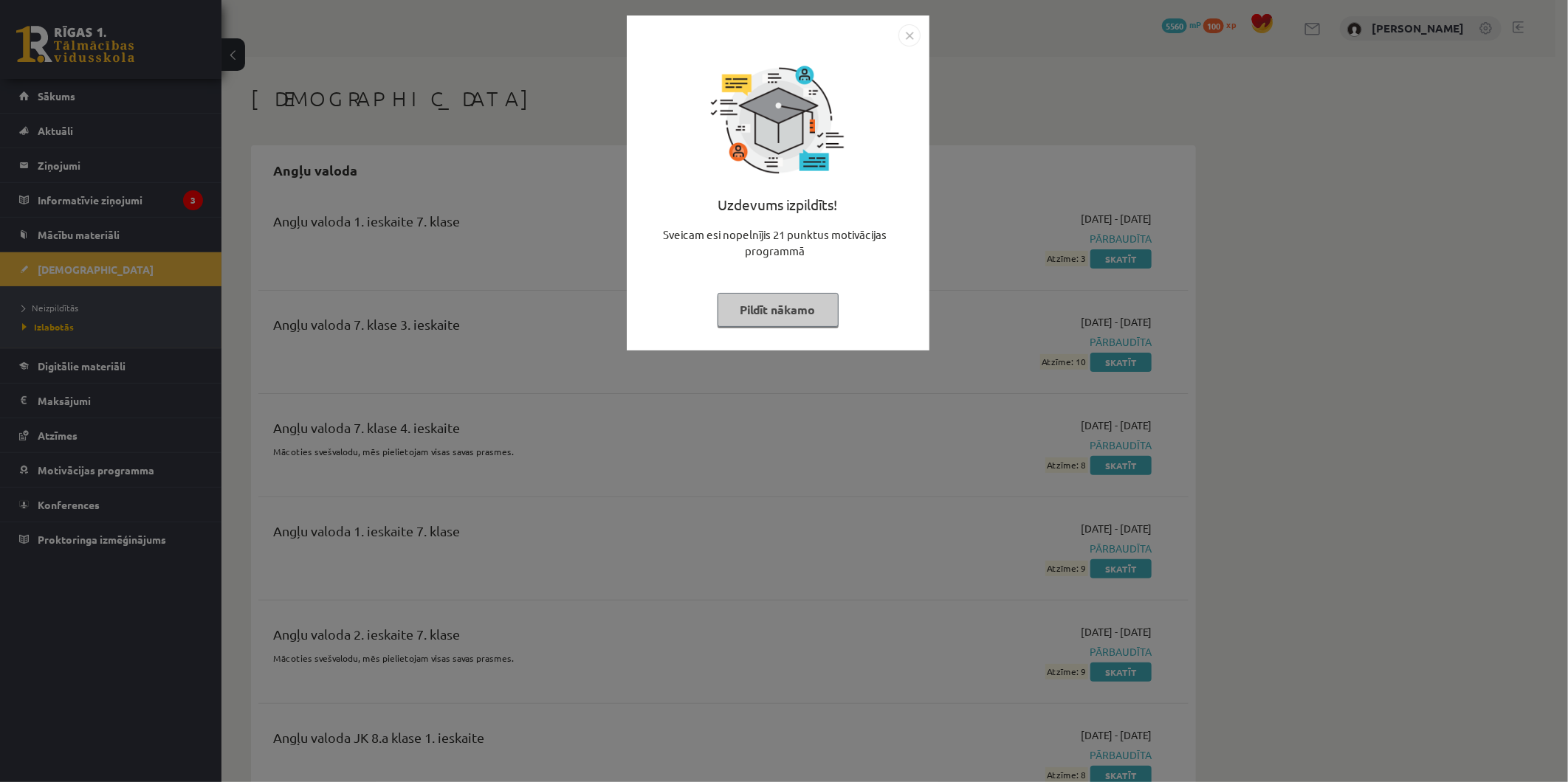
click at [808, 318] on button "Pildīt nākamo" at bounding box center [778, 309] width 121 height 34
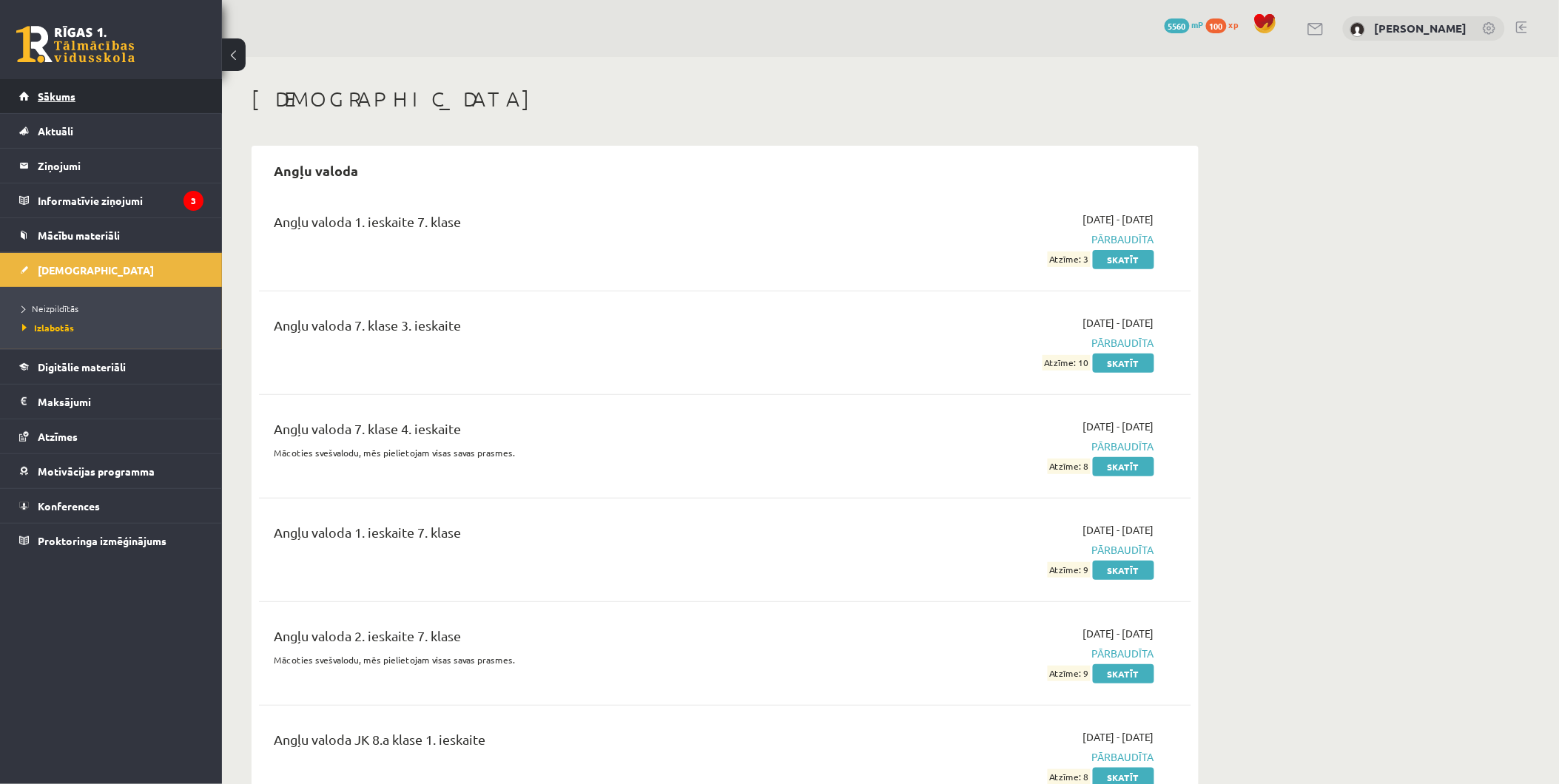
click at [108, 100] on link "Sākums" at bounding box center [111, 96] width 184 height 34
